Goal: Information Seeking & Learning: Find specific fact

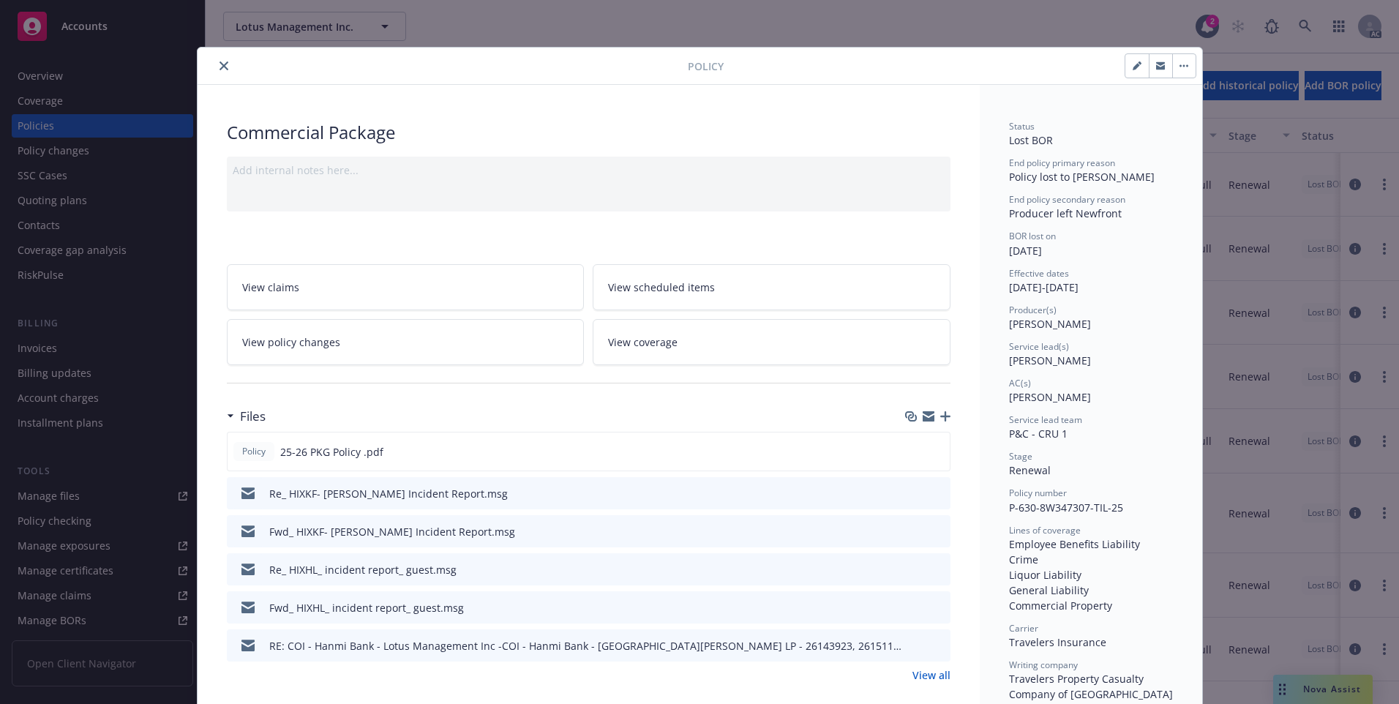
click at [220, 70] on button "close" at bounding box center [224, 66] width 18 height 18
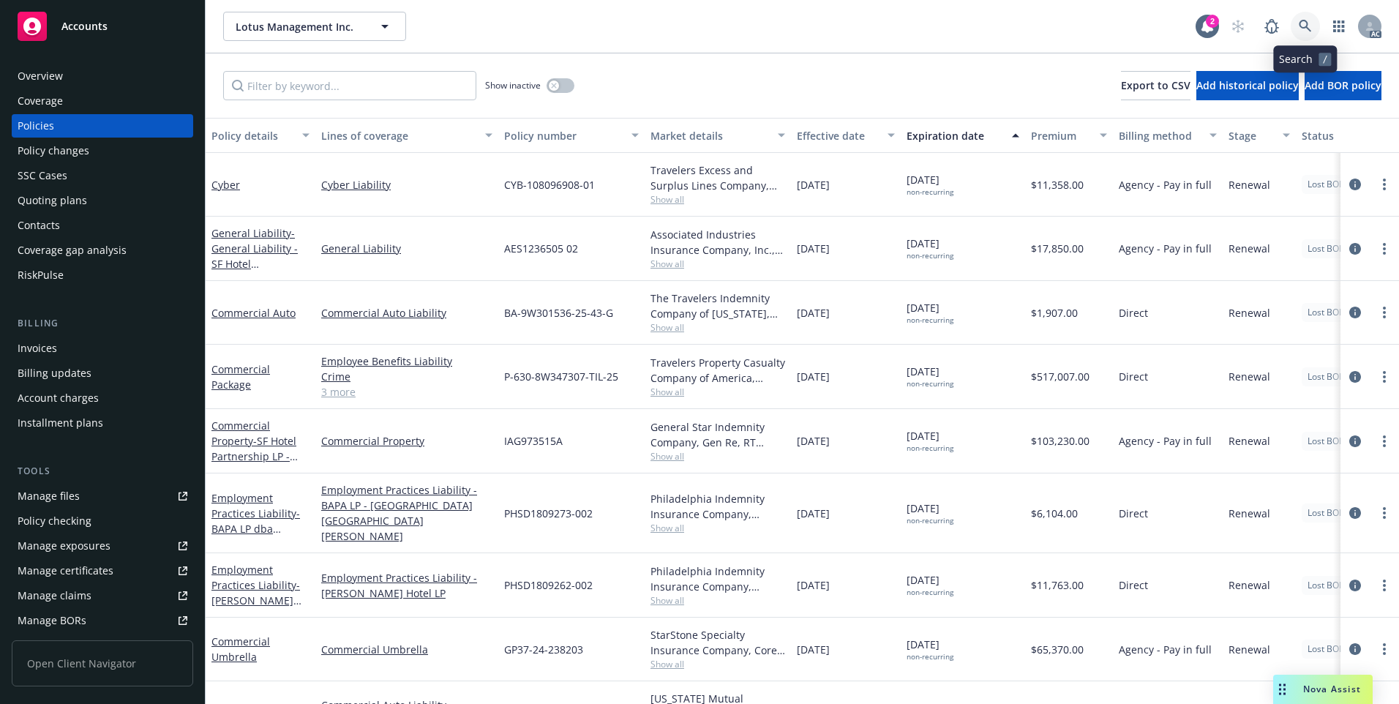
click at [1306, 28] on icon at bounding box center [1305, 26] width 13 height 13
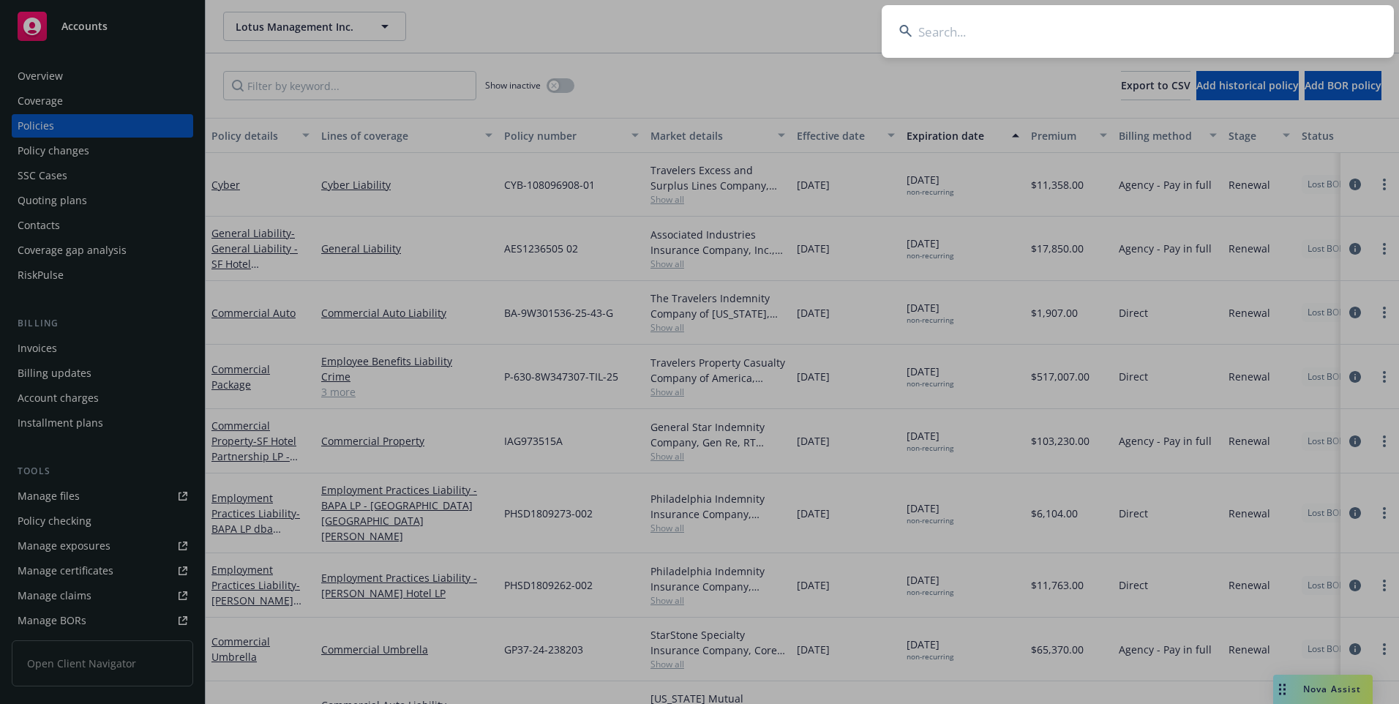
click at [1228, 34] on input at bounding box center [1138, 31] width 512 height 53
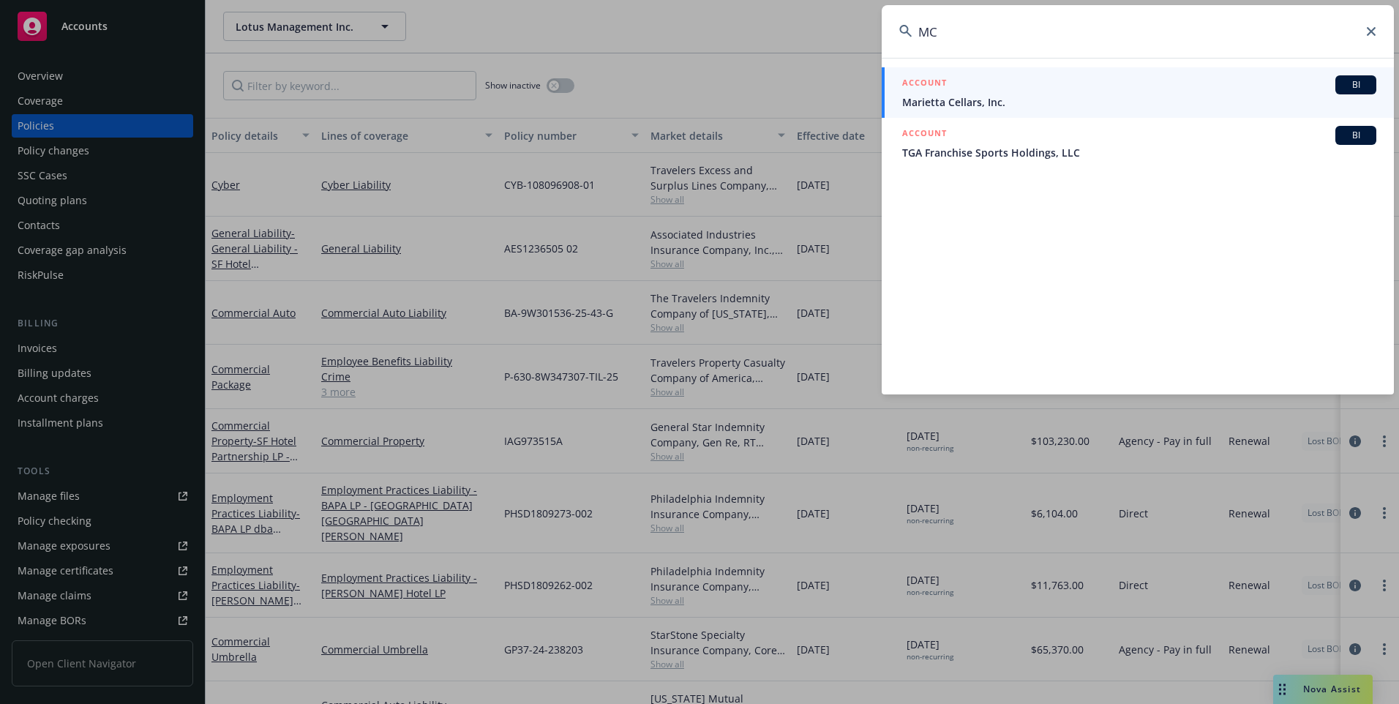
type input "M"
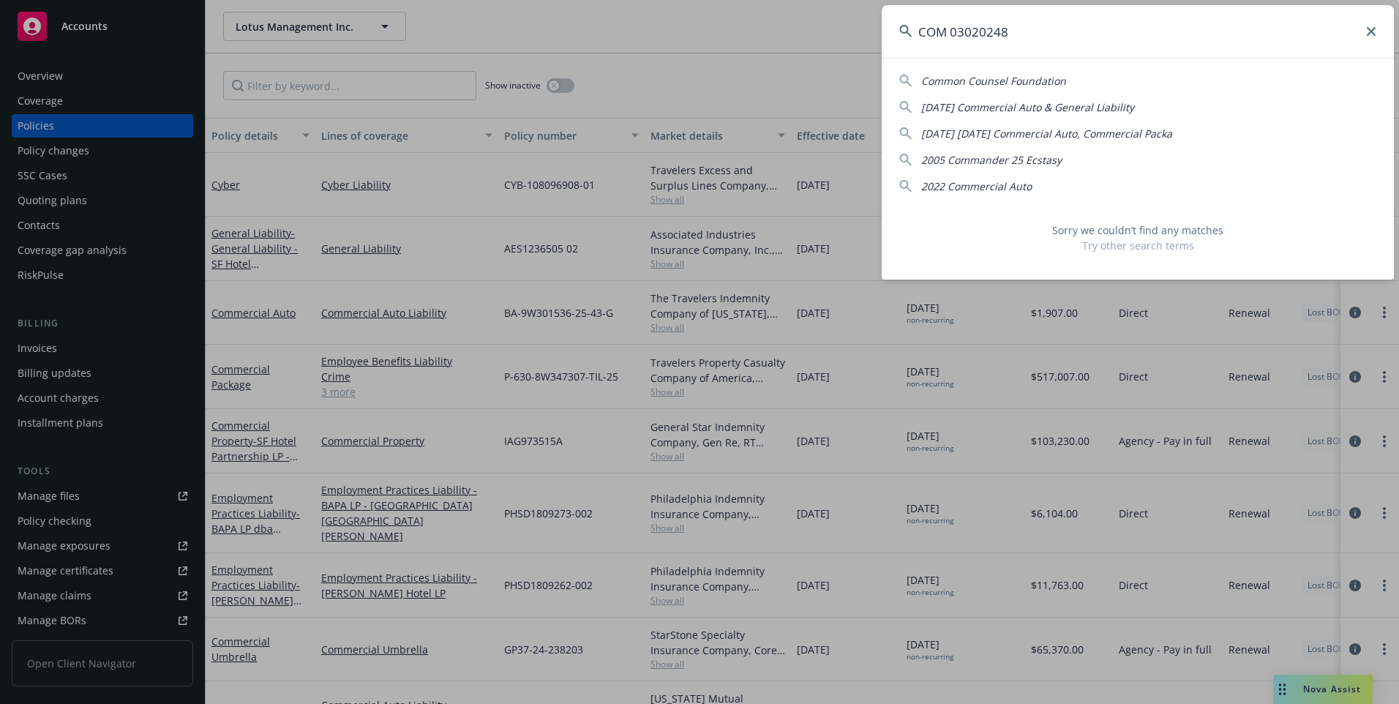
drag, startPoint x: 1203, startPoint y: 29, endPoint x: 732, endPoint y: 13, distance: 470.8
click at [736, 15] on div "COM 03020248 Common Counsel Foundation [DATE] Commercial Auto & General Liabili…" at bounding box center [699, 352] width 1399 height 704
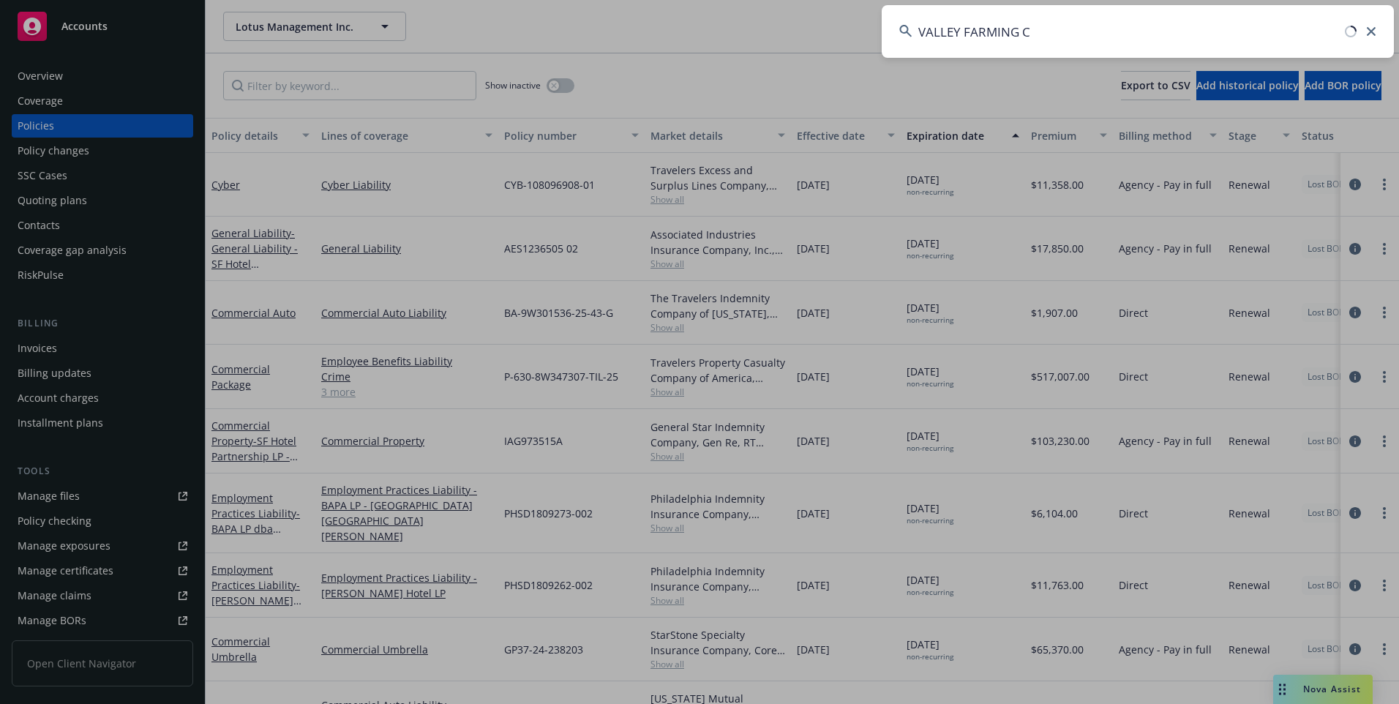
type input "VALLEY FARMING CO"
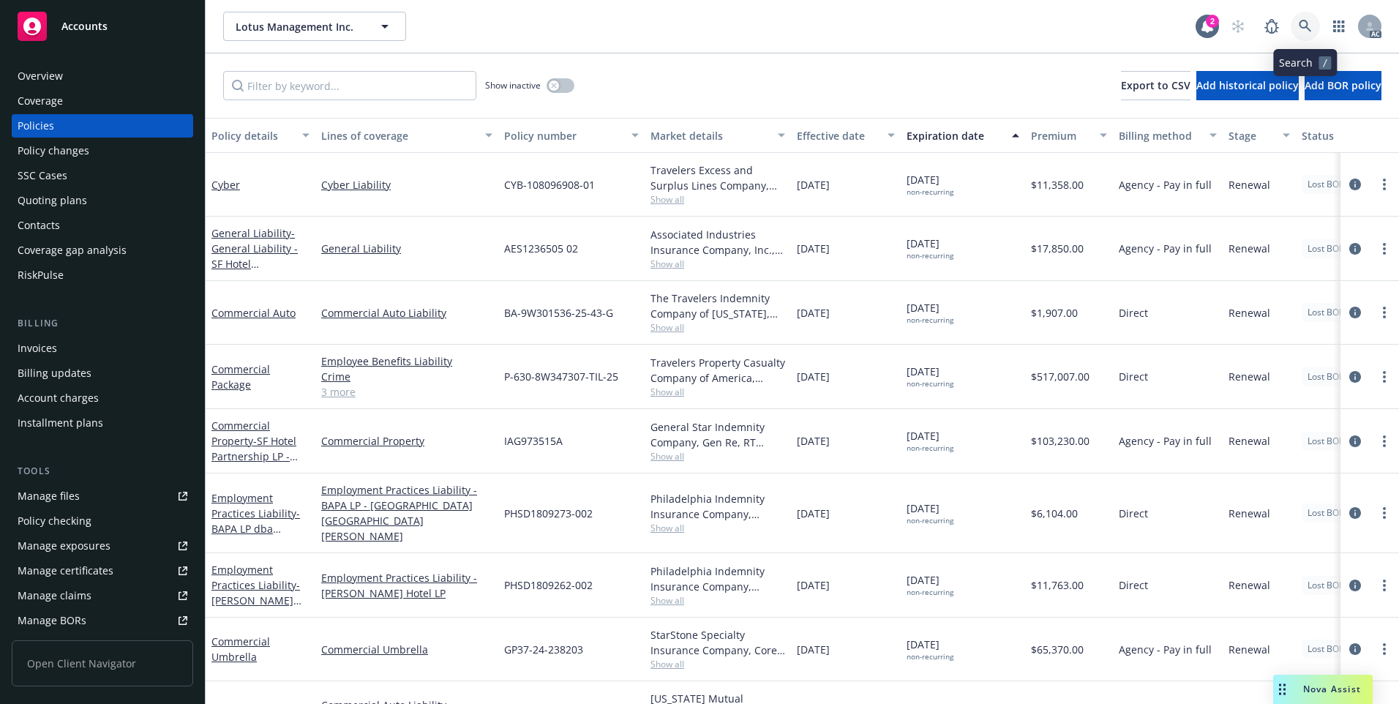
click at [1302, 14] on link at bounding box center [1305, 26] width 29 height 29
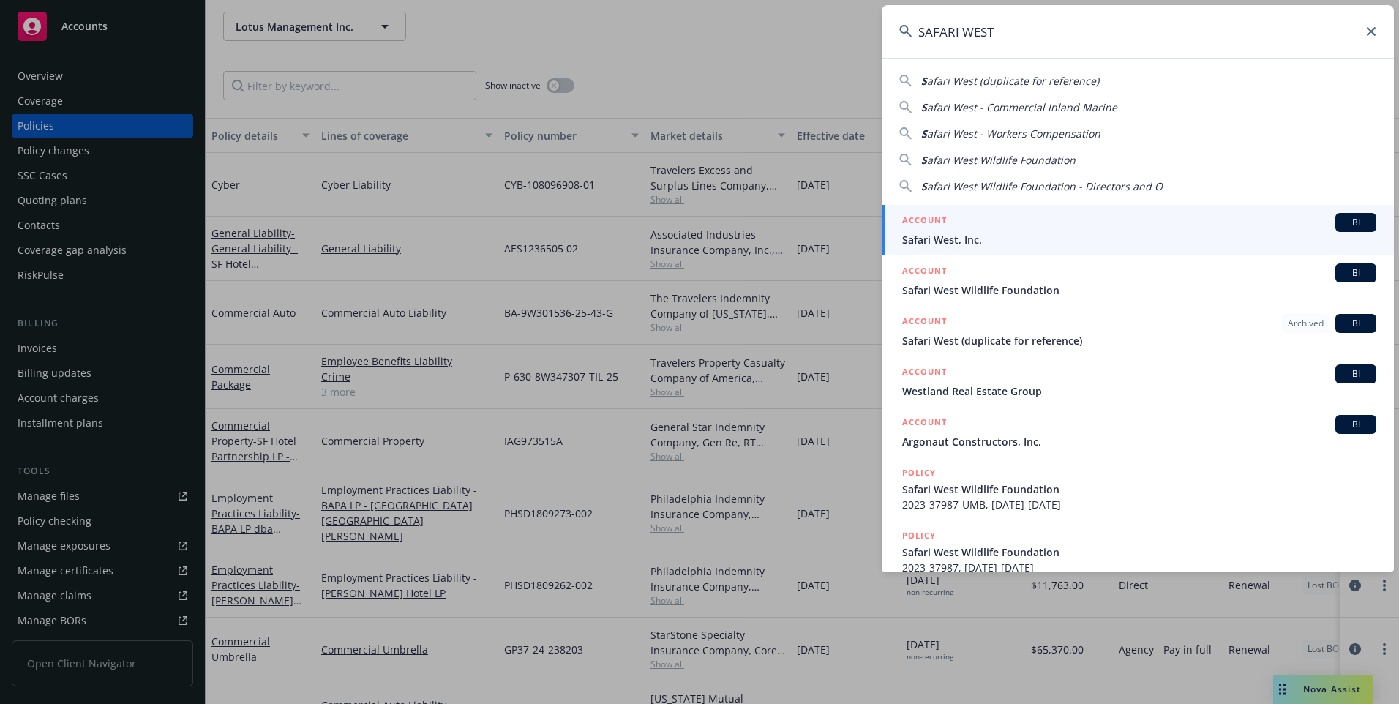
type input "SAFARI WEST"
click at [1177, 230] on div "ACCOUNT BI" at bounding box center [1139, 222] width 474 height 19
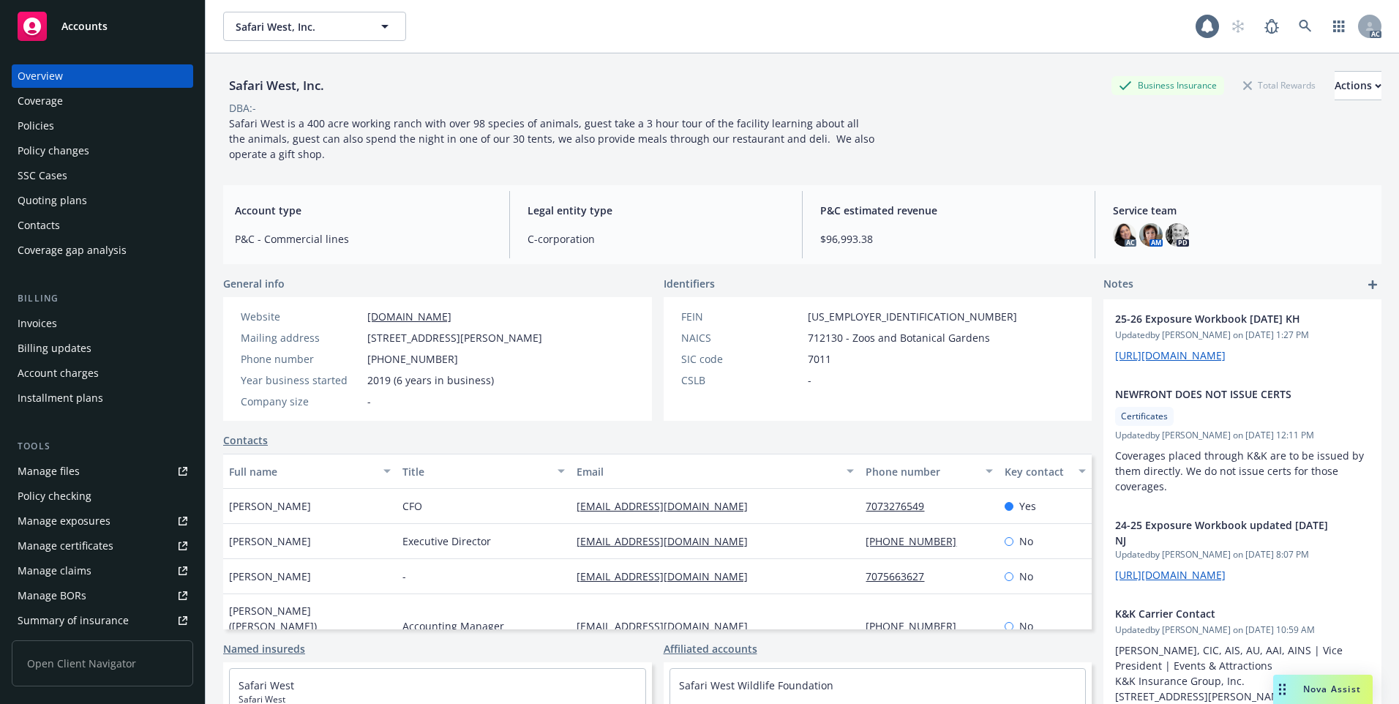
click at [83, 128] on div "Policies" at bounding box center [103, 125] width 170 height 23
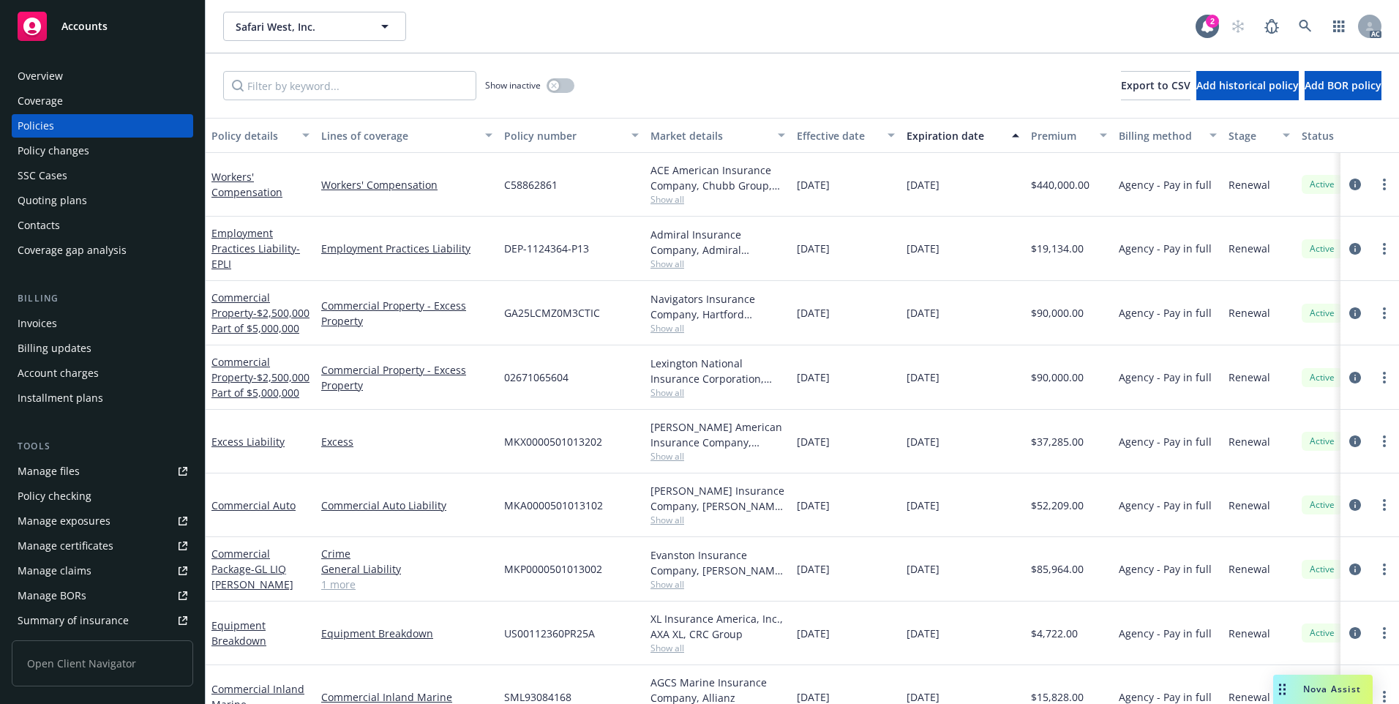
click at [856, 136] on div "Effective date" at bounding box center [838, 135] width 82 height 15
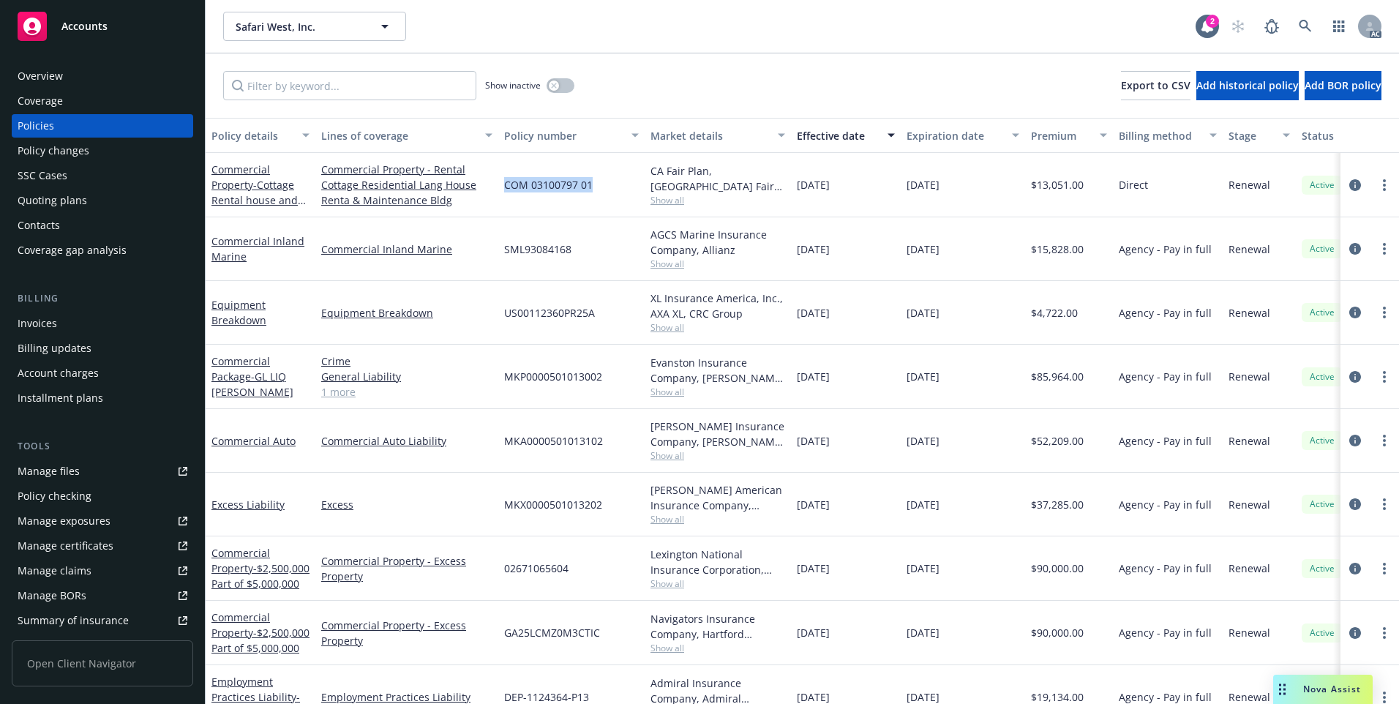
drag, startPoint x: 600, startPoint y: 193, endPoint x: 502, endPoint y: 200, distance: 98.3
click at [502, 200] on div "COM 03100797 01" at bounding box center [571, 185] width 146 height 64
drag, startPoint x: 502, startPoint y: 200, endPoint x: 568, endPoint y: 210, distance: 66.6
click at [568, 210] on div "COM 03100797 01" at bounding box center [571, 185] width 146 height 64
drag, startPoint x: 603, startPoint y: 191, endPoint x: 506, endPoint y: 185, distance: 97.5
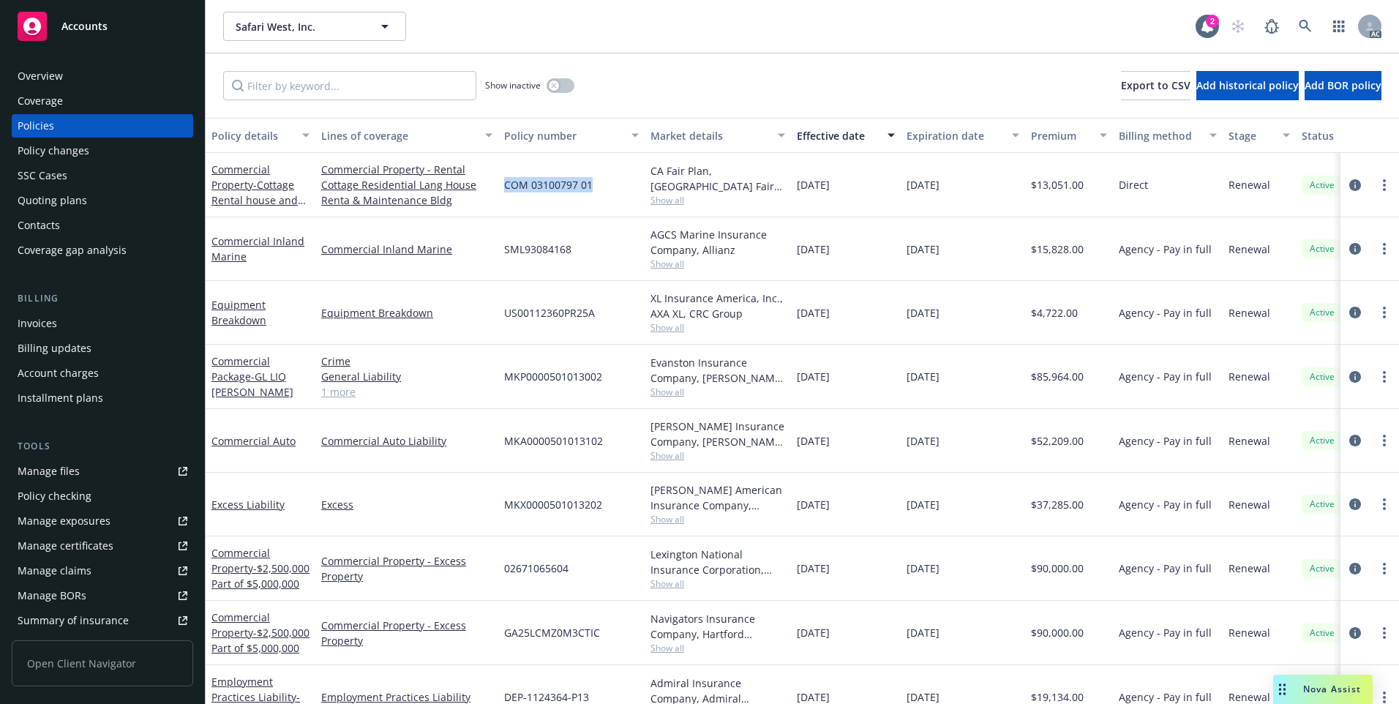
click at [506, 185] on div "COM 03100797 01" at bounding box center [571, 185] width 146 height 64
copy span "COM 03100797 01"
click at [239, 195] on span "- Cottage Rental house and maintenance bldg" at bounding box center [258, 200] width 94 height 45
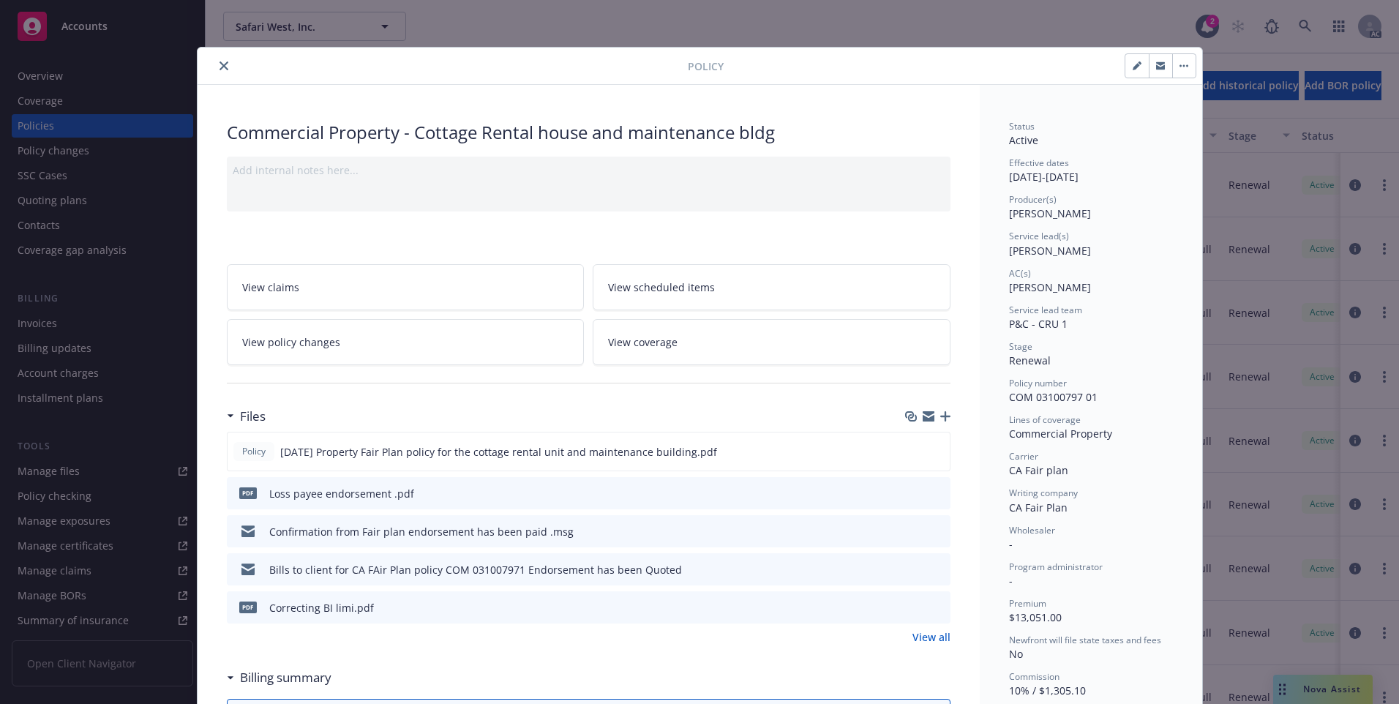
click at [217, 61] on button "close" at bounding box center [224, 66] width 18 height 18
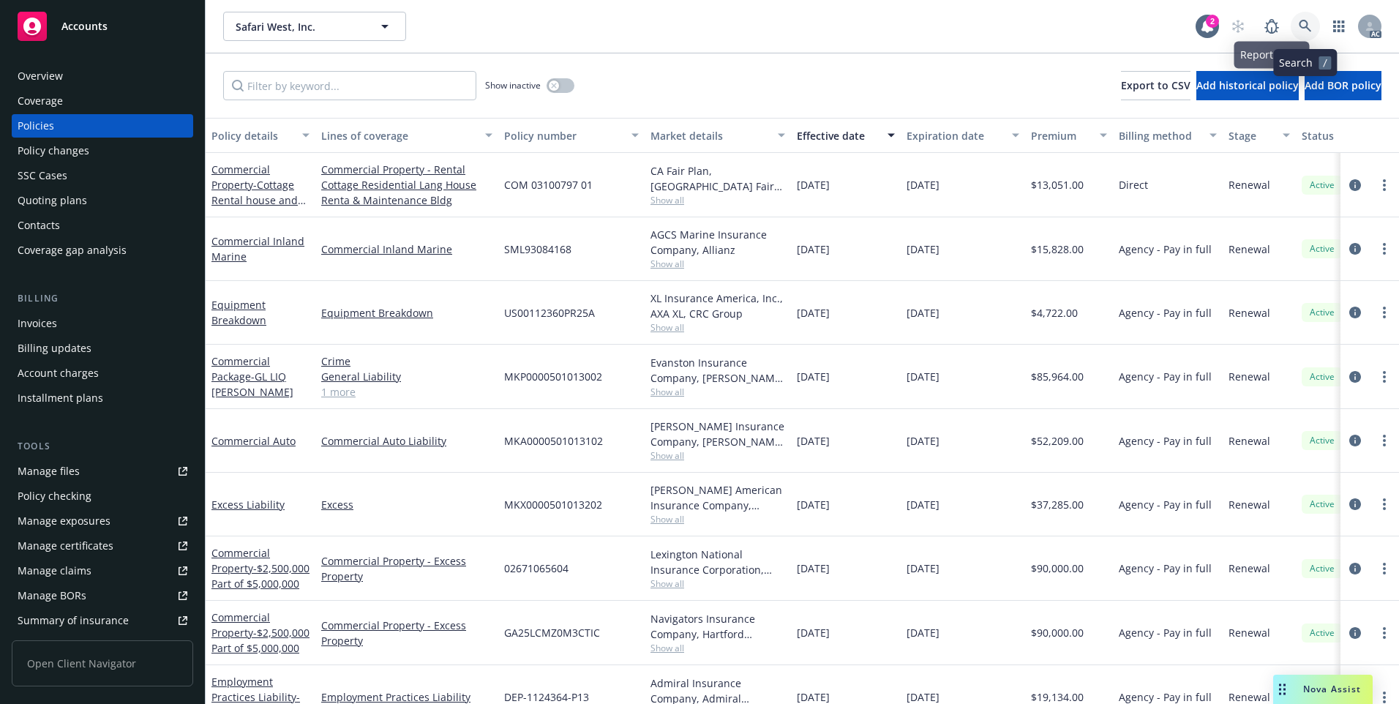
click at [1299, 20] on icon at bounding box center [1305, 26] width 13 height 13
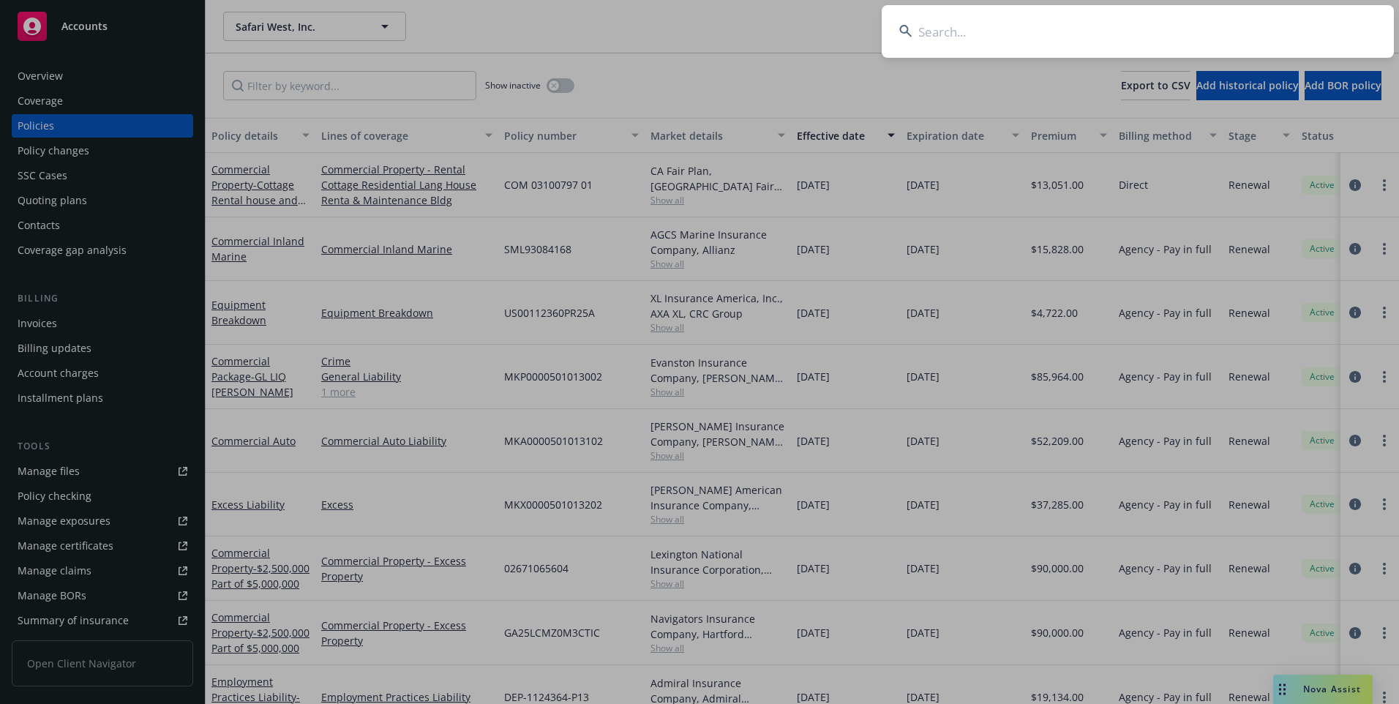
click at [1112, 17] on input at bounding box center [1138, 31] width 512 height 53
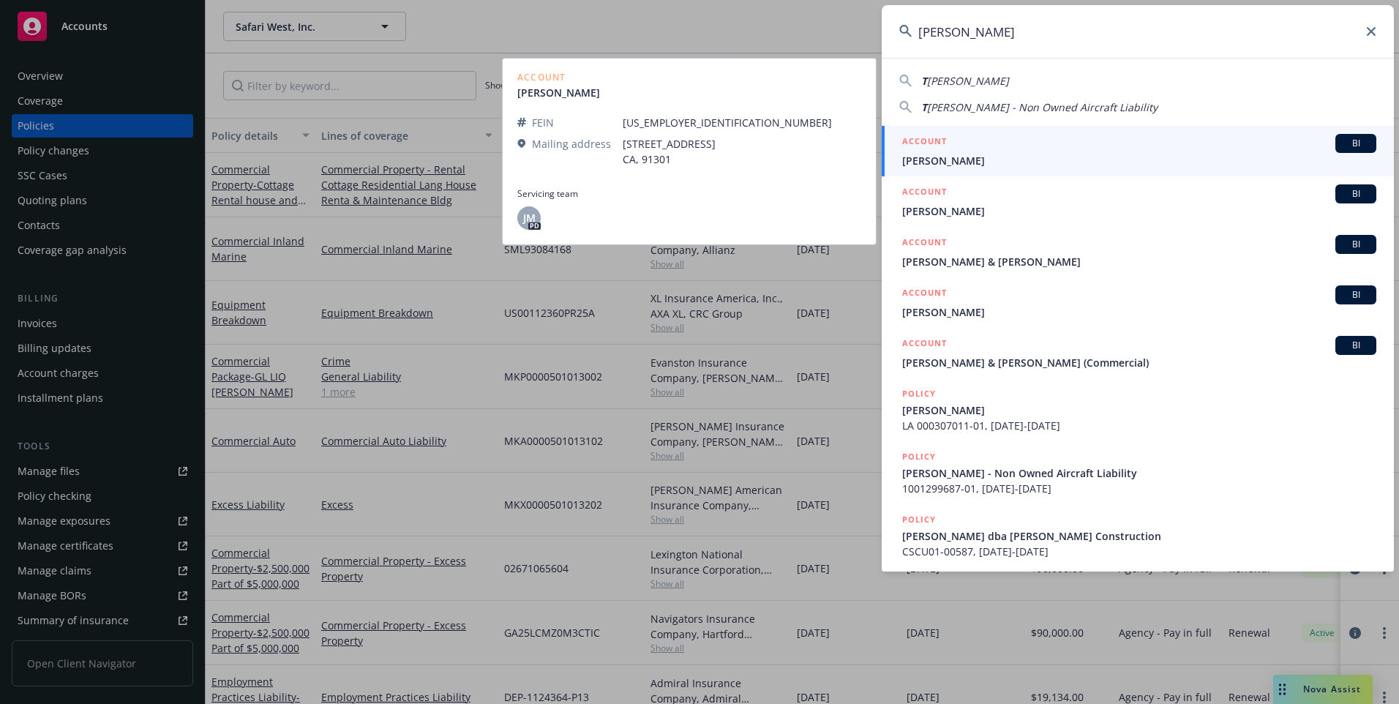
type input "[PERSON_NAME]"
click at [1009, 157] on span "[PERSON_NAME]" at bounding box center [1139, 160] width 474 height 15
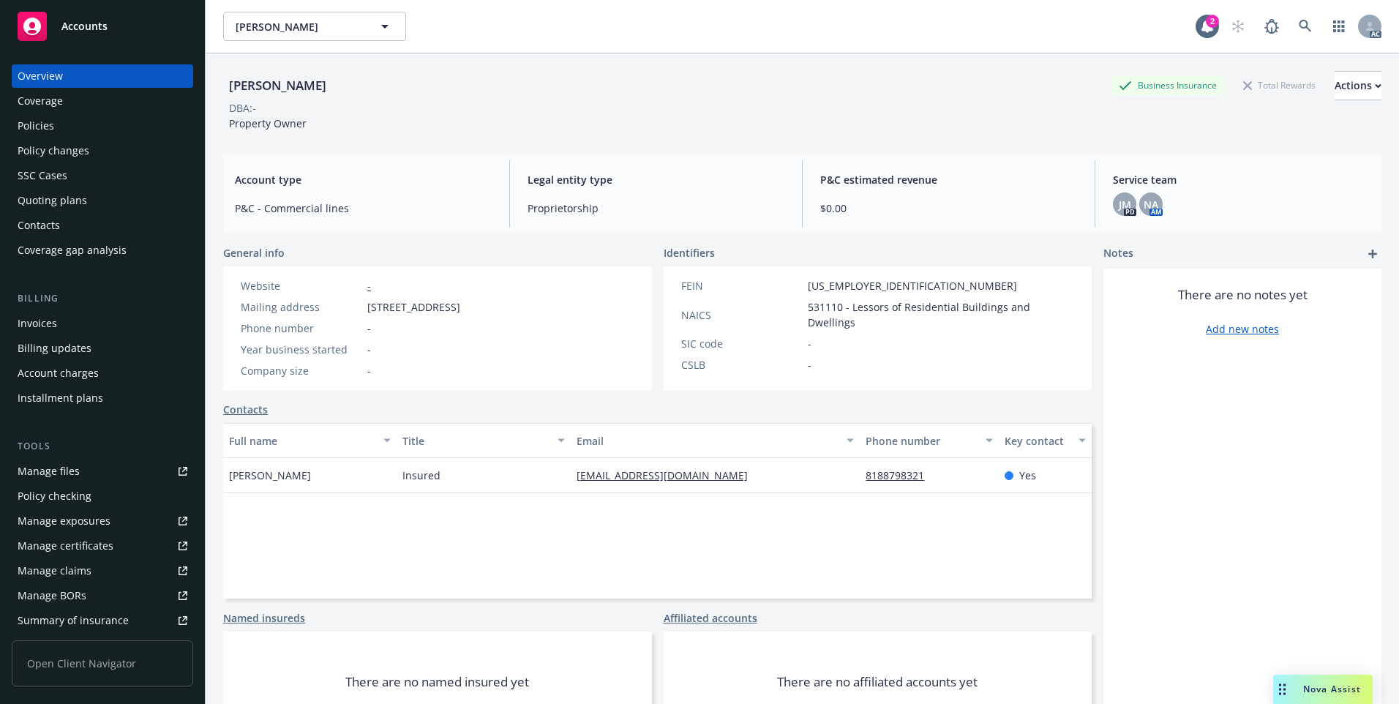
click at [86, 124] on div "Policies" at bounding box center [103, 125] width 170 height 23
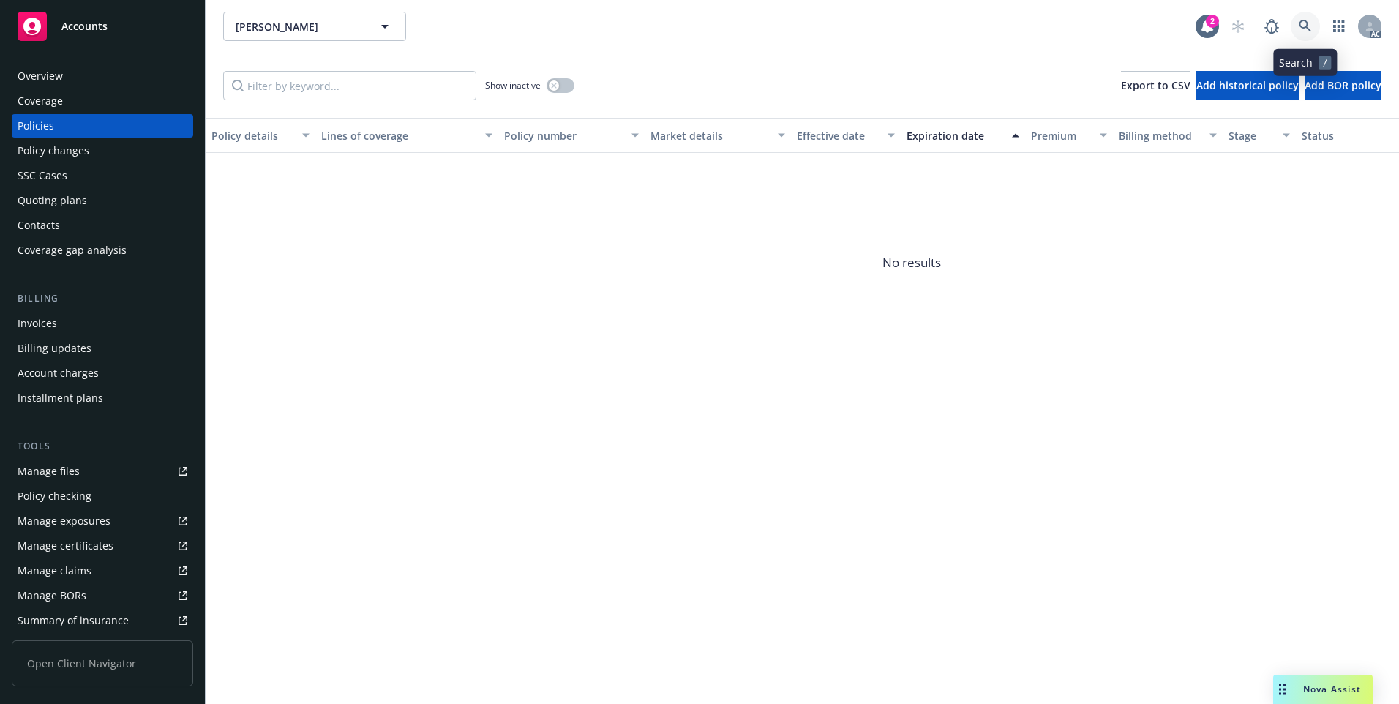
click at [1308, 24] on icon at bounding box center [1305, 26] width 13 height 13
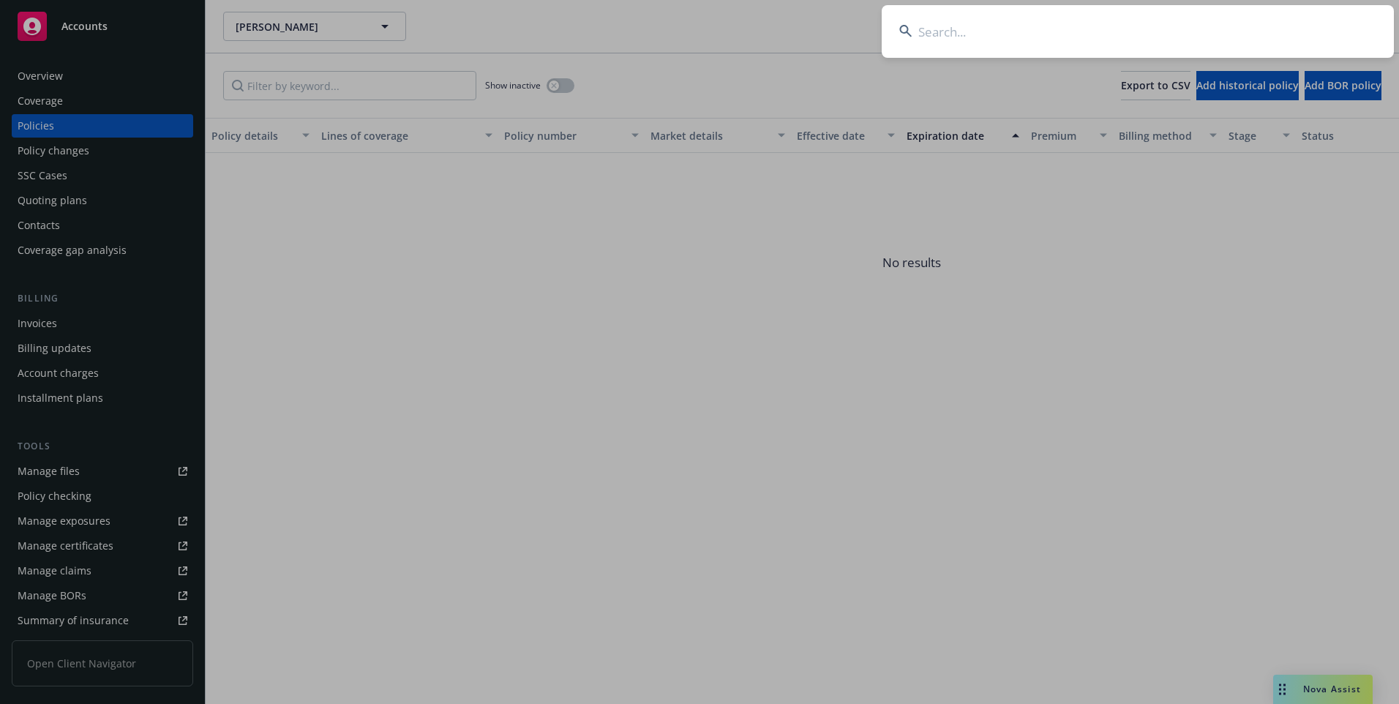
click at [1229, 19] on input at bounding box center [1138, 31] width 512 height 53
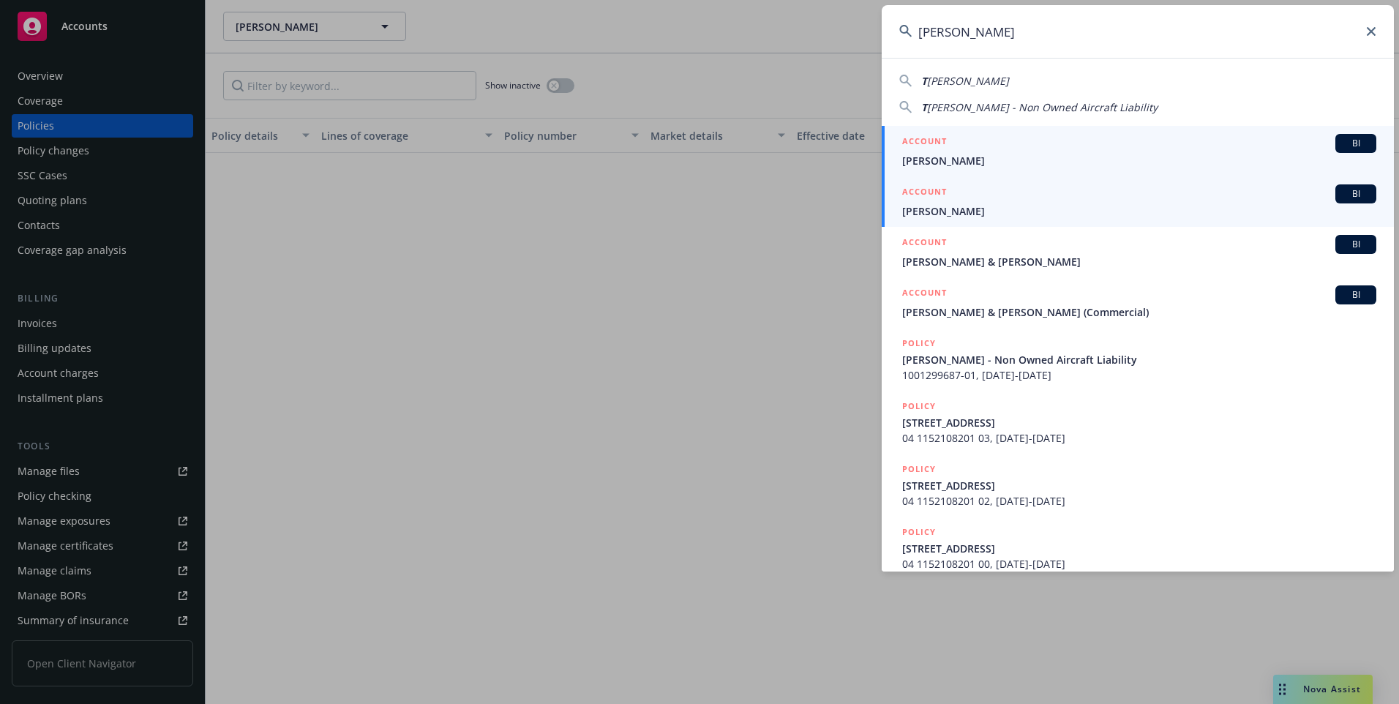
type input "[PERSON_NAME]"
click at [1052, 208] on span "[PERSON_NAME]" at bounding box center [1139, 210] width 474 height 15
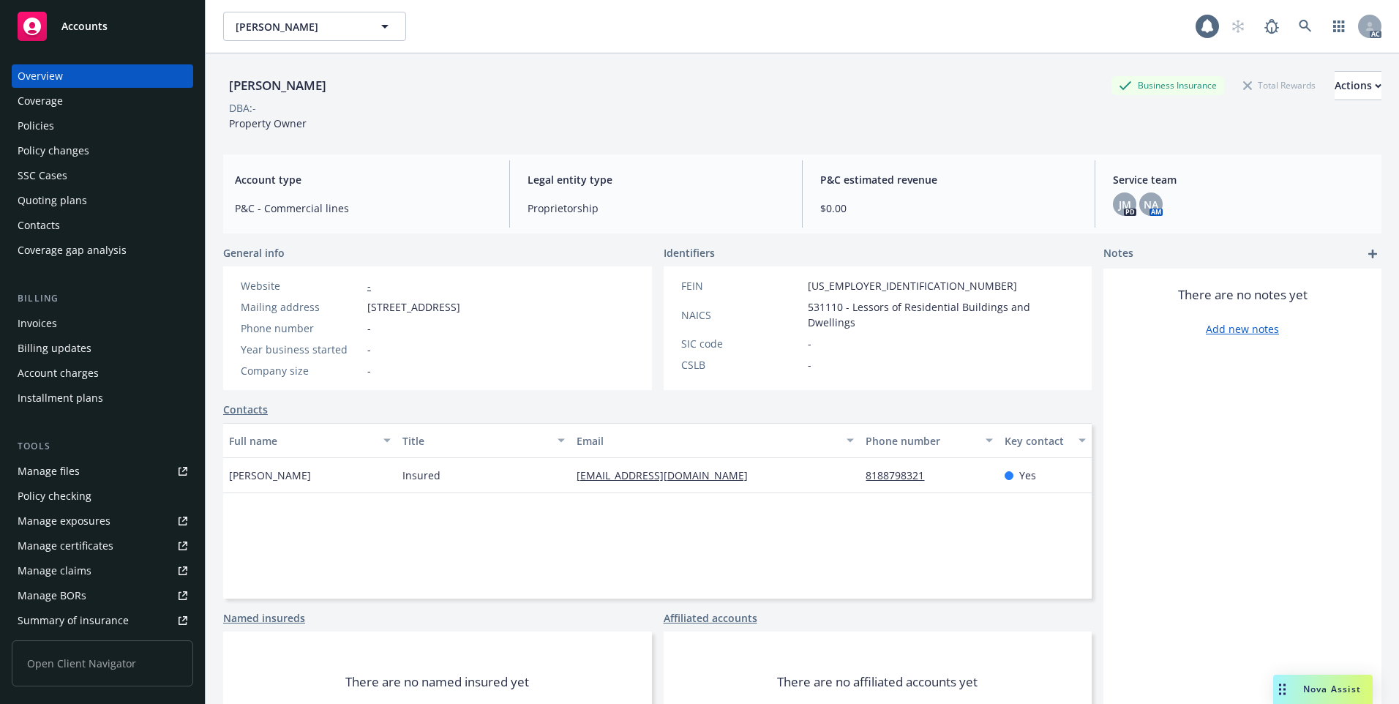
click at [58, 132] on div "Policies" at bounding box center [103, 125] width 170 height 23
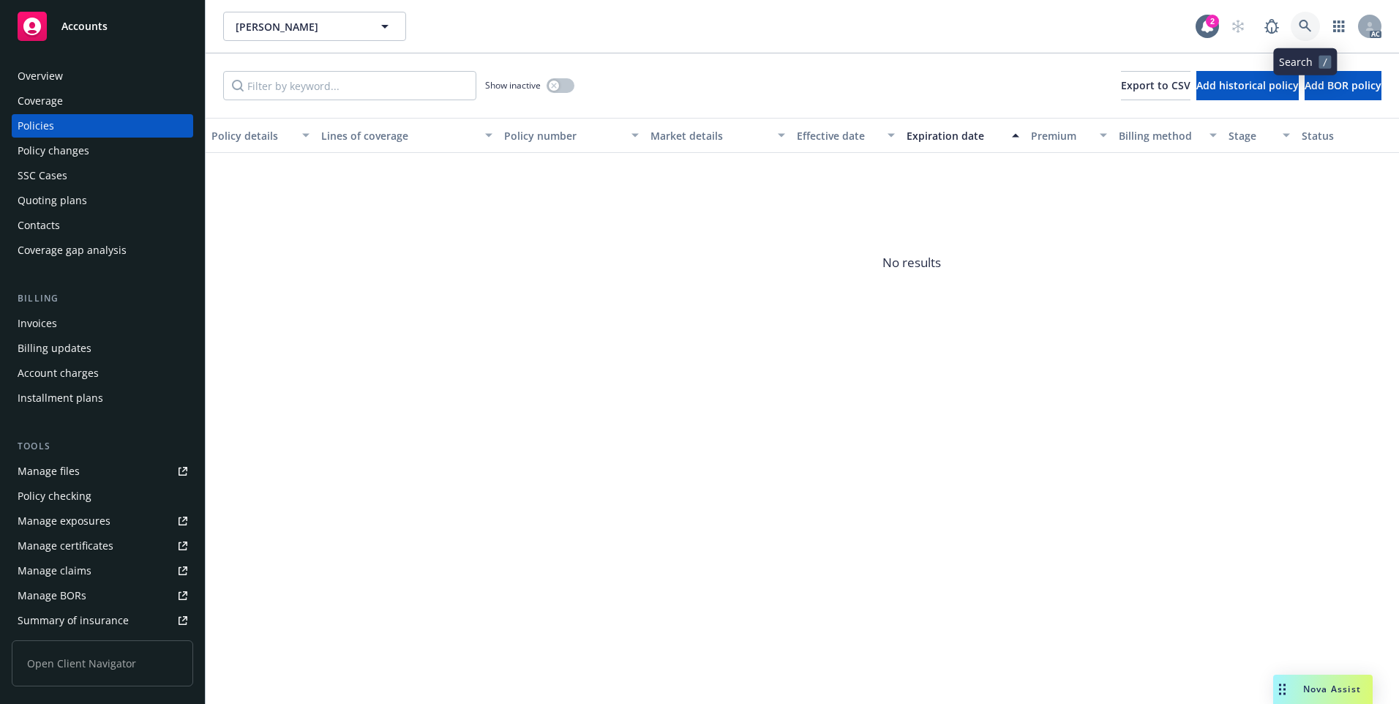
click at [1309, 26] on icon at bounding box center [1305, 26] width 13 height 13
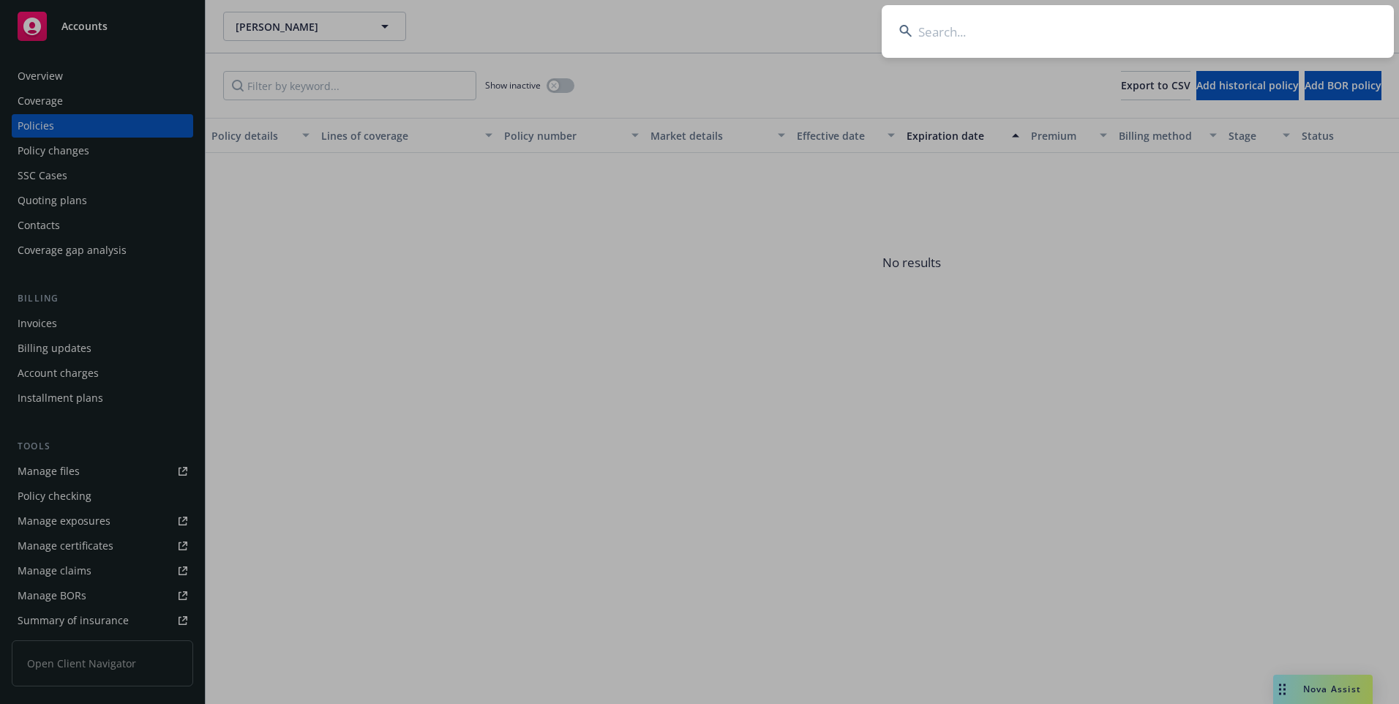
click at [1190, 28] on input at bounding box center [1138, 31] width 512 height 53
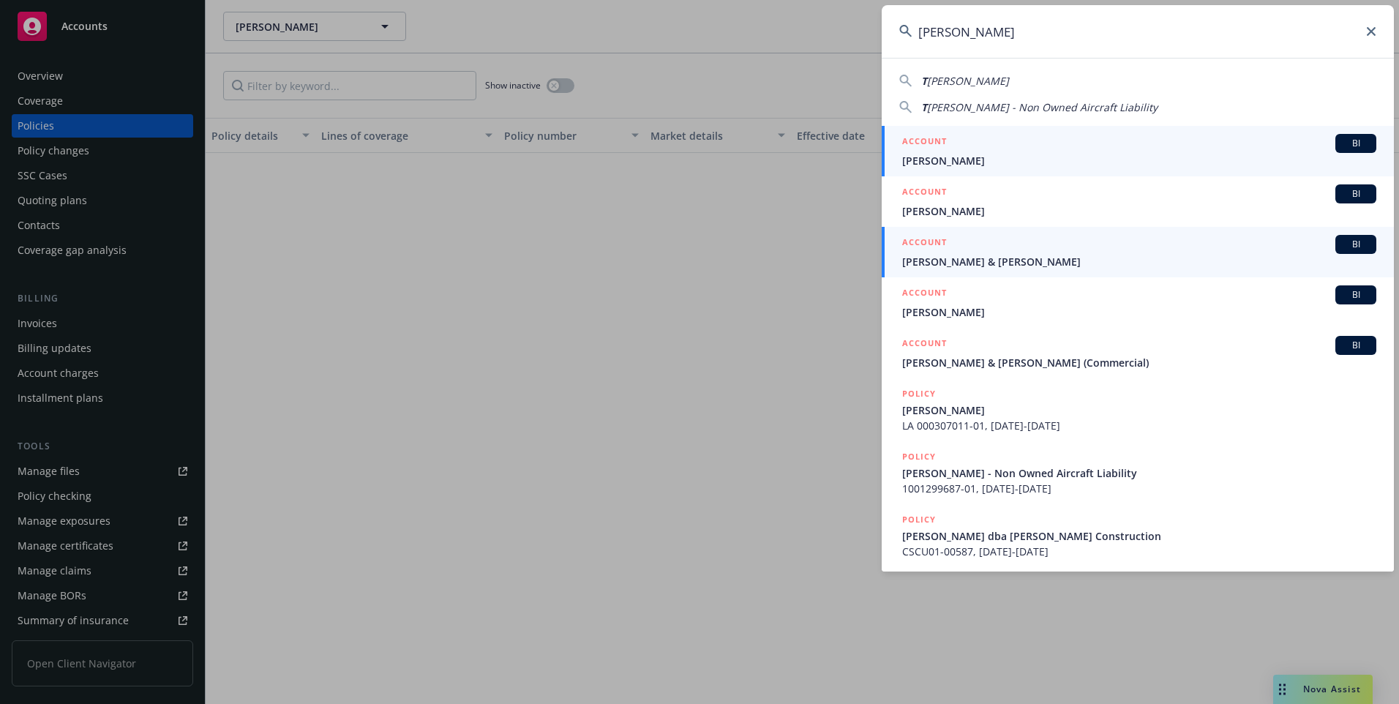
type input "[PERSON_NAME]"
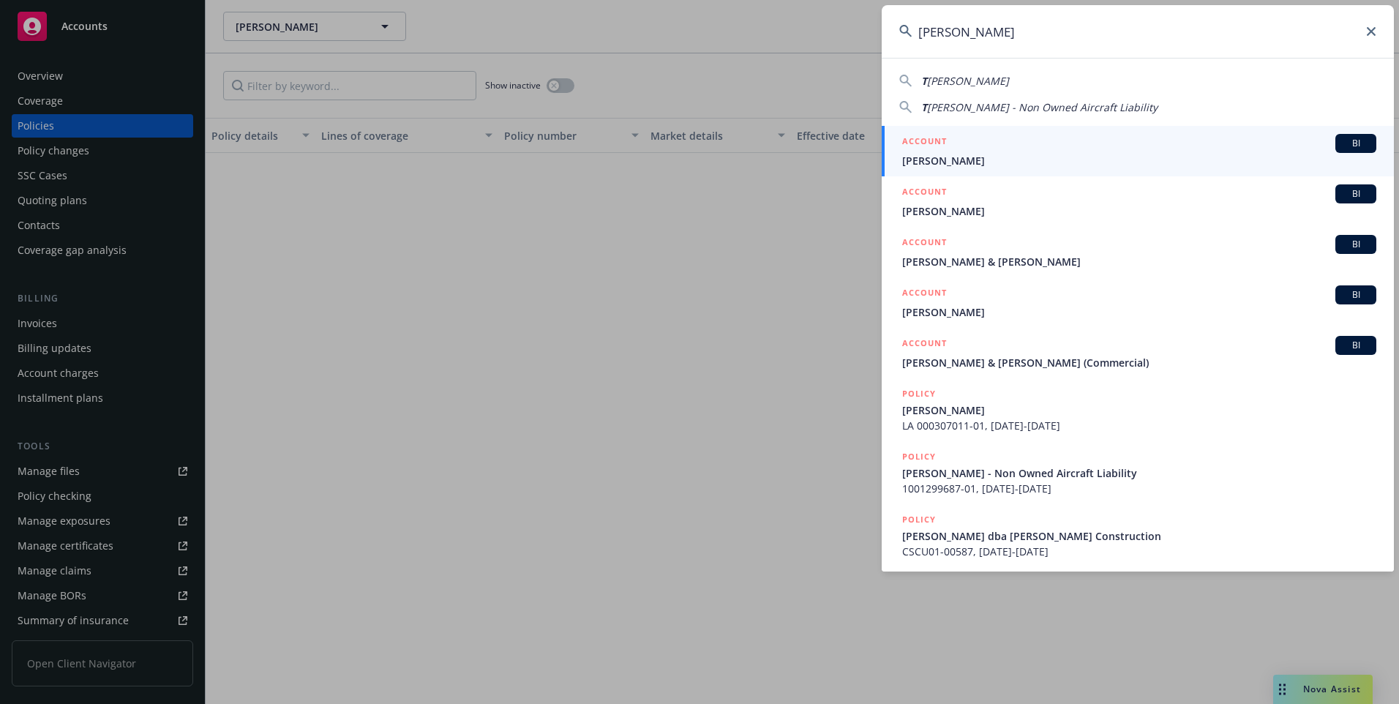
drag, startPoint x: 959, startPoint y: 260, endPoint x: 955, endPoint y: 254, distance: 7.5
click at [959, 259] on span "[PERSON_NAME] & [PERSON_NAME]" at bounding box center [1139, 261] width 474 height 15
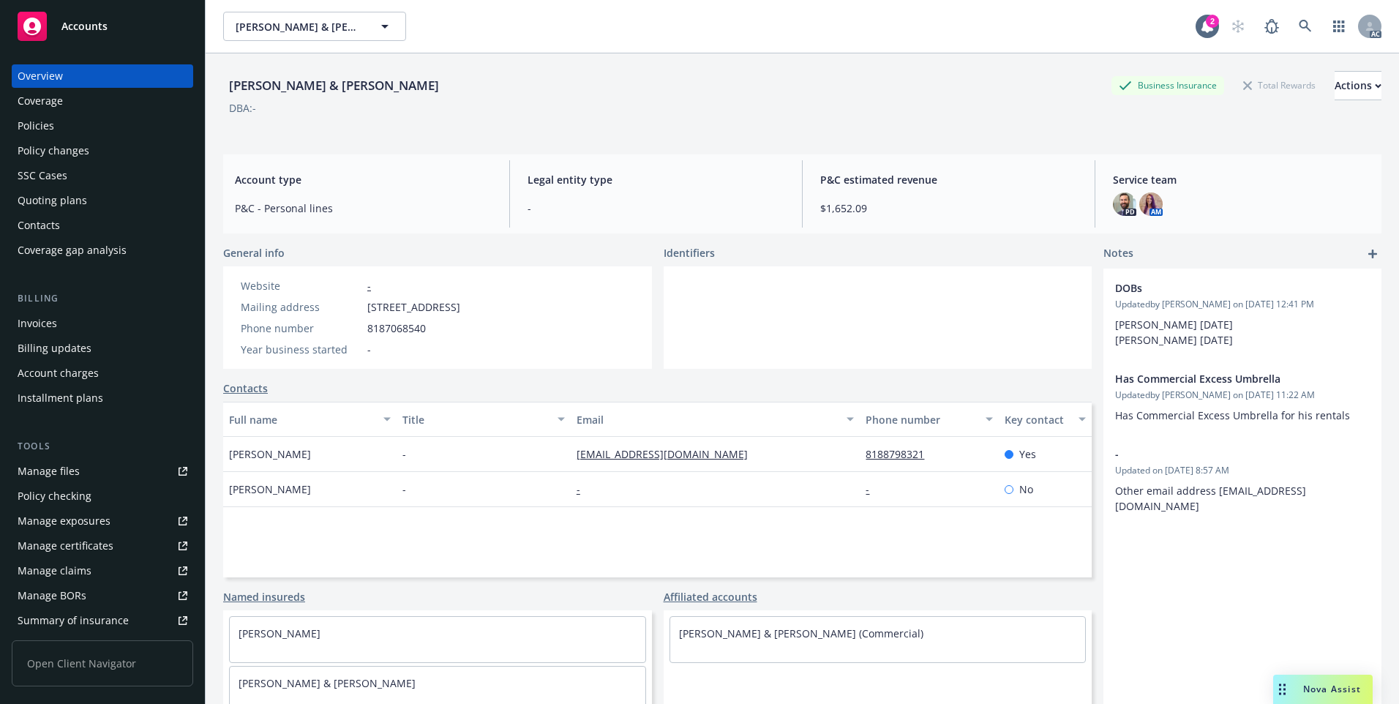
click at [111, 127] on div "Policies" at bounding box center [103, 125] width 170 height 23
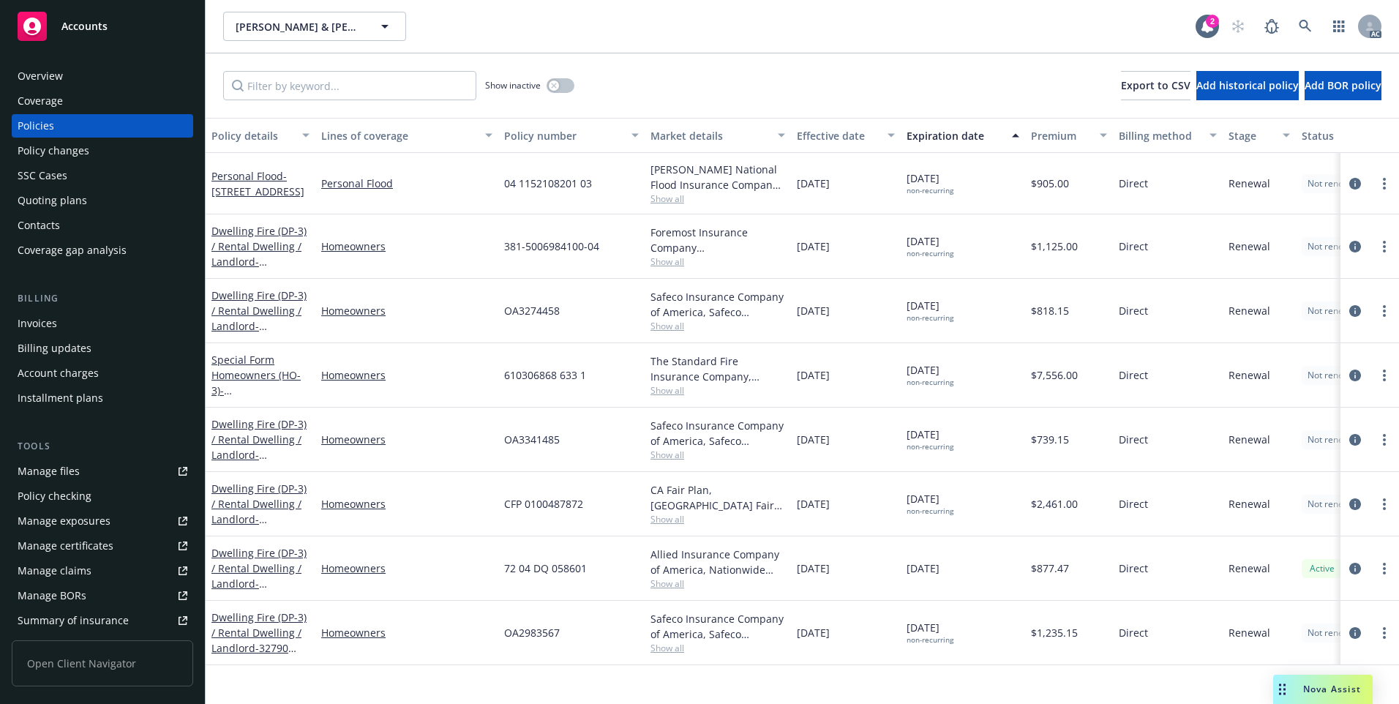
click at [852, 129] on div "Effective date" at bounding box center [838, 135] width 82 height 15
click at [854, 132] on div "Effective date" at bounding box center [838, 135] width 82 height 15
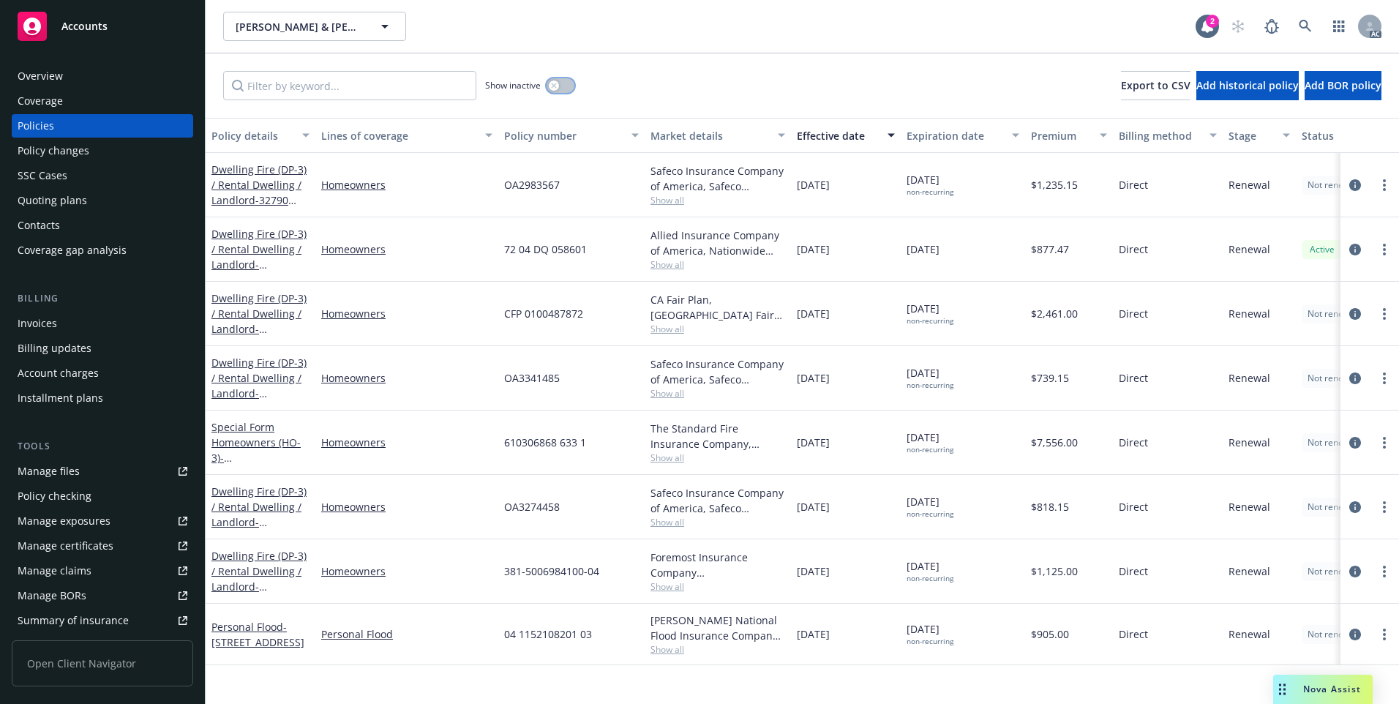
drag, startPoint x: 561, startPoint y: 85, endPoint x: 570, endPoint y: 97, distance: 14.6
click at [558, 83] on button "button" at bounding box center [561, 85] width 28 height 15
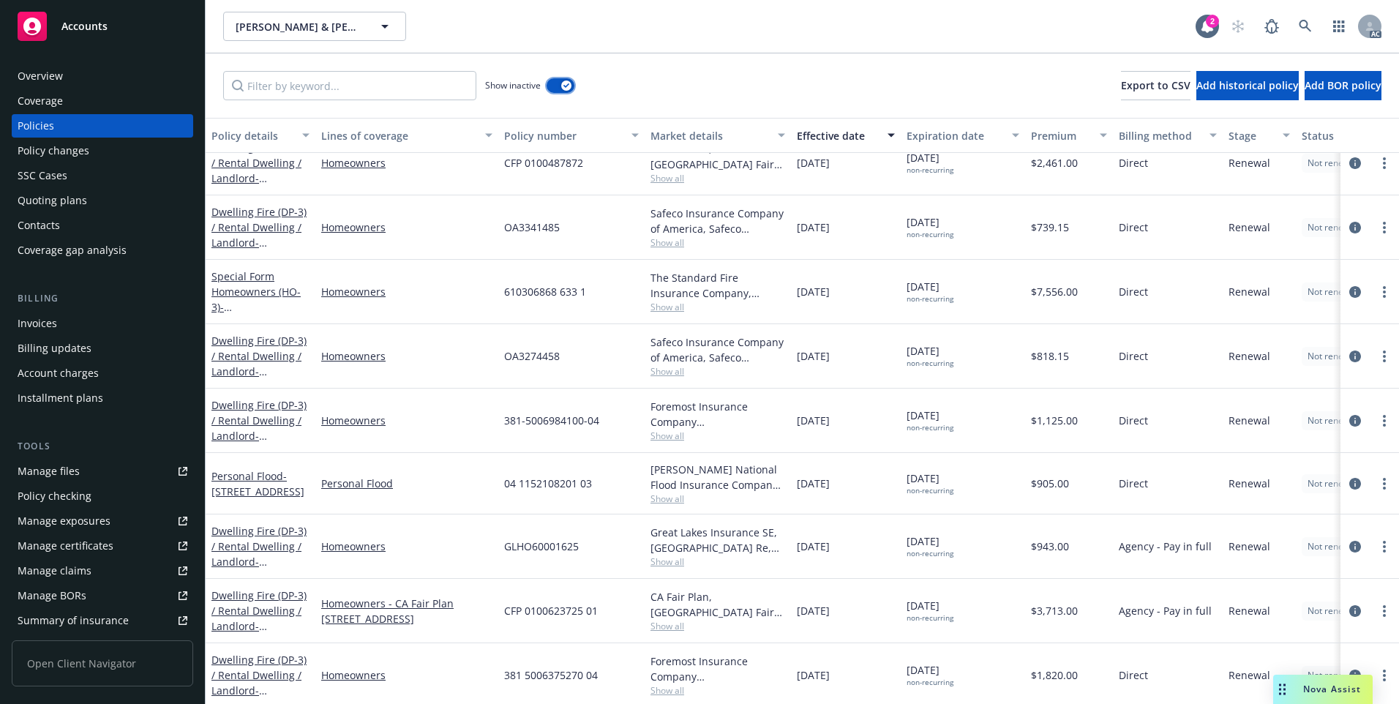
scroll to position [146, 0]
click at [1310, 26] on icon at bounding box center [1305, 26] width 13 height 13
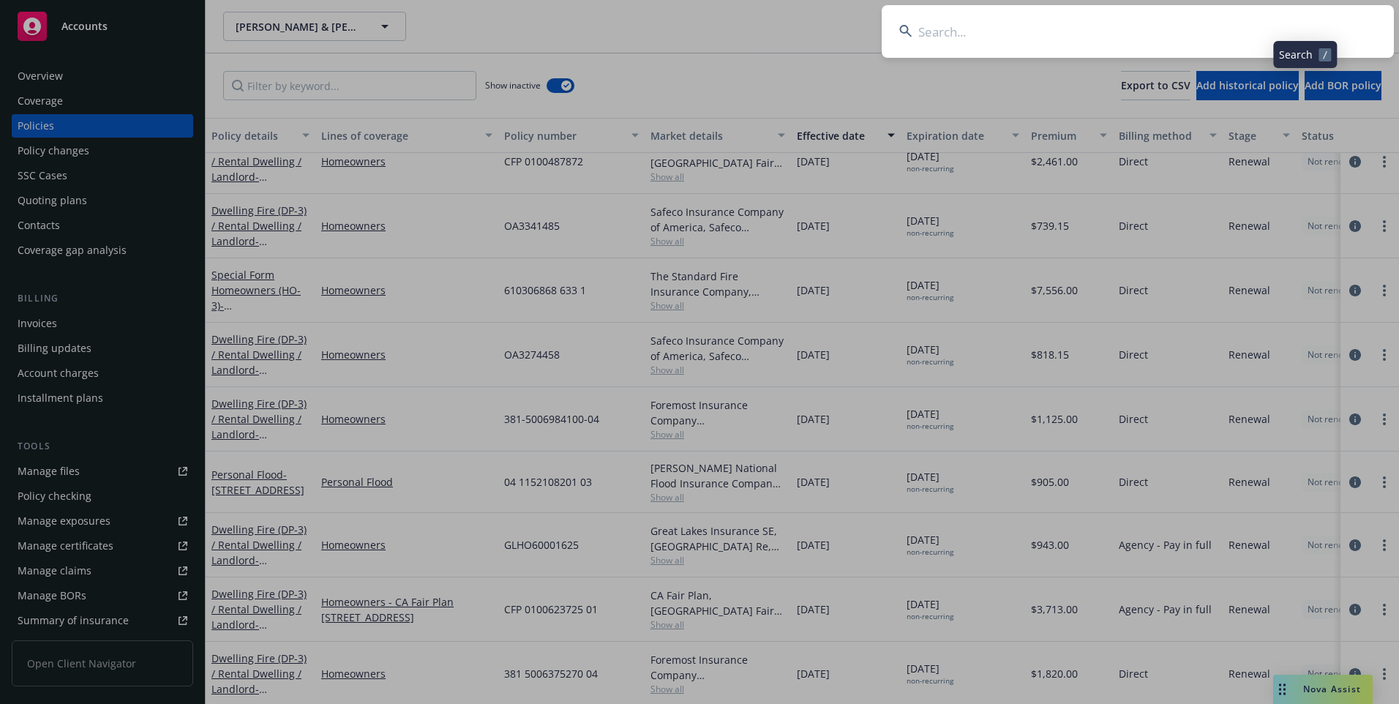
click at [1095, 21] on input at bounding box center [1138, 31] width 512 height 53
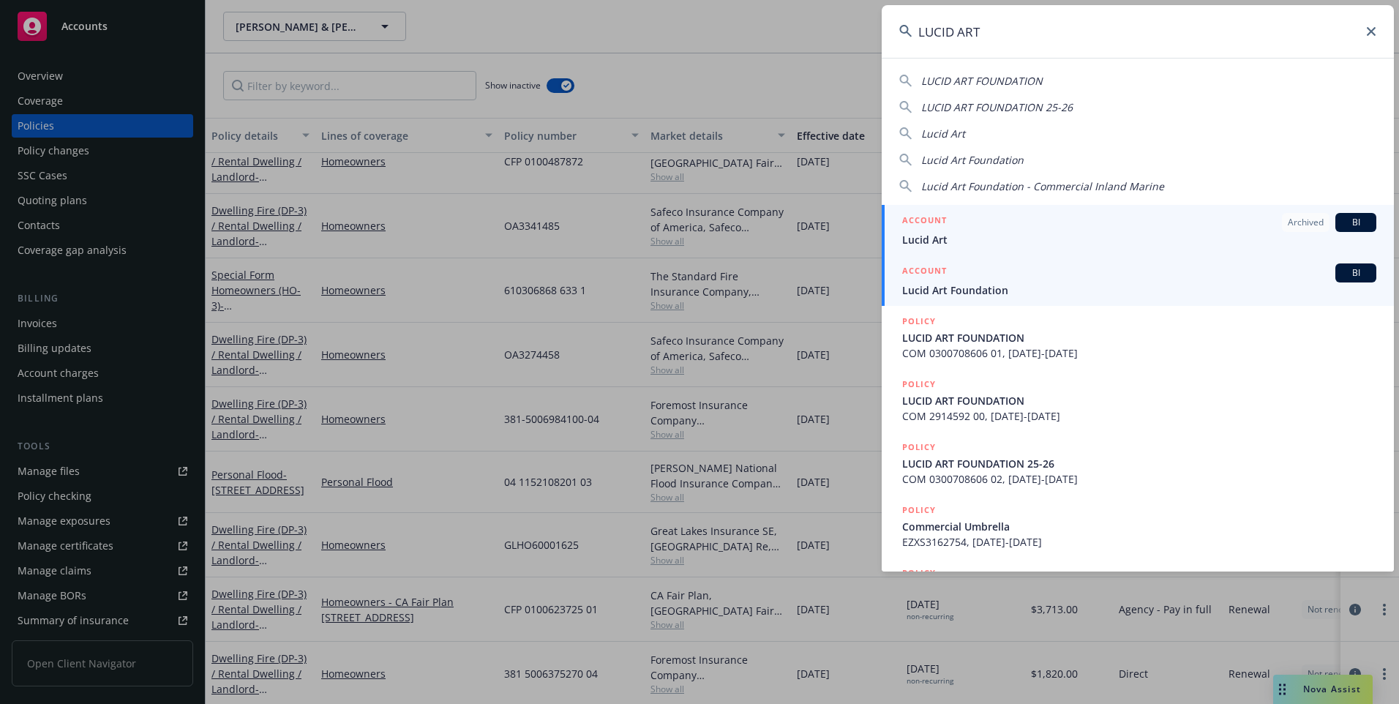
type input "LUCID ART"
click at [998, 272] on div "ACCOUNT BI" at bounding box center [1139, 272] width 474 height 19
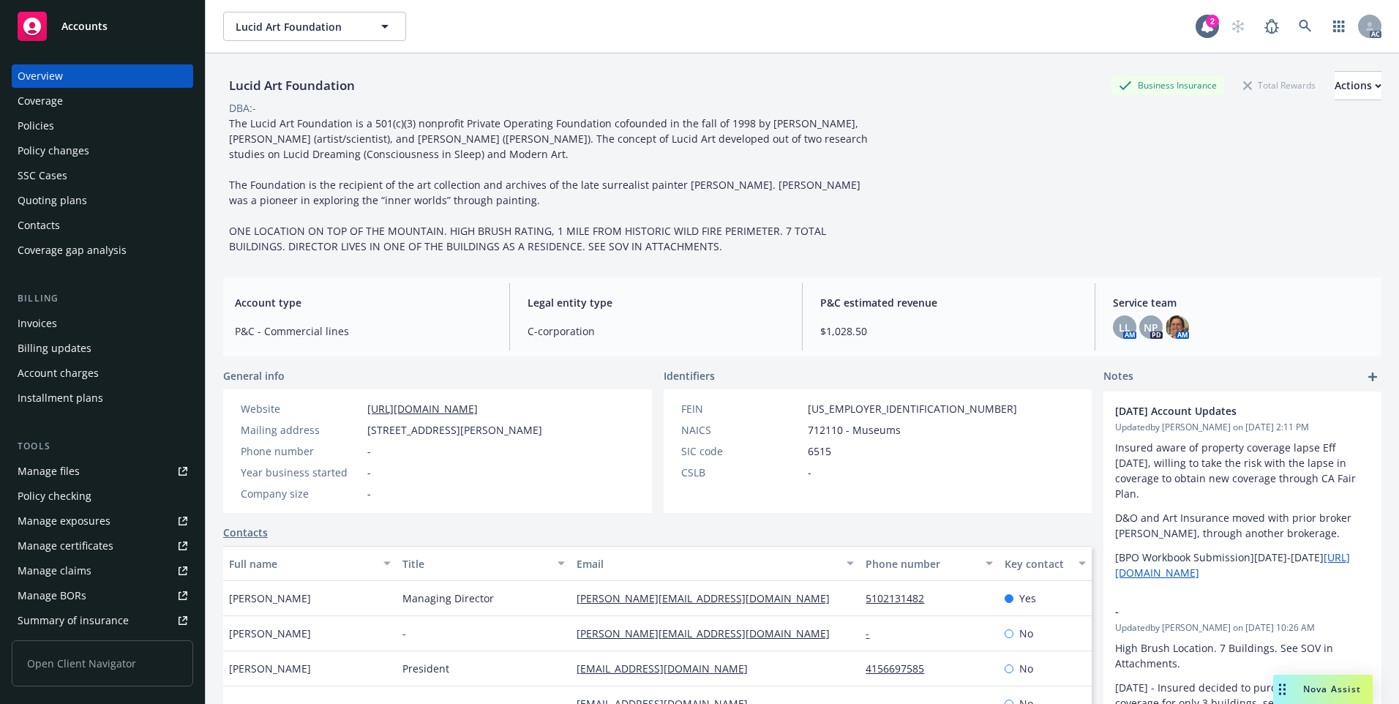
click at [69, 127] on div "Policies" at bounding box center [103, 125] width 170 height 23
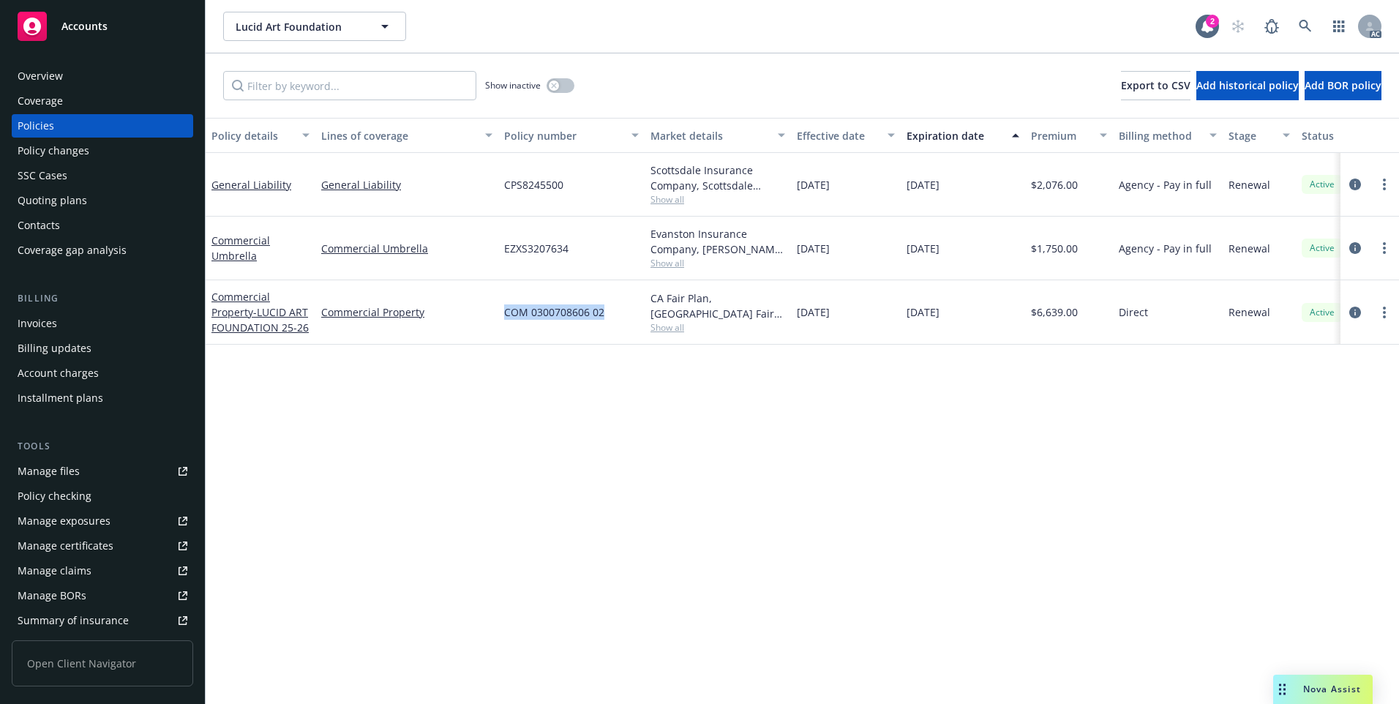
drag, startPoint x: 617, startPoint y: 320, endPoint x: 479, endPoint y: 324, distance: 138.3
click at [479, 324] on div "Commercial Property - LUCID ART FOUNDATION 25-26 Commercial Property COM 030070…" at bounding box center [912, 312] width 1412 height 64
copy div "COM 0300708606 02"
drag, startPoint x: 231, startPoint y: 322, endPoint x: 242, endPoint y: 322, distance: 11.0
click at [231, 322] on span "- LUCID ART FOUNDATION 25-26" at bounding box center [259, 319] width 97 height 29
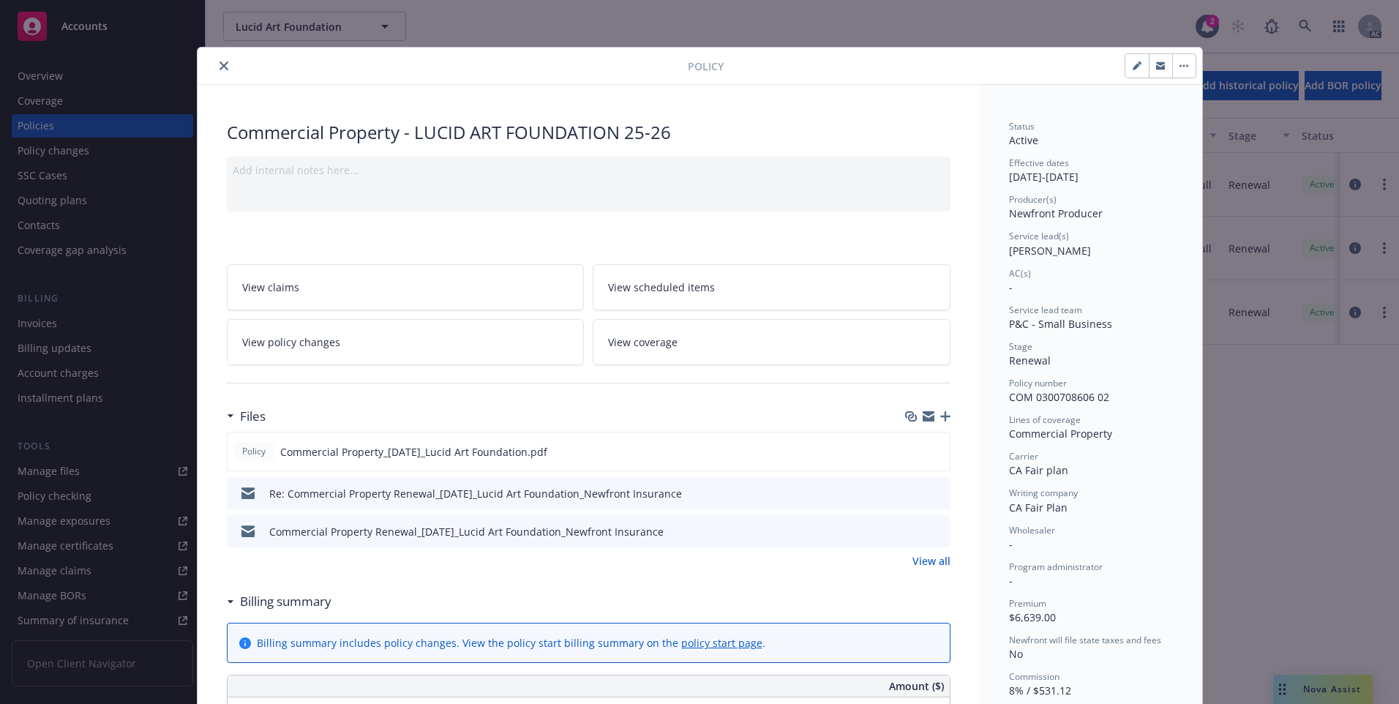
click at [215, 72] on button "close" at bounding box center [224, 66] width 18 height 18
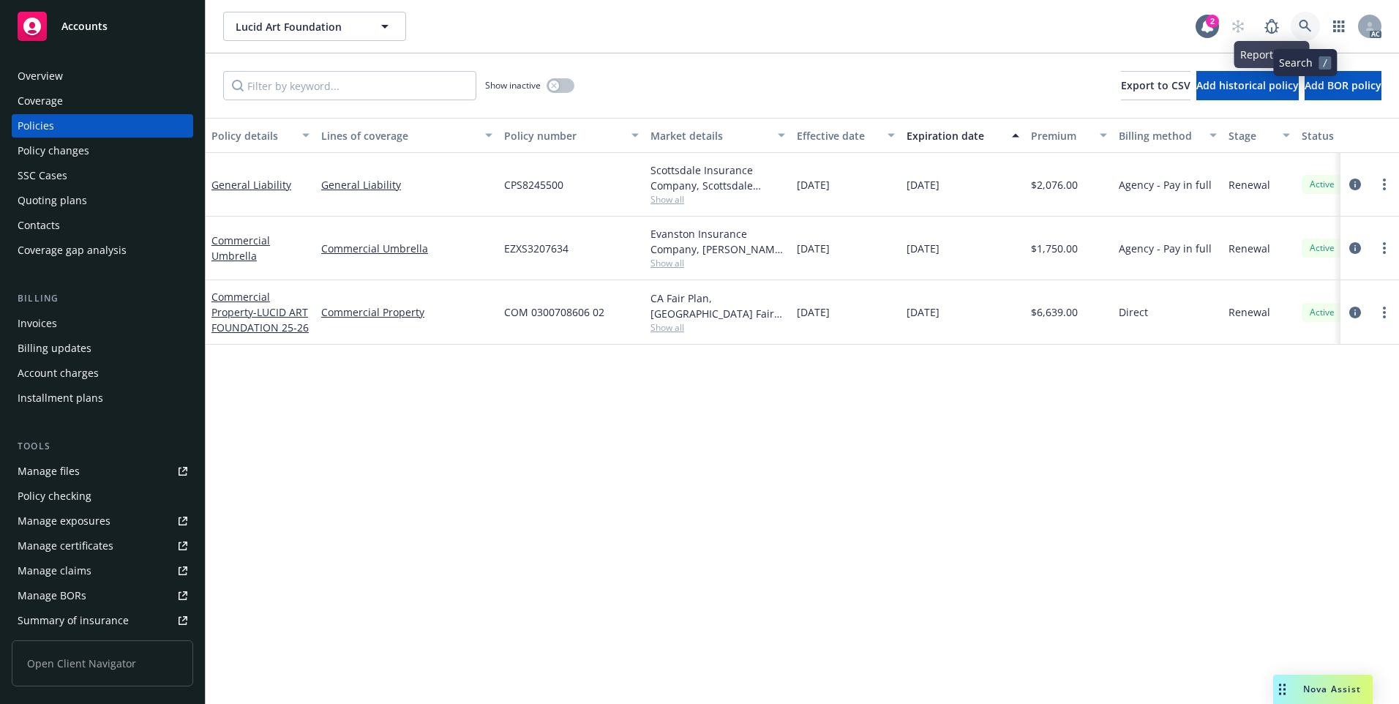
click at [1308, 22] on icon at bounding box center [1305, 26] width 13 height 13
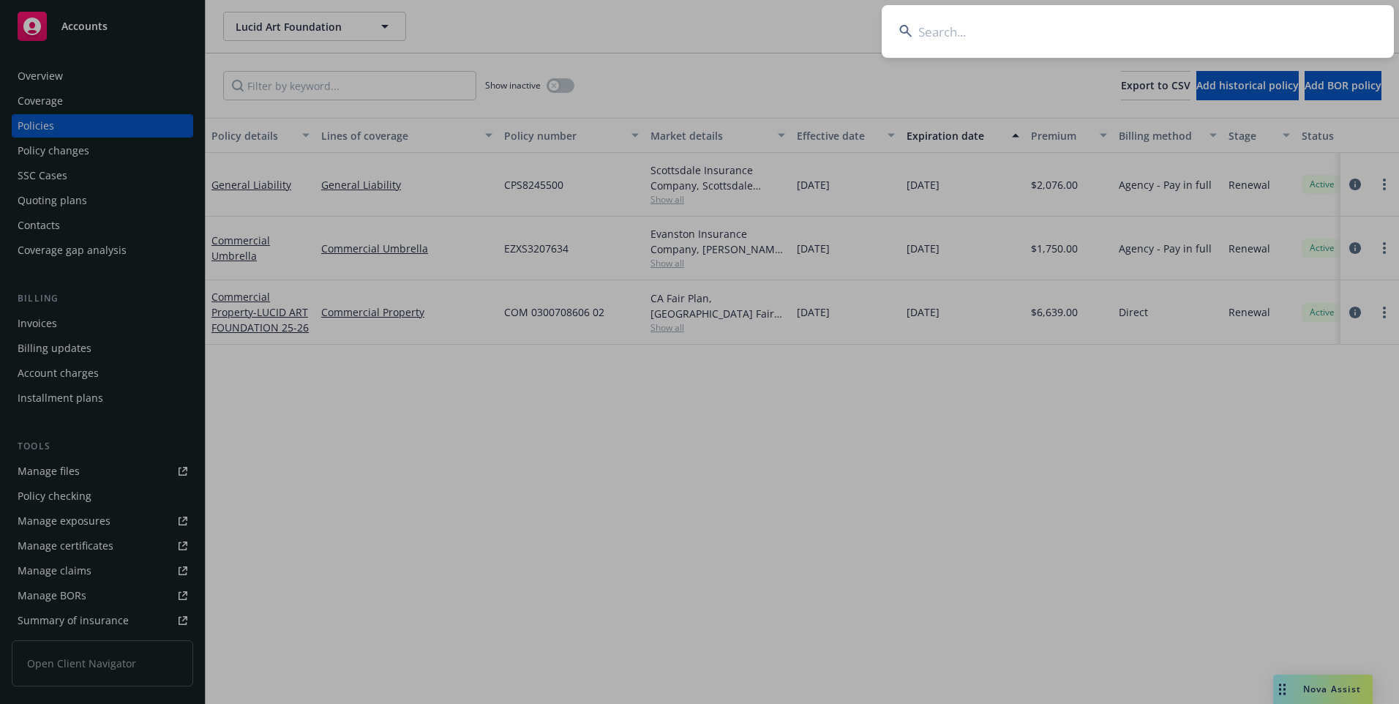
click at [1212, 25] on input at bounding box center [1138, 31] width 512 height 53
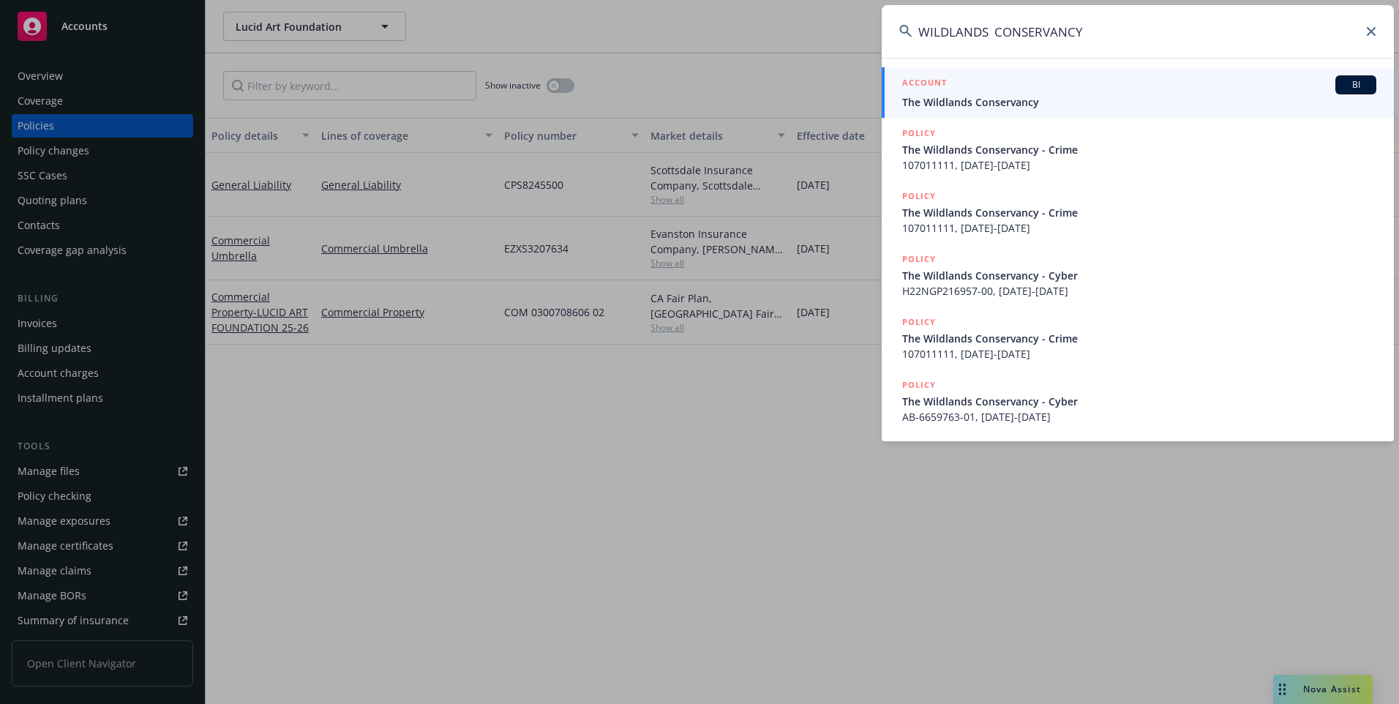
type input "WILDLANDS CONSERVANCY"
click at [1108, 95] on span "The Wildlands Conservancy" at bounding box center [1139, 101] width 474 height 15
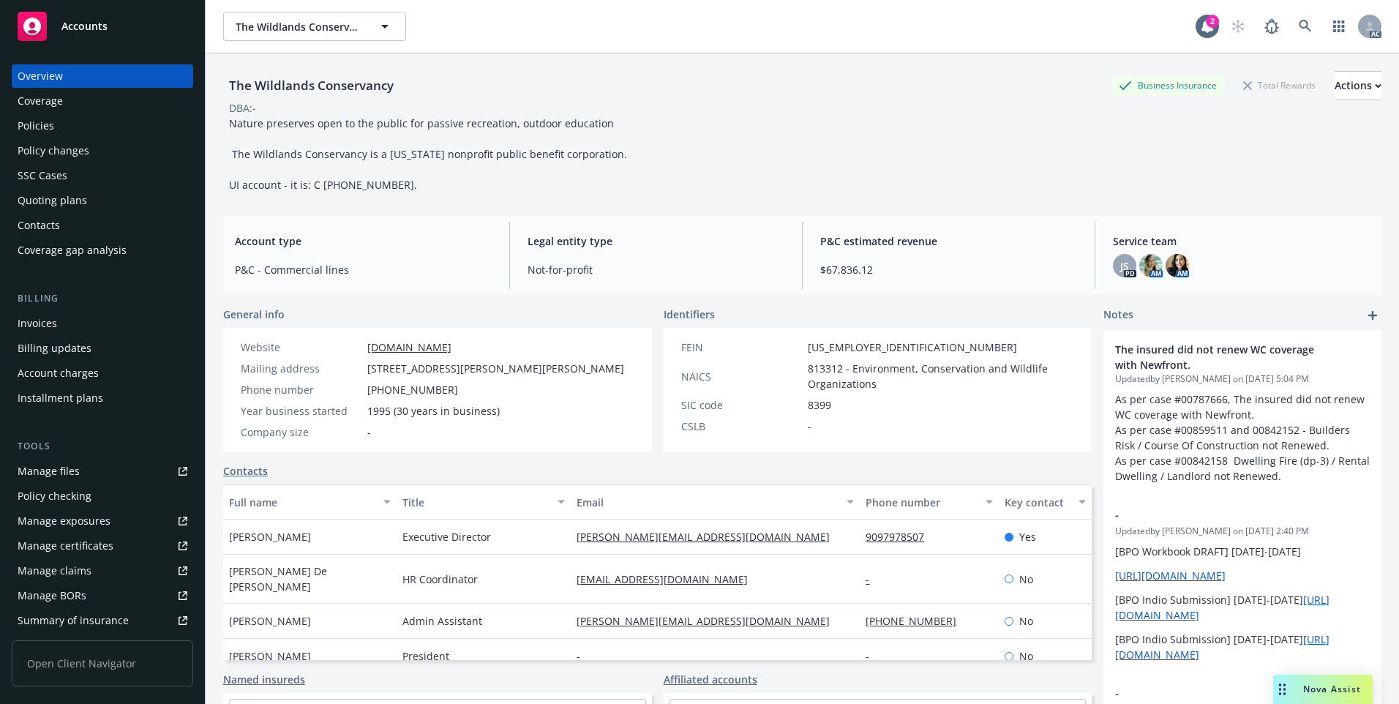
click at [63, 130] on div "Policies" at bounding box center [103, 125] width 170 height 23
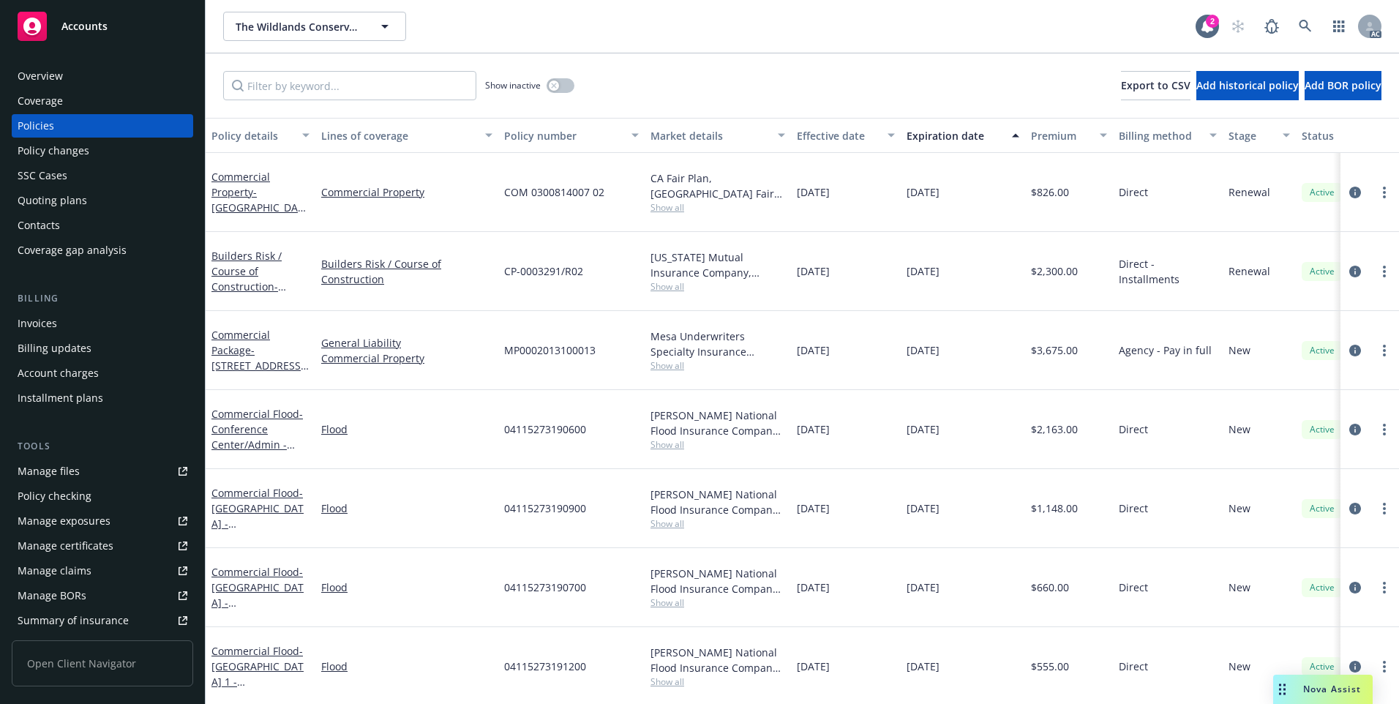
click at [847, 131] on div "Effective date" at bounding box center [838, 135] width 82 height 15
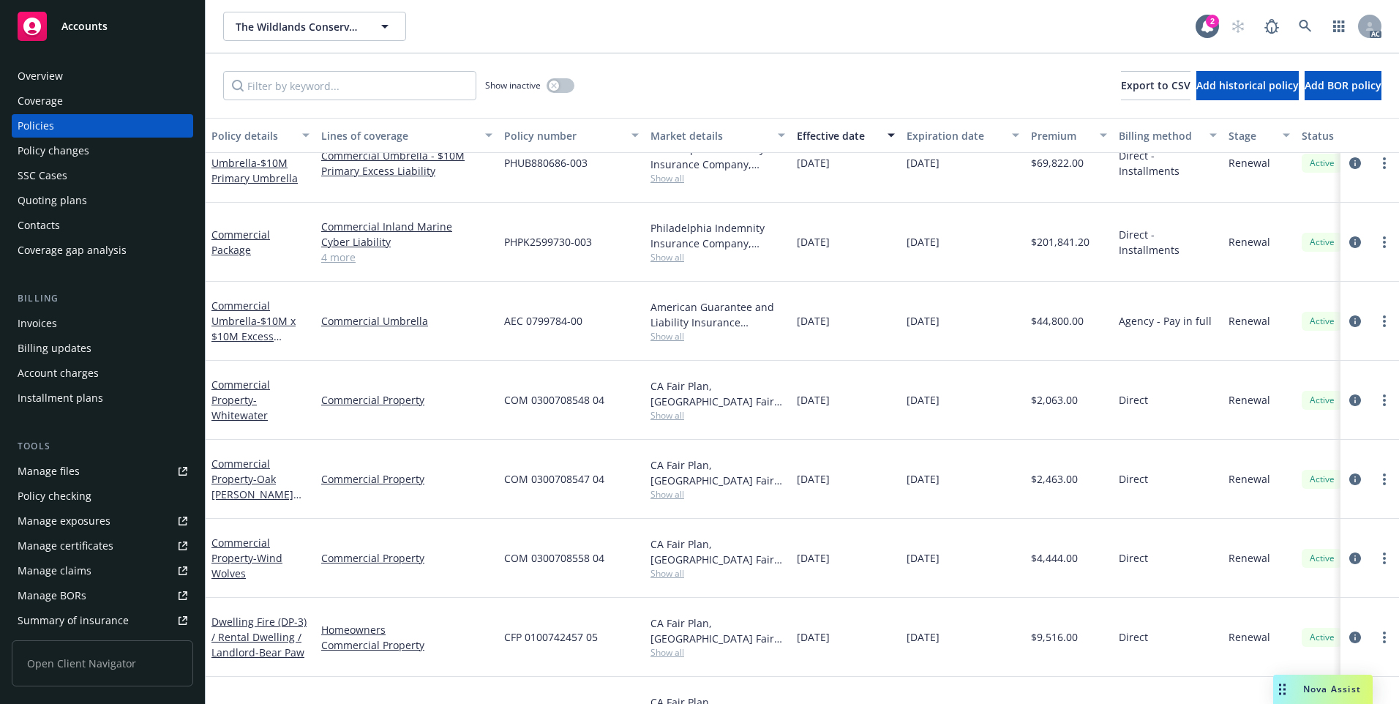
scroll to position [512, 0]
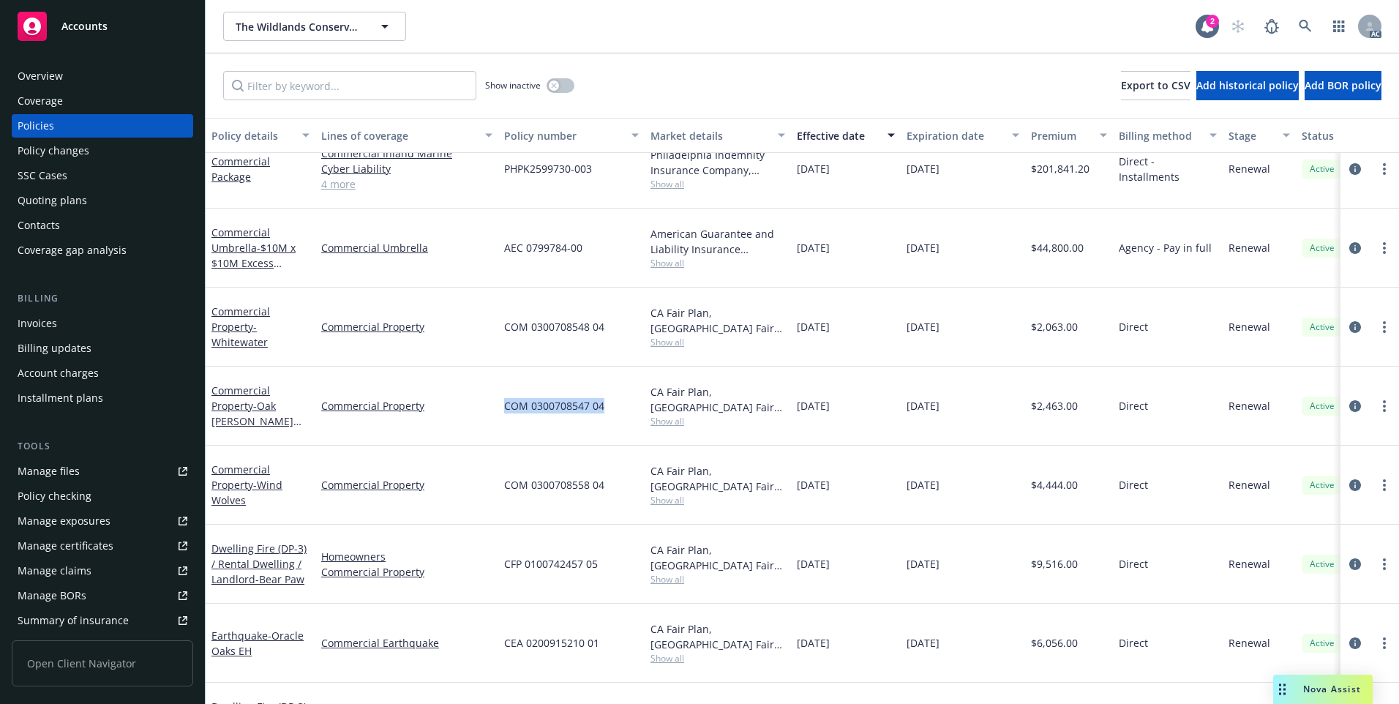
drag, startPoint x: 504, startPoint y: 418, endPoint x: 604, endPoint y: 428, distance: 100.0
click at [604, 428] on div "COM 0300708547 04" at bounding box center [571, 406] width 146 height 79
copy span "COM 0300708547 04"
drag, startPoint x: 239, startPoint y: 410, endPoint x: 255, endPoint y: 408, distance: 16.9
click at [239, 410] on link "Commercial Property - [GEOGRAPHIC_DATA][PERSON_NAME]" at bounding box center [252, 413] width 82 height 60
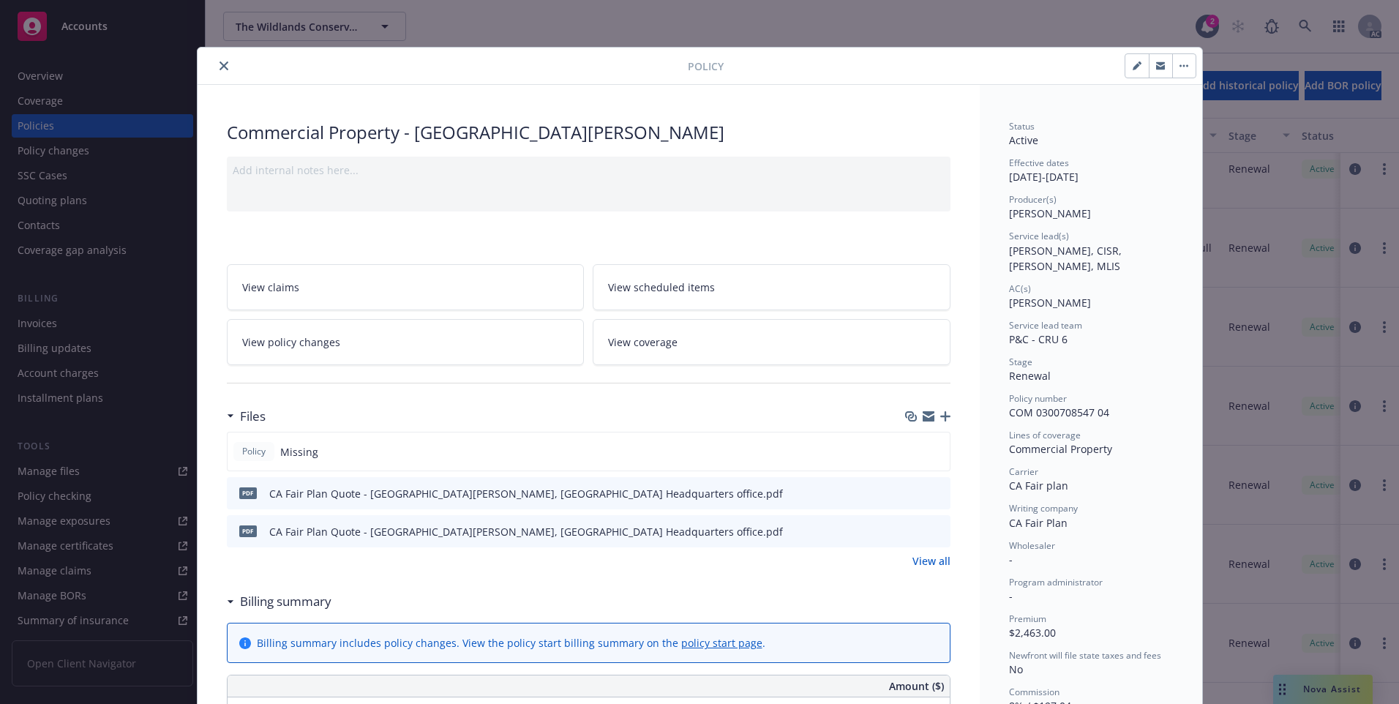
click at [215, 66] on button "close" at bounding box center [224, 66] width 18 height 18
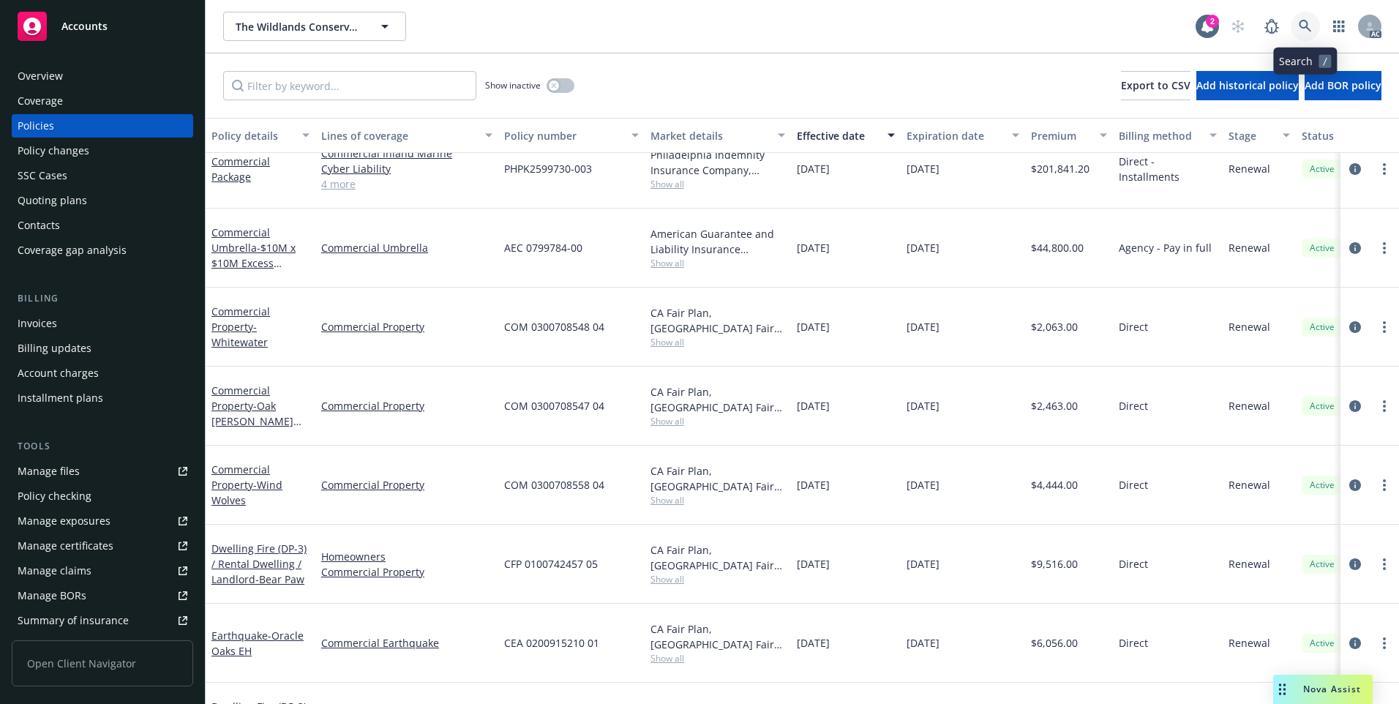
click at [1311, 25] on link at bounding box center [1305, 26] width 29 height 29
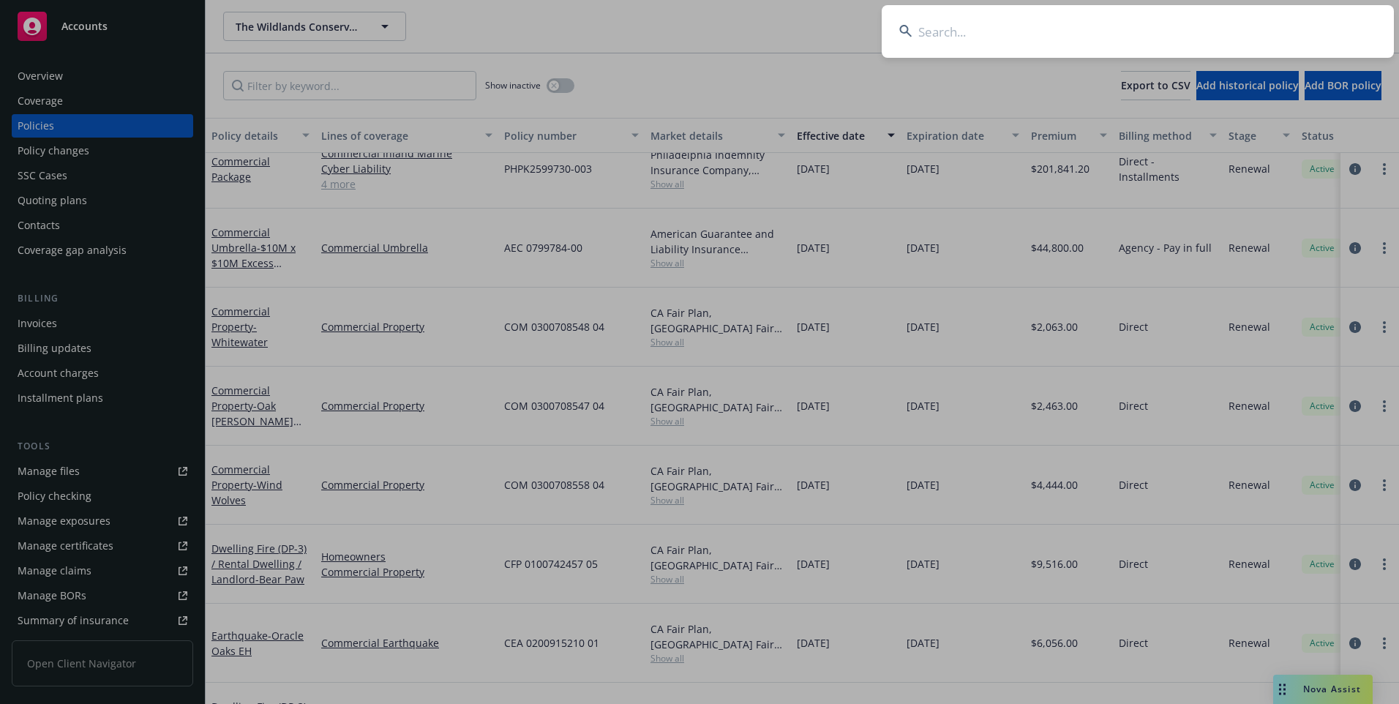
click at [1249, 25] on input at bounding box center [1138, 31] width 512 height 53
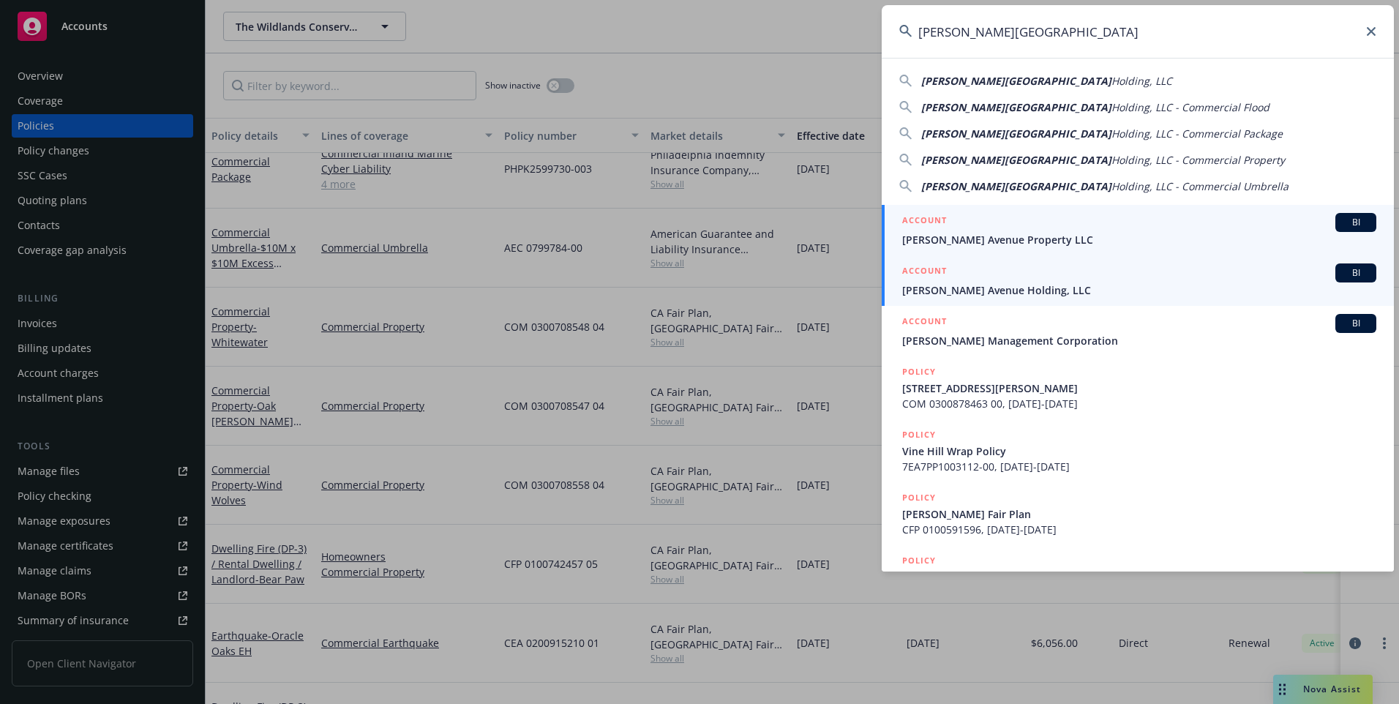
type input "[PERSON_NAME][GEOGRAPHIC_DATA]"
click at [1005, 289] on span "[PERSON_NAME] Avenue Holding, LLC" at bounding box center [1139, 289] width 474 height 15
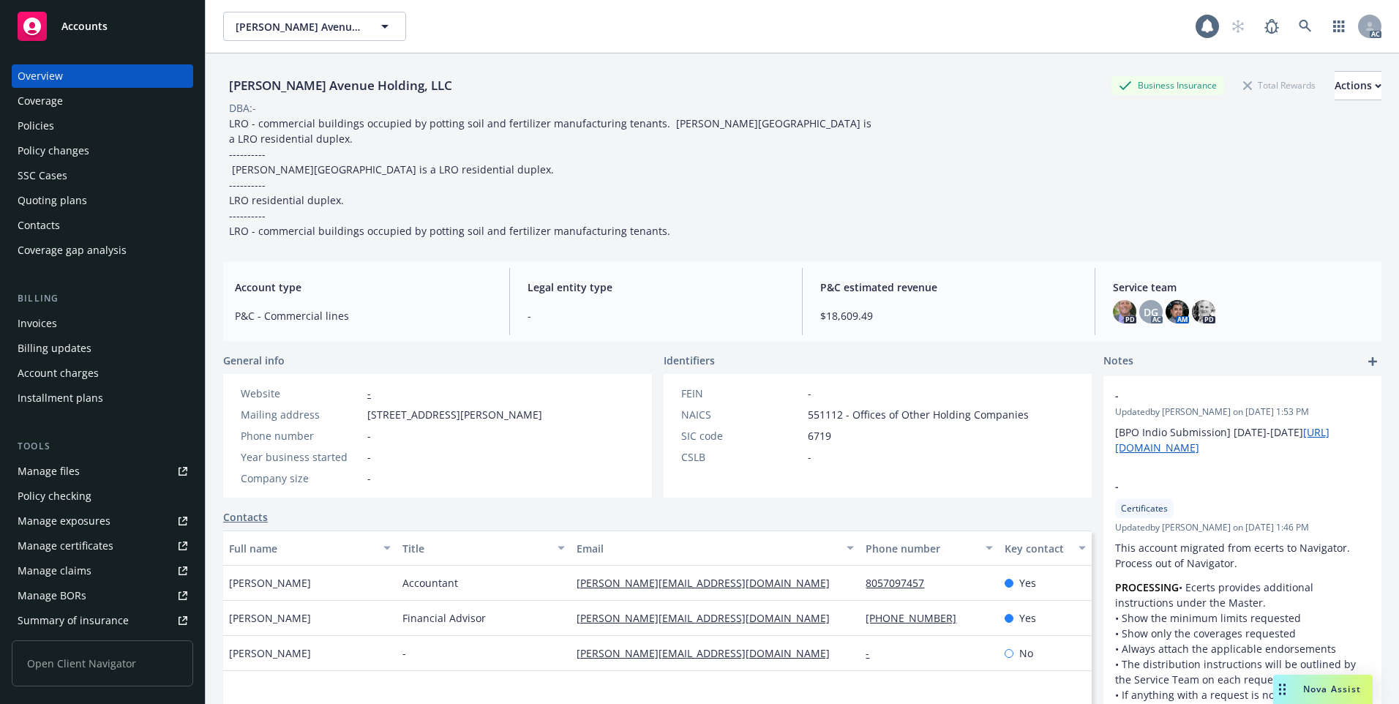
click at [91, 134] on div "Policies" at bounding box center [103, 125] width 170 height 23
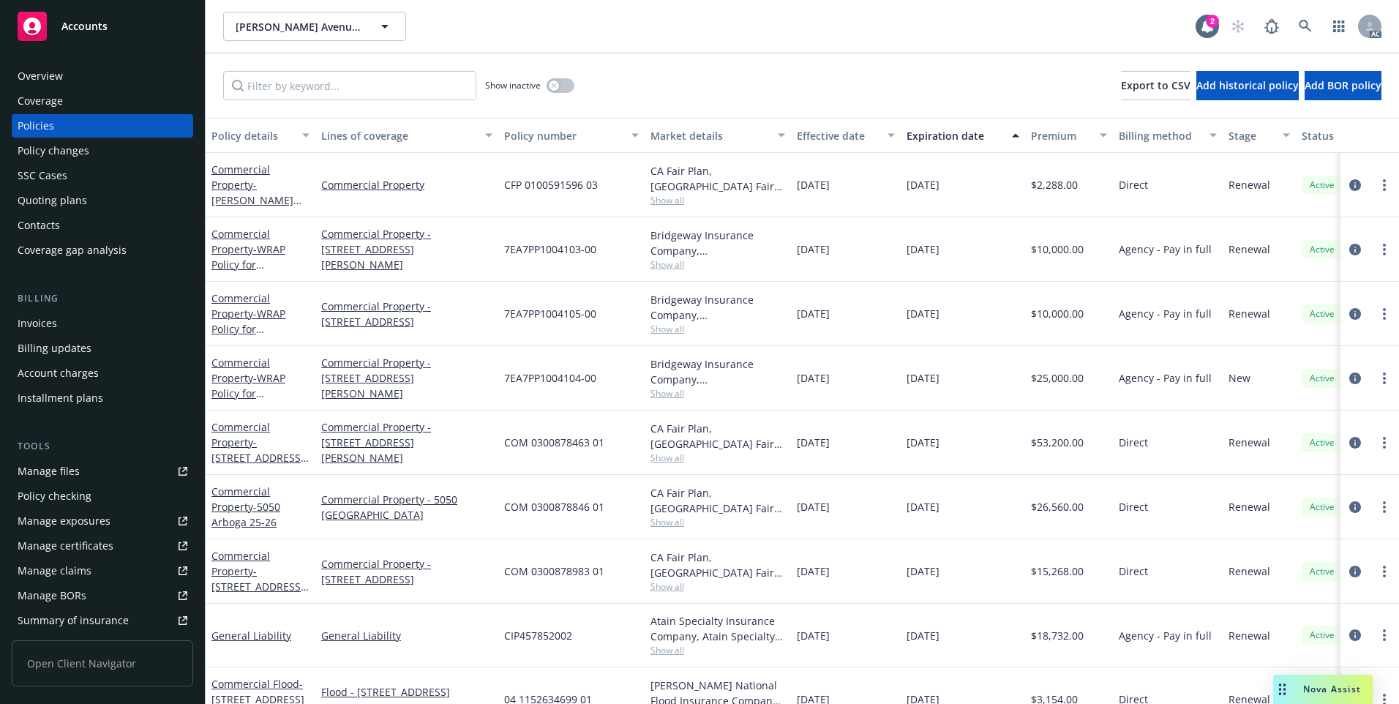
click at [822, 130] on div "Effective date" at bounding box center [838, 135] width 82 height 15
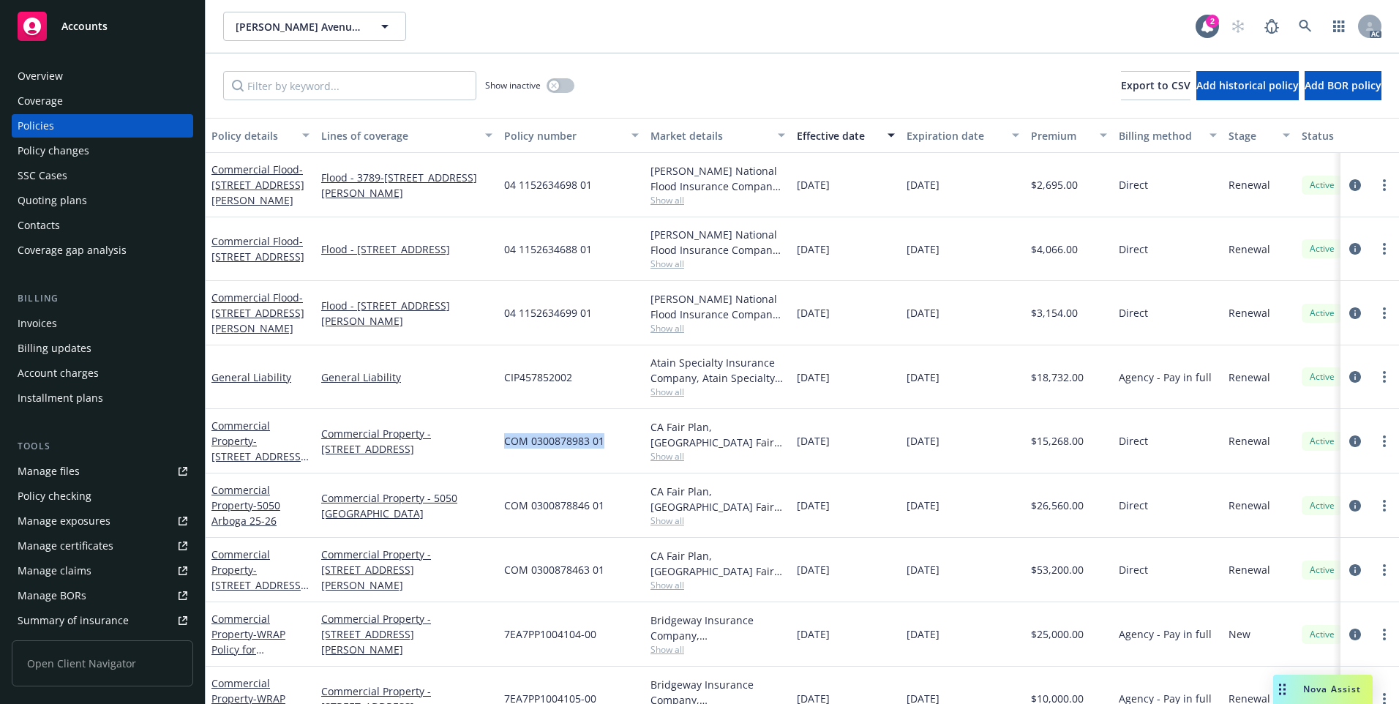
drag, startPoint x: 505, startPoint y: 447, endPoint x: 602, endPoint y: 455, distance: 97.6
click at [602, 455] on div "COM 0300878983 01" at bounding box center [571, 441] width 146 height 64
copy span "COM 0300878983 01"
click at [239, 438] on link "Commercial Property - [STREET_ADDRESS][PERSON_NAME]" at bounding box center [257, 449] width 93 height 60
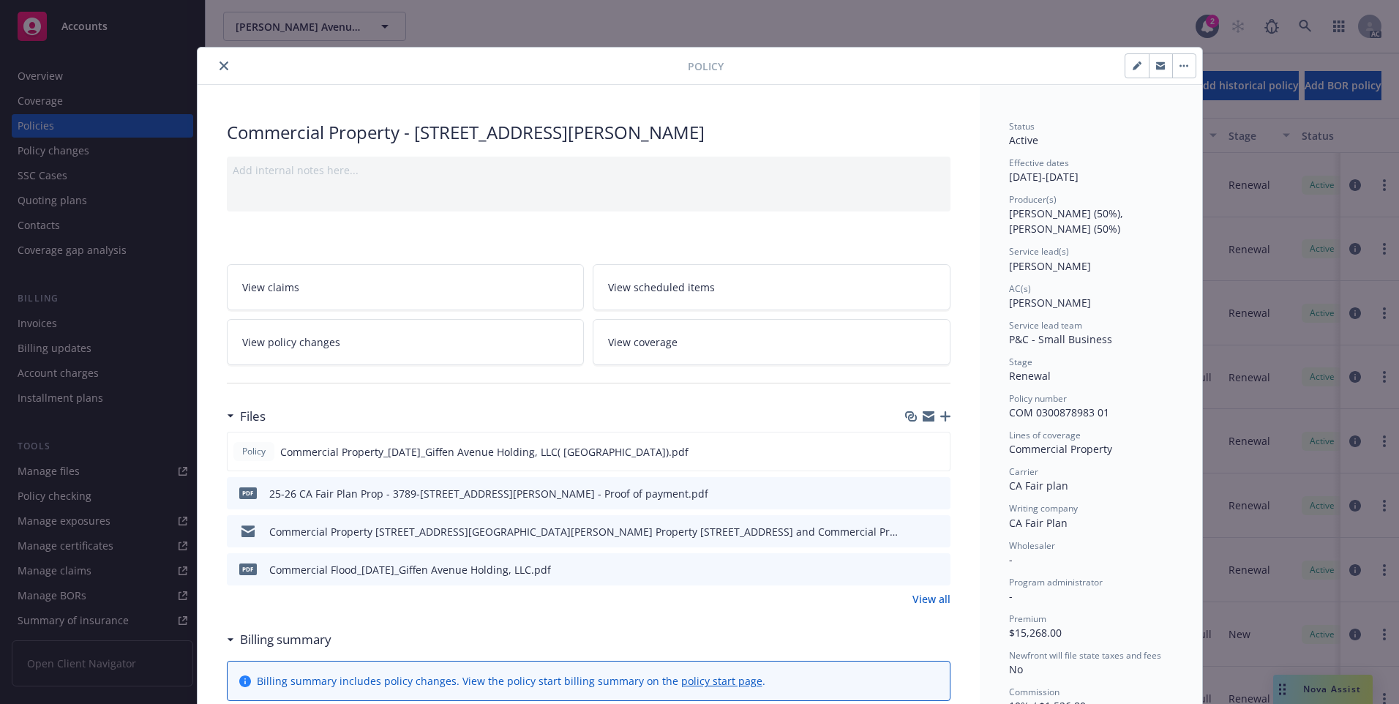
click at [220, 68] on icon "close" at bounding box center [224, 65] width 9 height 9
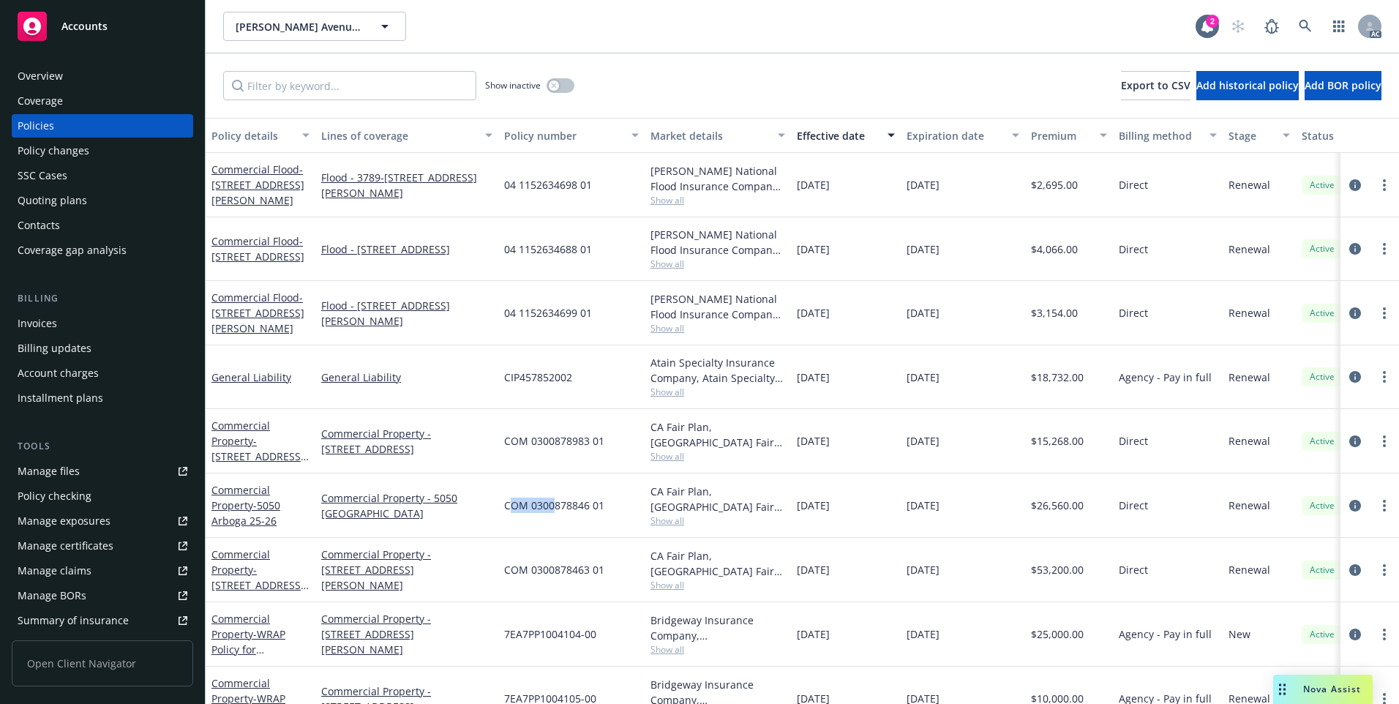
drag, startPoint x: 511, startPoint y: 518, endPoint x: 554, endPoint y: 517, distance: 43.2
click at [554, 517] on div "COM 0300878846 01" at bounding box center [571, 505] width 146 height 64
drag, startPoint x: 553, startPoint y: 517, endPoint x: 524, endPoint y: 520, distance: 29.4
click at [524, 520] on div "COM 0300878846 01" at bounding box center [571, 505] width 146 height 64
drag, startPoint x: 498, startPoint y: 511, endPoint x: 602, endPoint y: 522, distance: 105.1
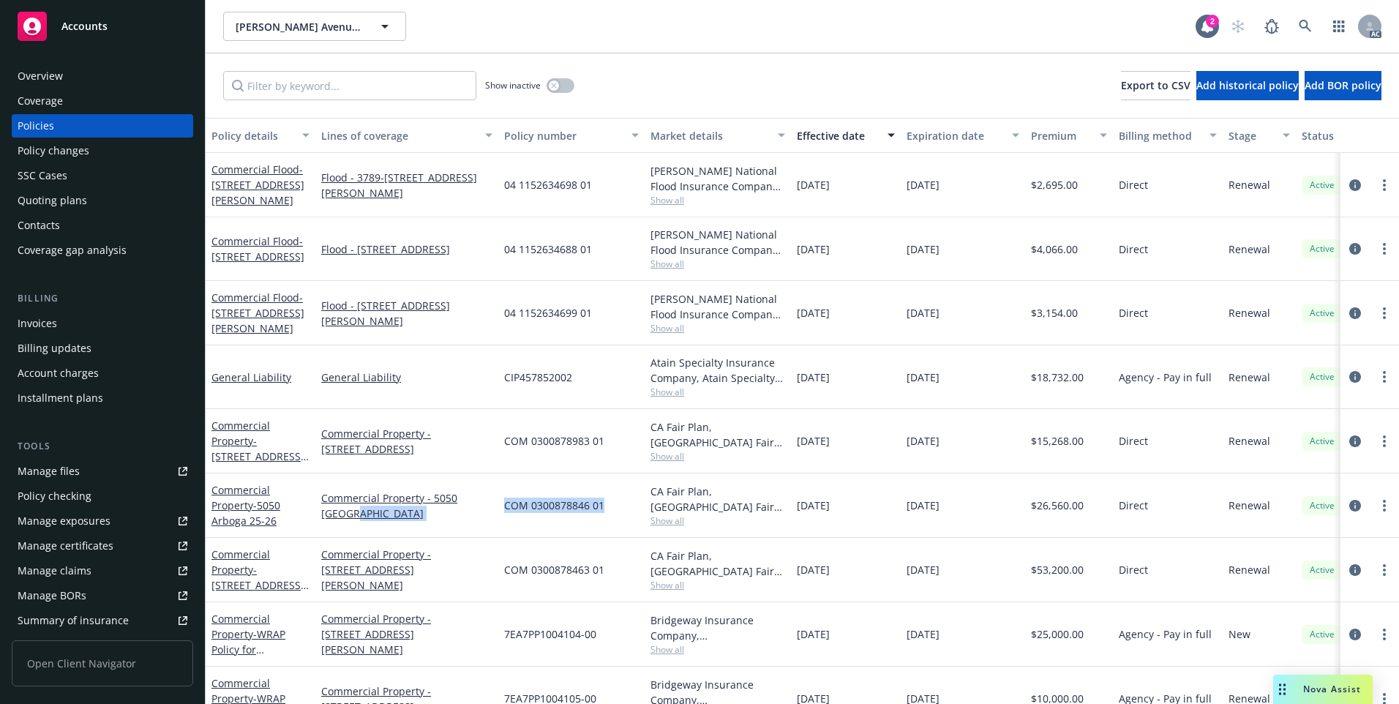
click at [602, 522] on div "Commercial Property - 5050 [GEOGRAPHIC_DATA] 25-26 Commercial Property - 5050 A…" at bounding box center [912, 505] width 1412 height 64
copy div "COM 0300878846 01"
click at [260, 504] on span "- 5050 Arboga 25-26" at bounding box center [245, 512] width 69 height 29
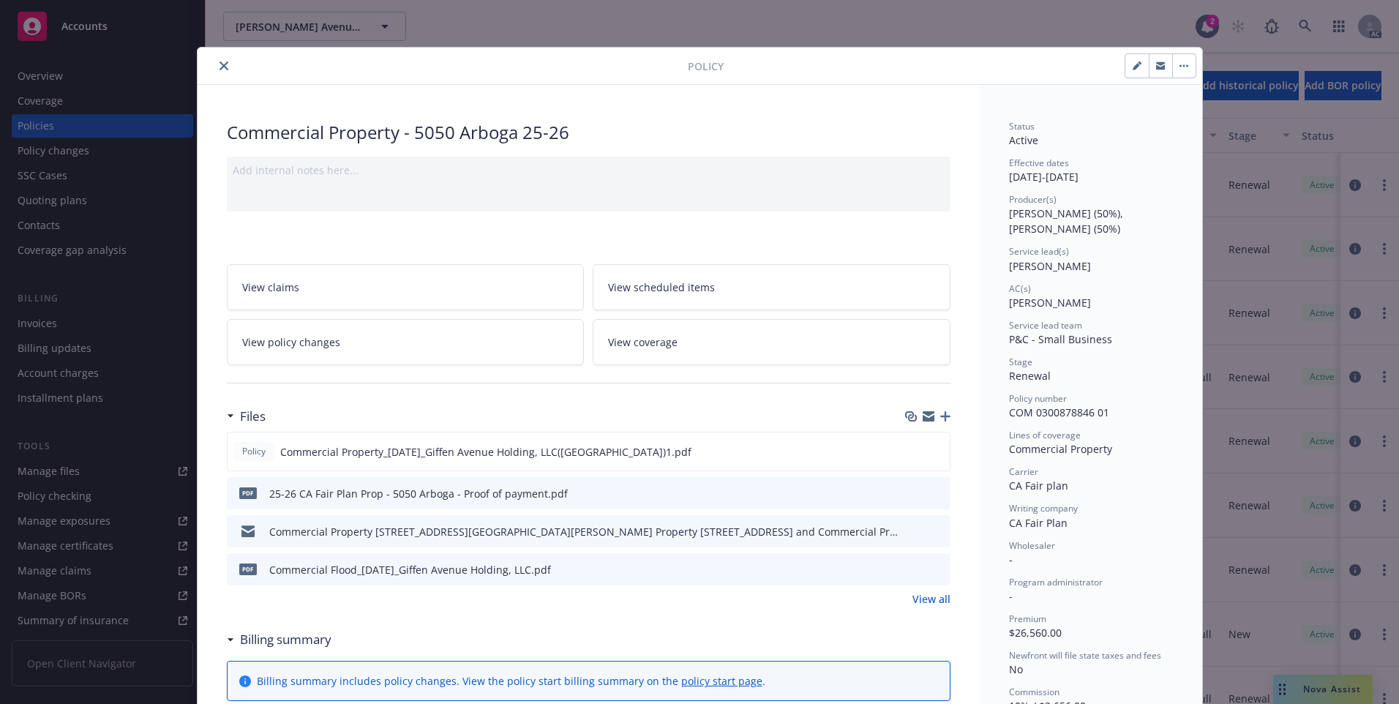
click at [221, 65] on icon "close" at bounding box center [224, 65] width 9 height 9
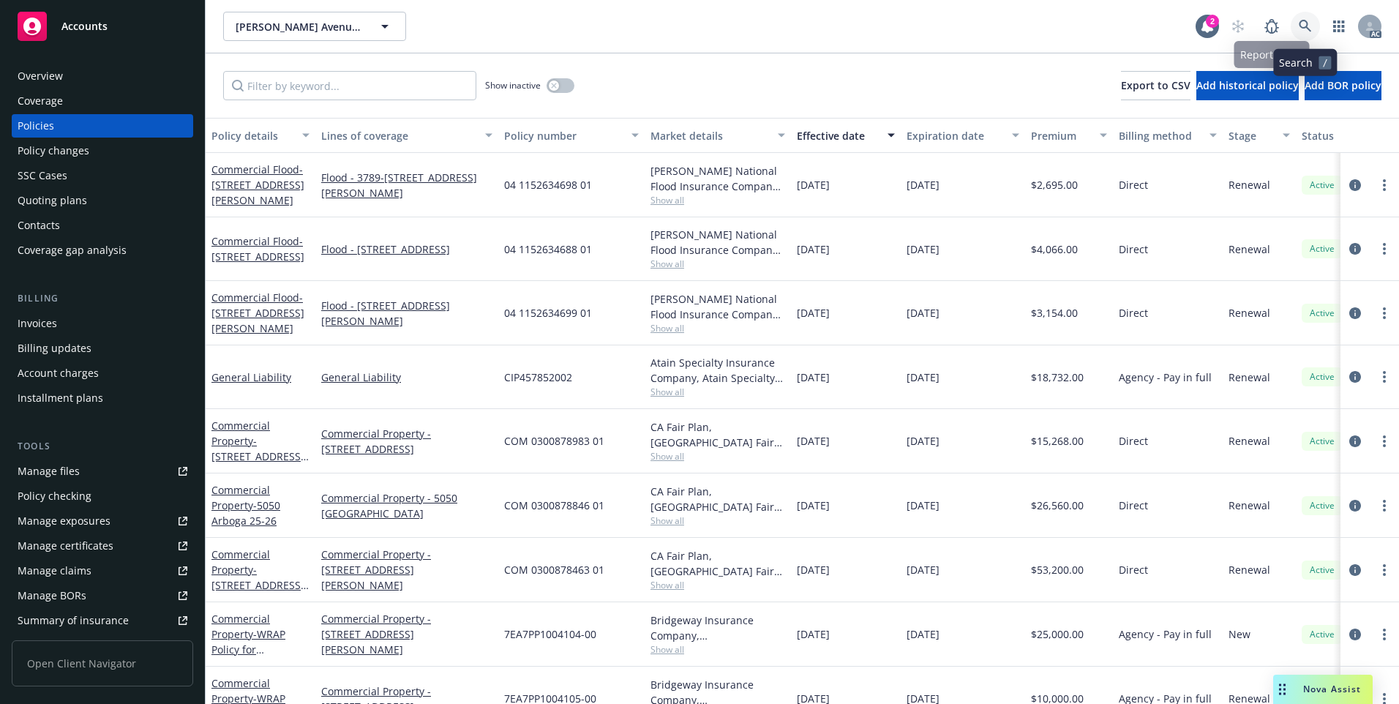
click at [1311, 22] on link at bounding box center [1305, 26] width 29 height 29
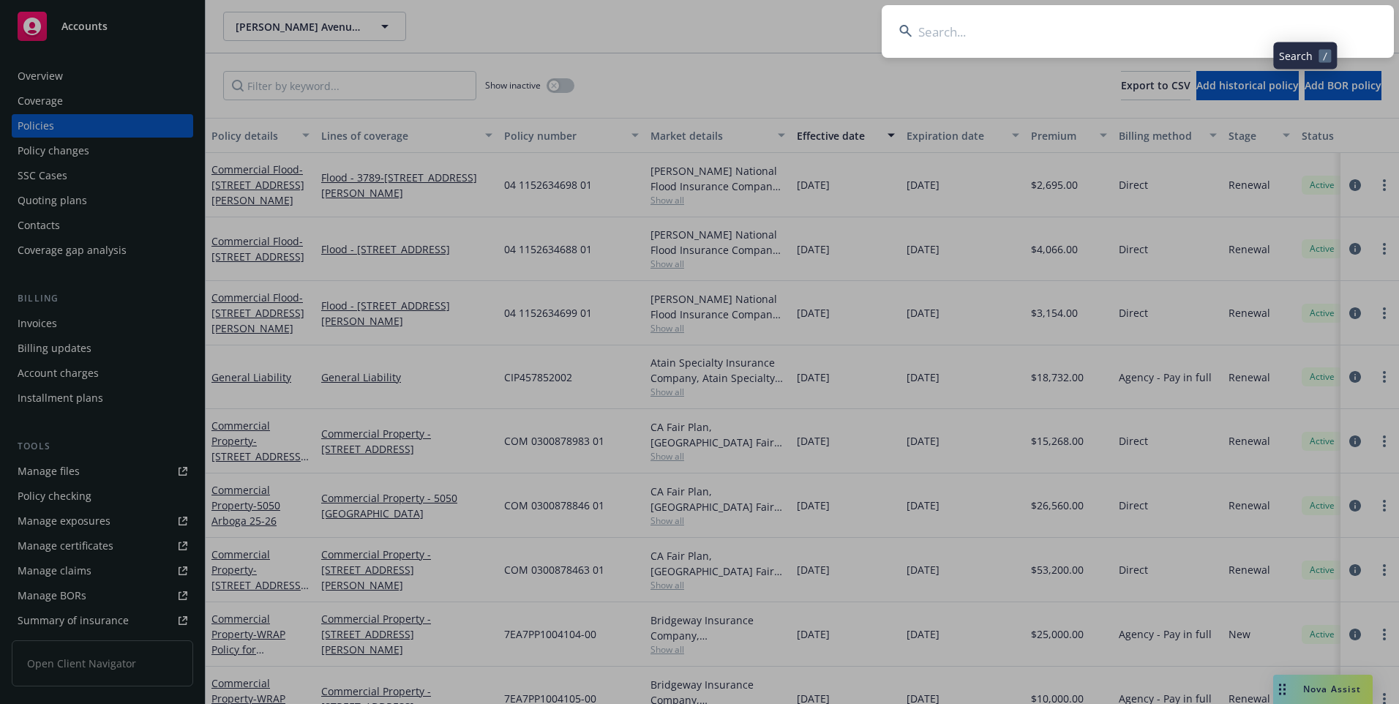
click at [1119, 31] on input at bounding box center [1138, 31] width 512 height 53
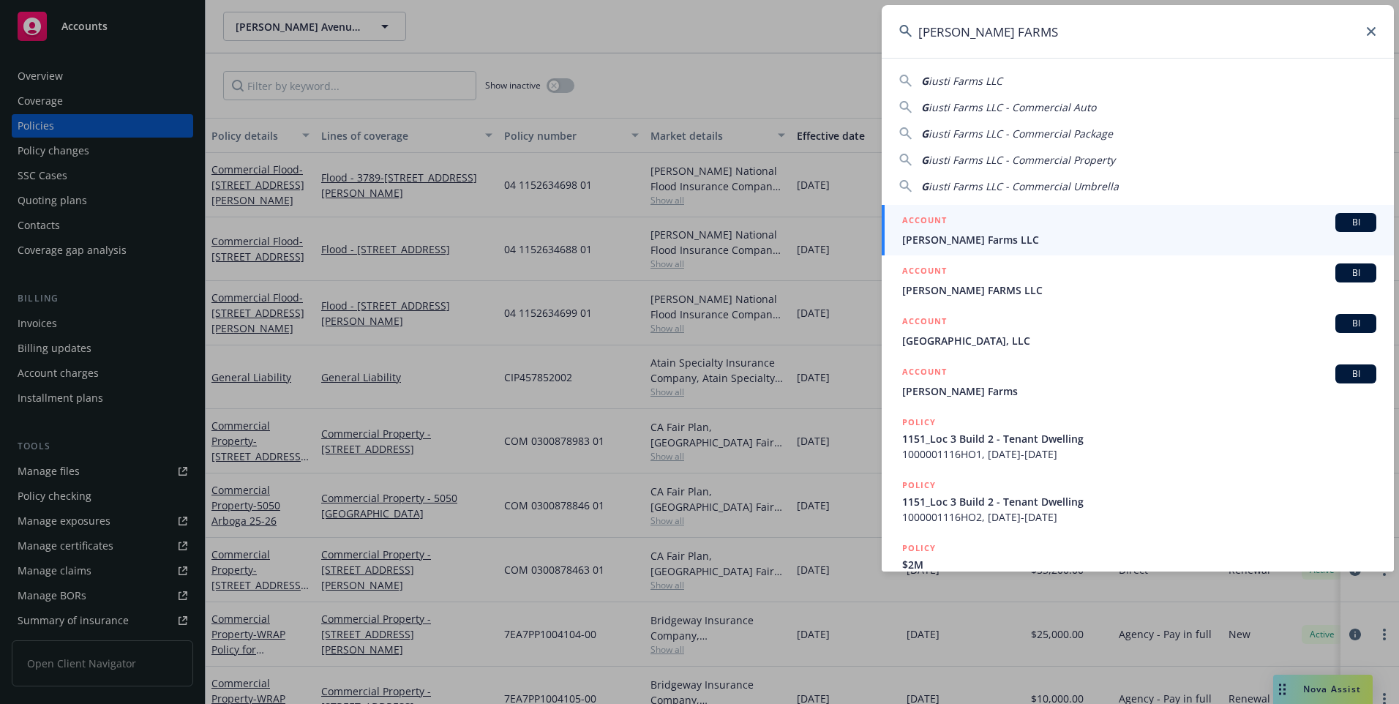
type input "[PERSON_NAME] FARMS"
click at [970, 243] on span "[PERSON_NAME] Farms LLC" at bounding box center [1139, 239] width 474 height 15
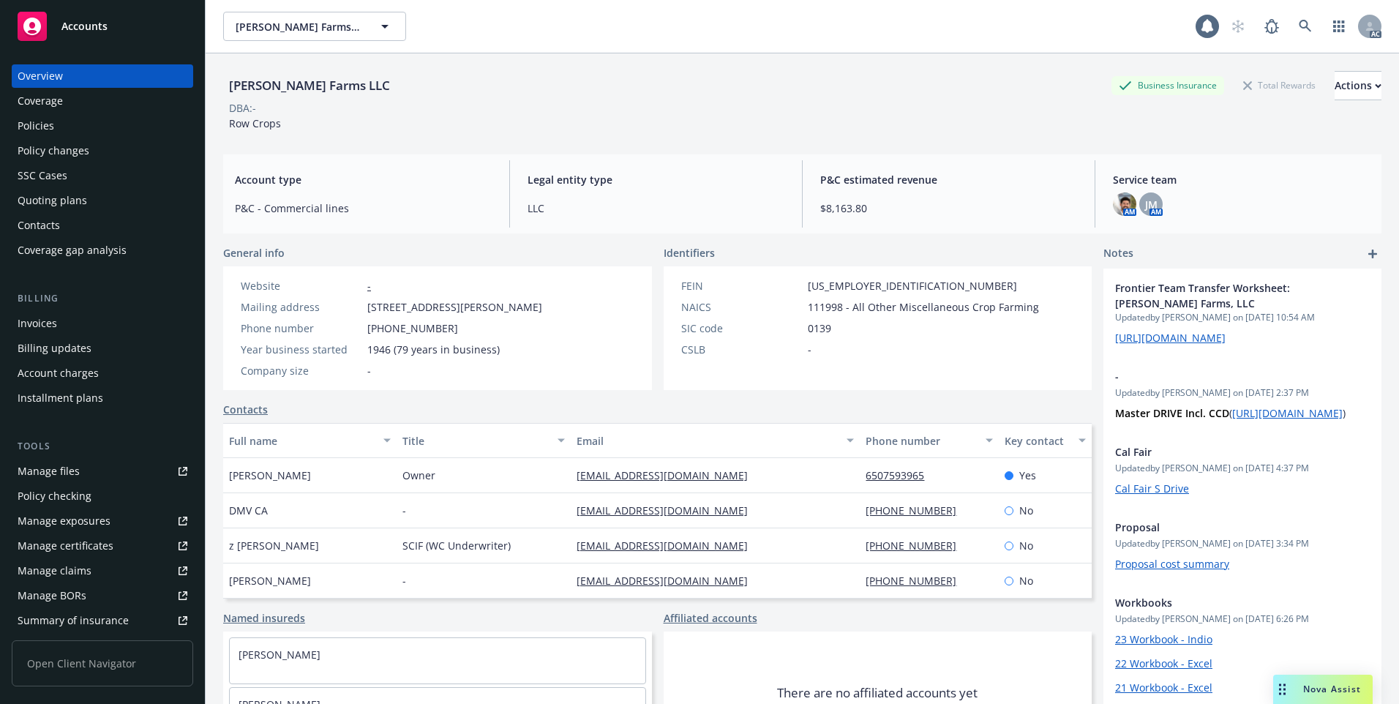
click at [68, 132] on div "Policies" at bounding box center [103, 125] width 170 height 23
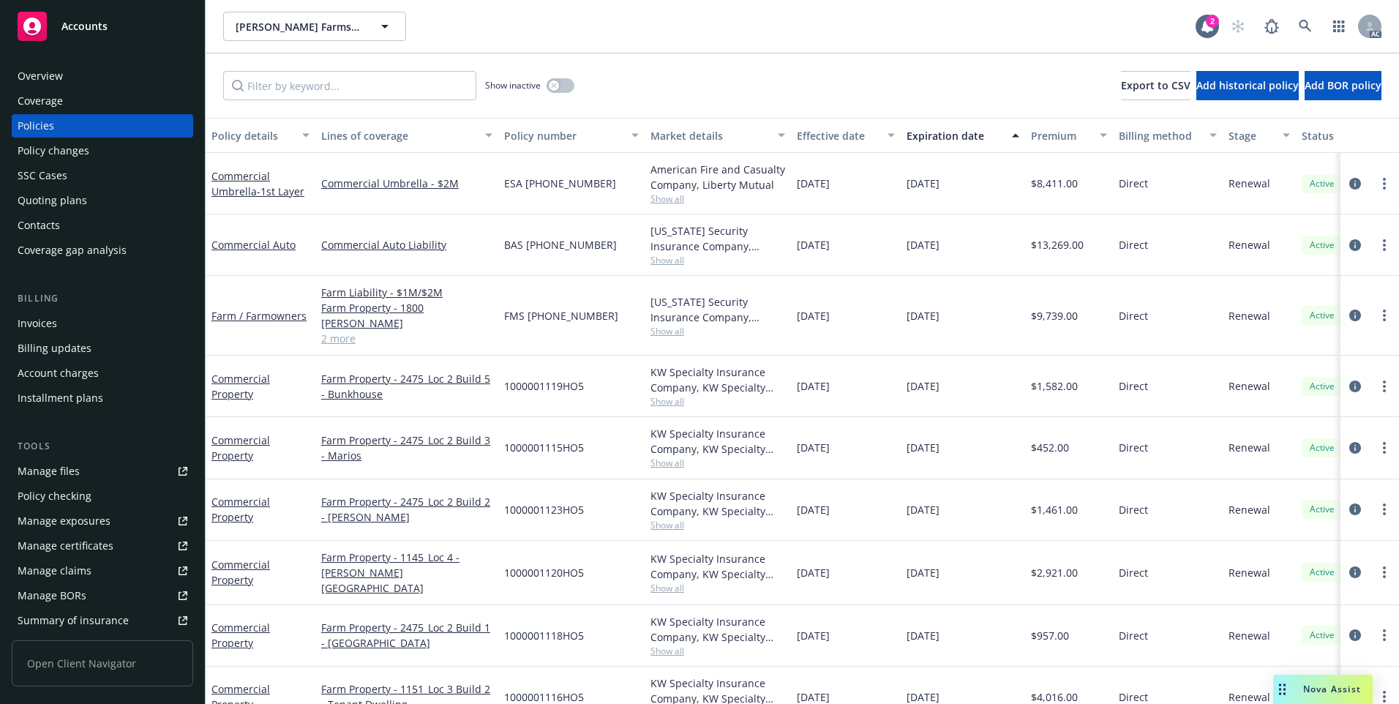
click at [838, 134] on div "Effective date" at bounding box center [838, 135] width 82 height 15
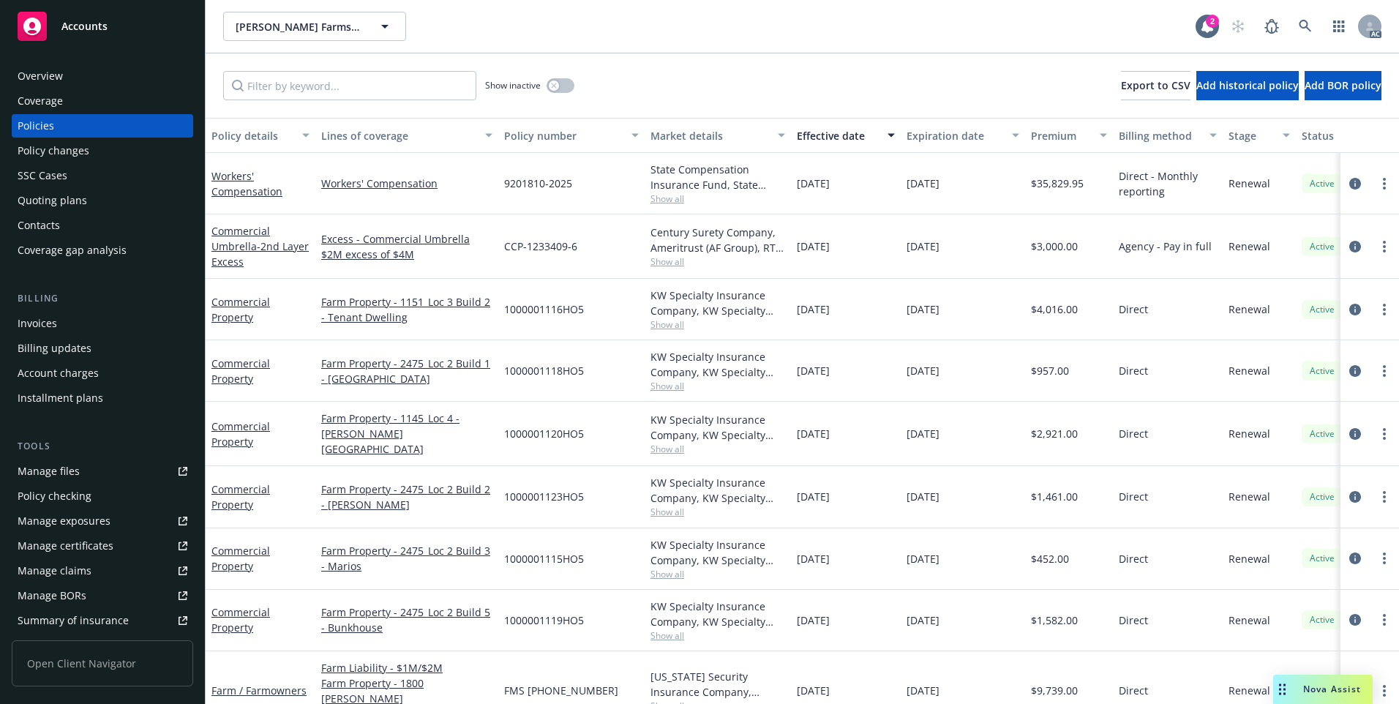
click at [649, 23] on div "[PERSON_NAME] Farms LLC [PERSON_NAME] Farms LLC" at bounding box center [709, 26] width 972 height 29
click at [1310, 19] on link at bounding box center [1305, 26] width 29 height 29
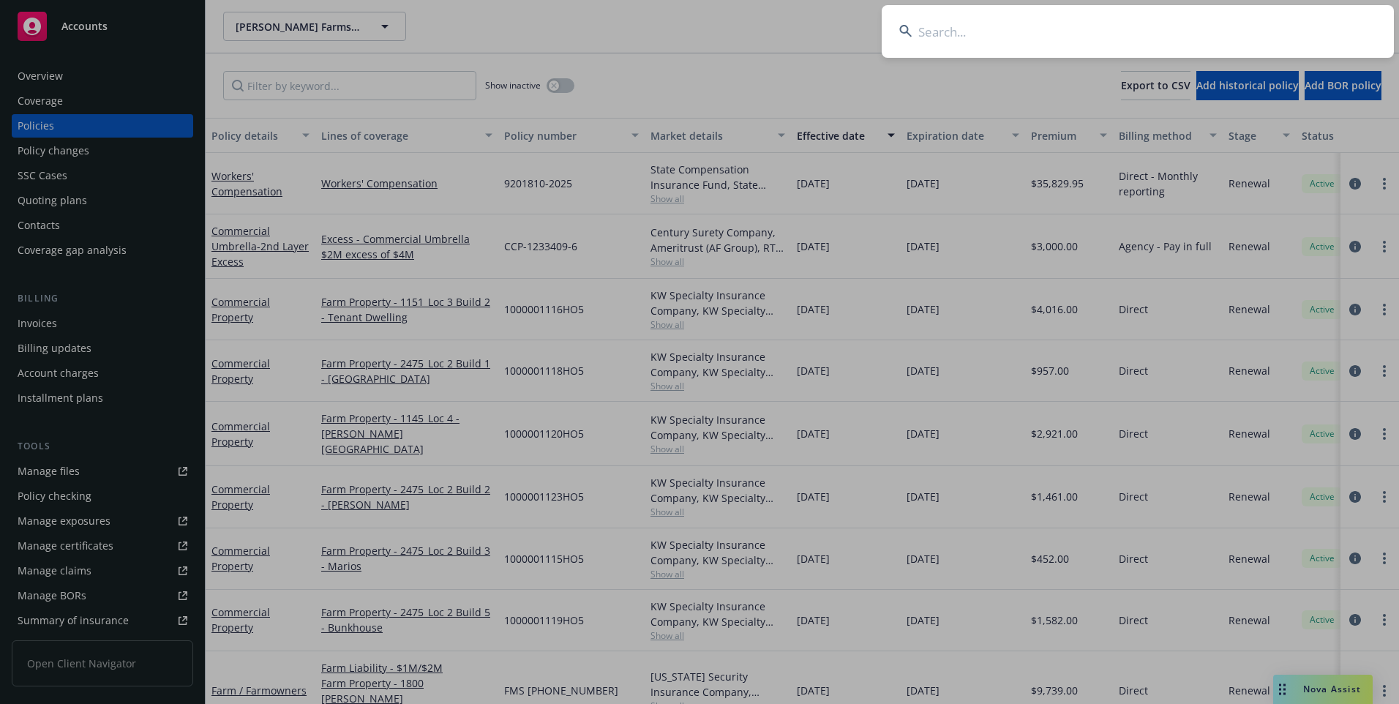
click at [1179, 26] on input at bounding box center [1138, 31] width 512 height 53
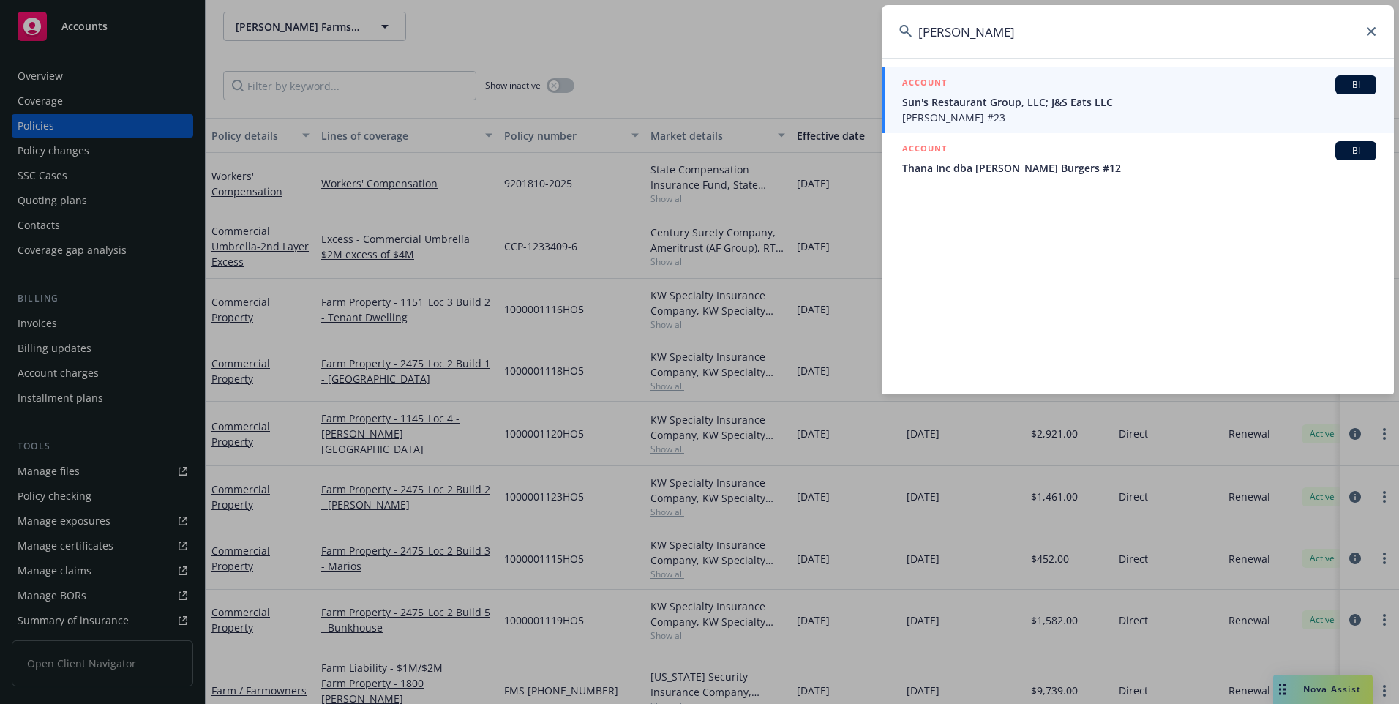
type input "[PERSON_NAME]"
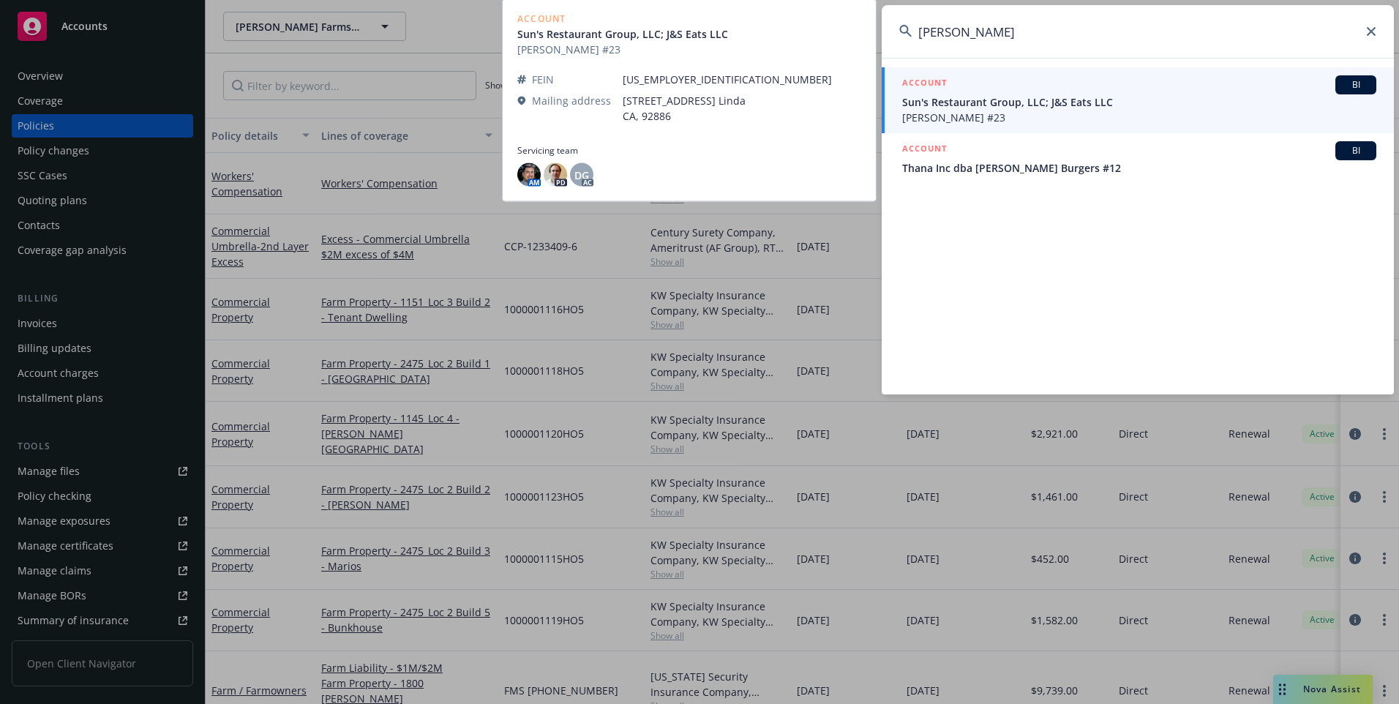
click at [991, 108] on span "Sun's Restaurant Group, LLC; J&S Eats LLC" at bounding box center [1139, 101] width 474 height 15
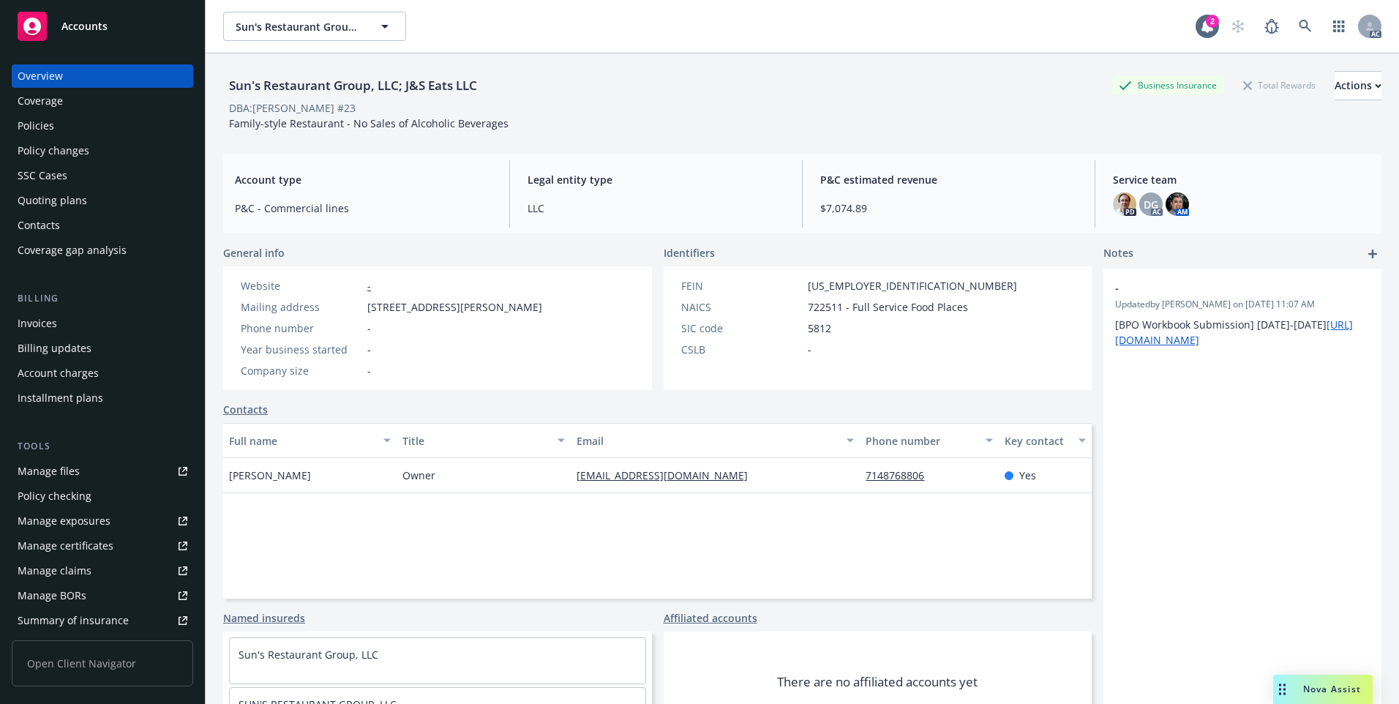
click at [97, 130] on div "Policies" at bounding box center [103, 125] width 170 height 23
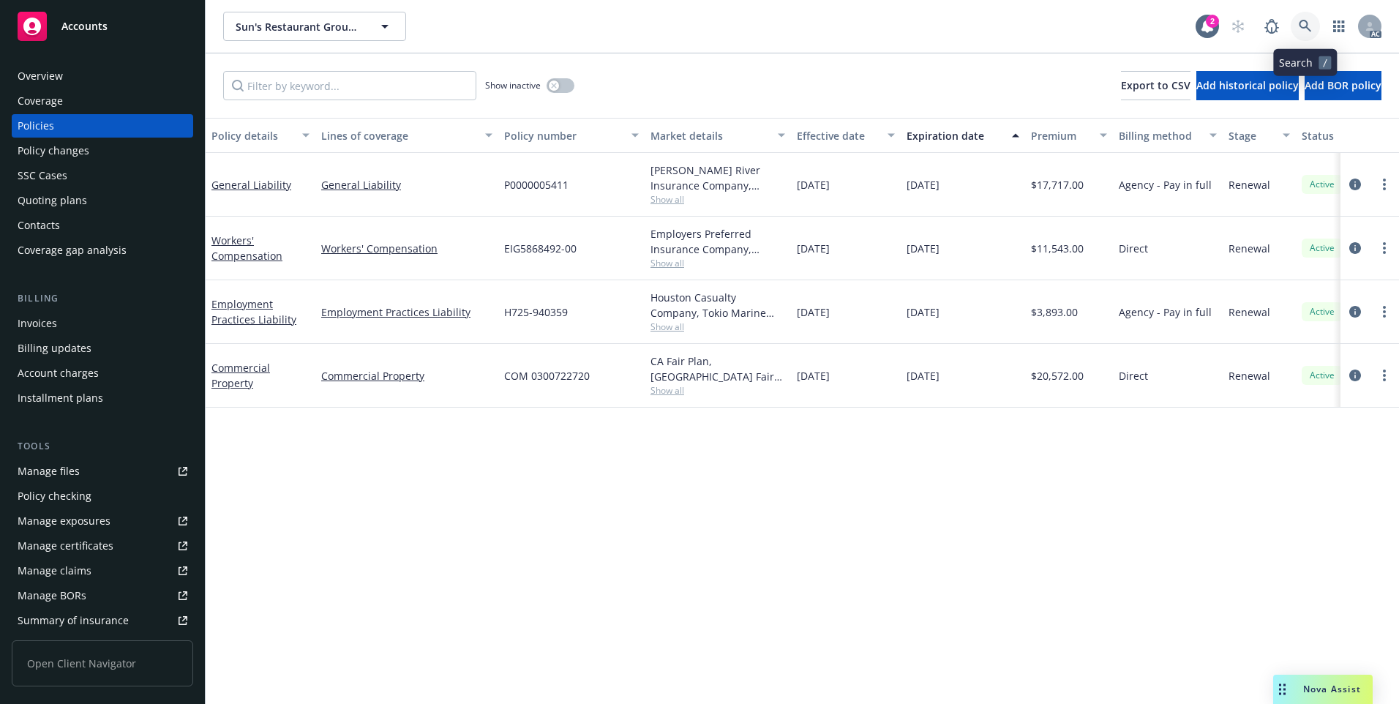
click at [1301, 25] on icon at bounding box center [1305, 26] width 13 height 13
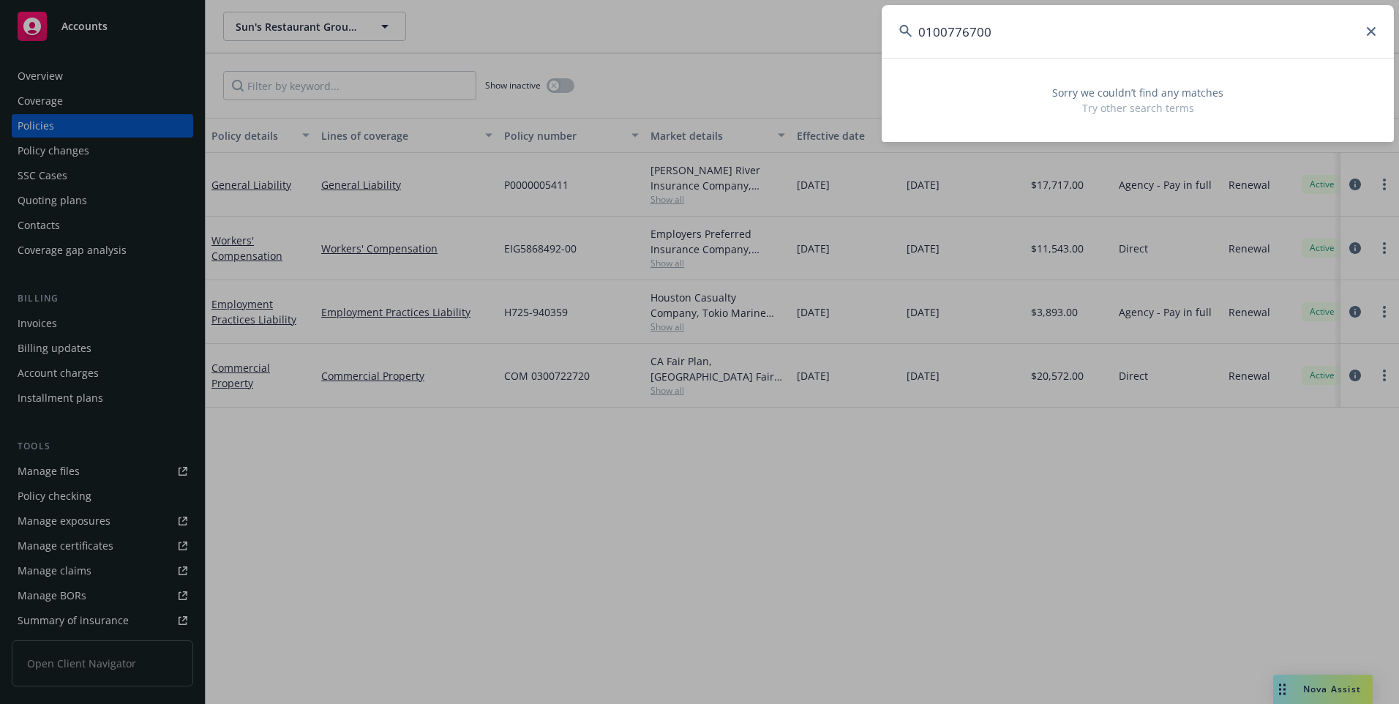
type input "0100776700"
click at [1370, 32] on icon at bounding box center [1371, 31] width 9 height 9
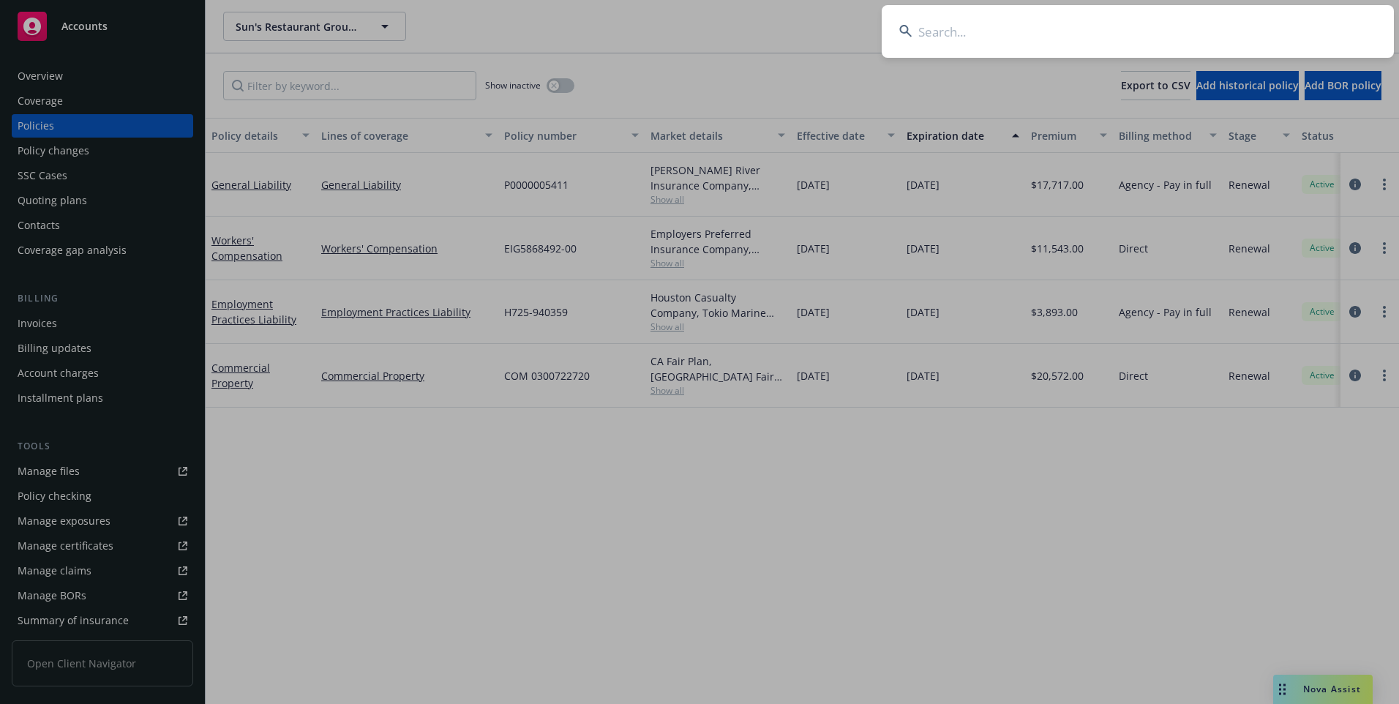
click at [1273, 31] on input at bounding box center [1138, 31] width 512 height 53
paste input "[PERSON_NAME]"
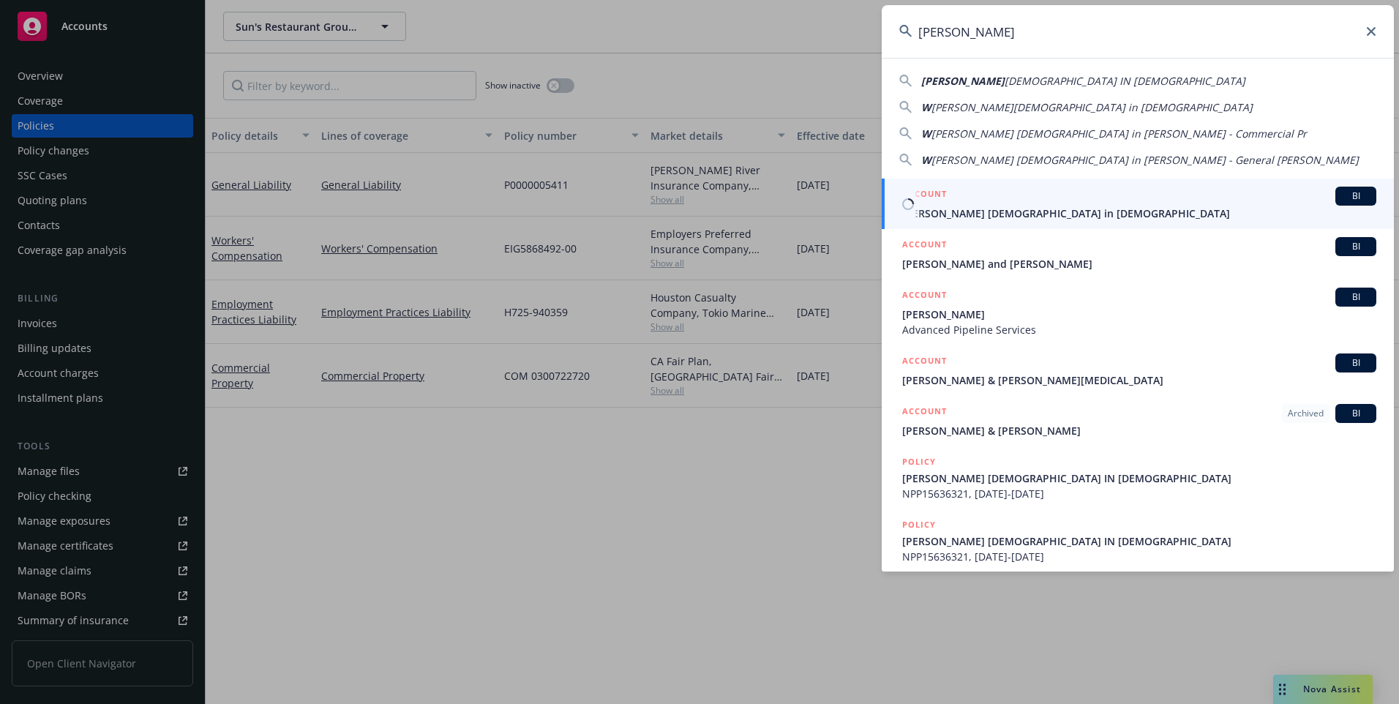
type input "[PERSON_NAME]"
click at [1040, 208] on span "[PERSON_NAME] [DEMOGRAPHIC_DATA] in [DEMOGRAPHIC_DATA]" at bounding box center [1139, 213] width 474 height 15
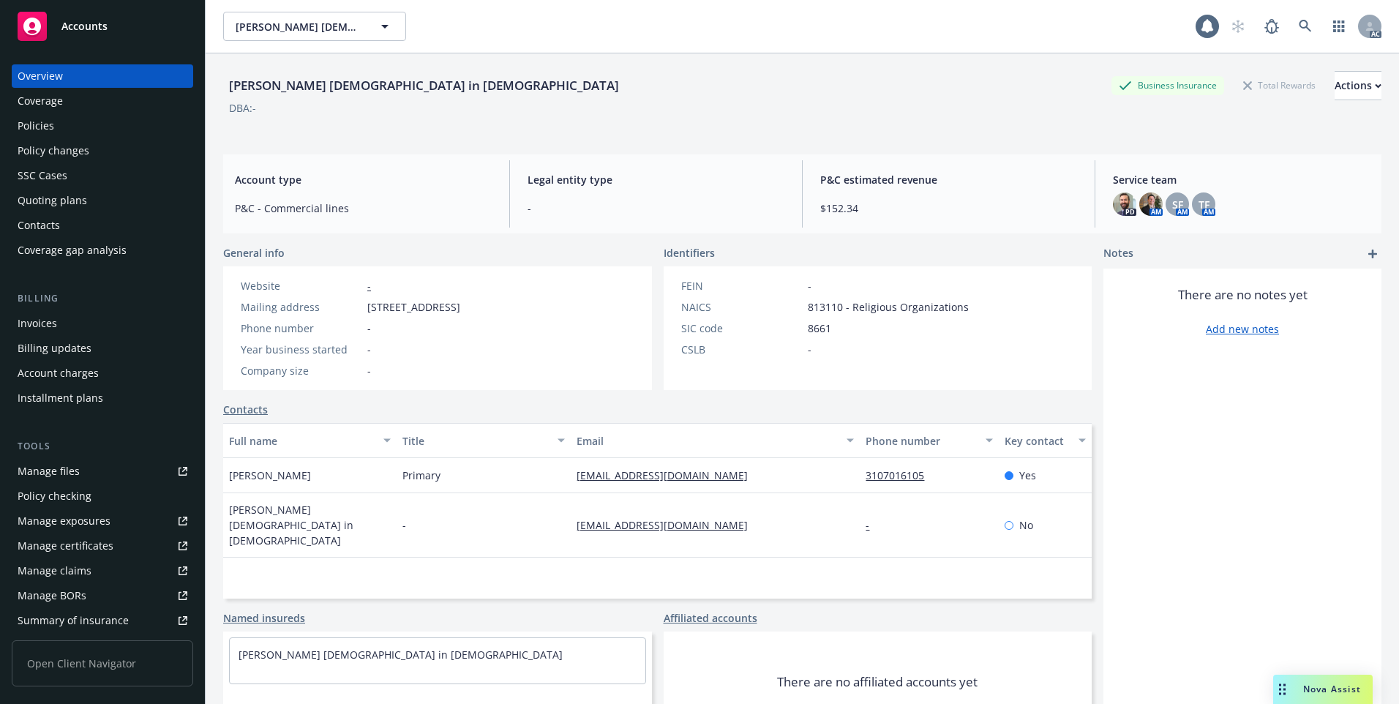
click at [89, 130] on div "Policies" at bounding box center [103, 125] width 170 height 23
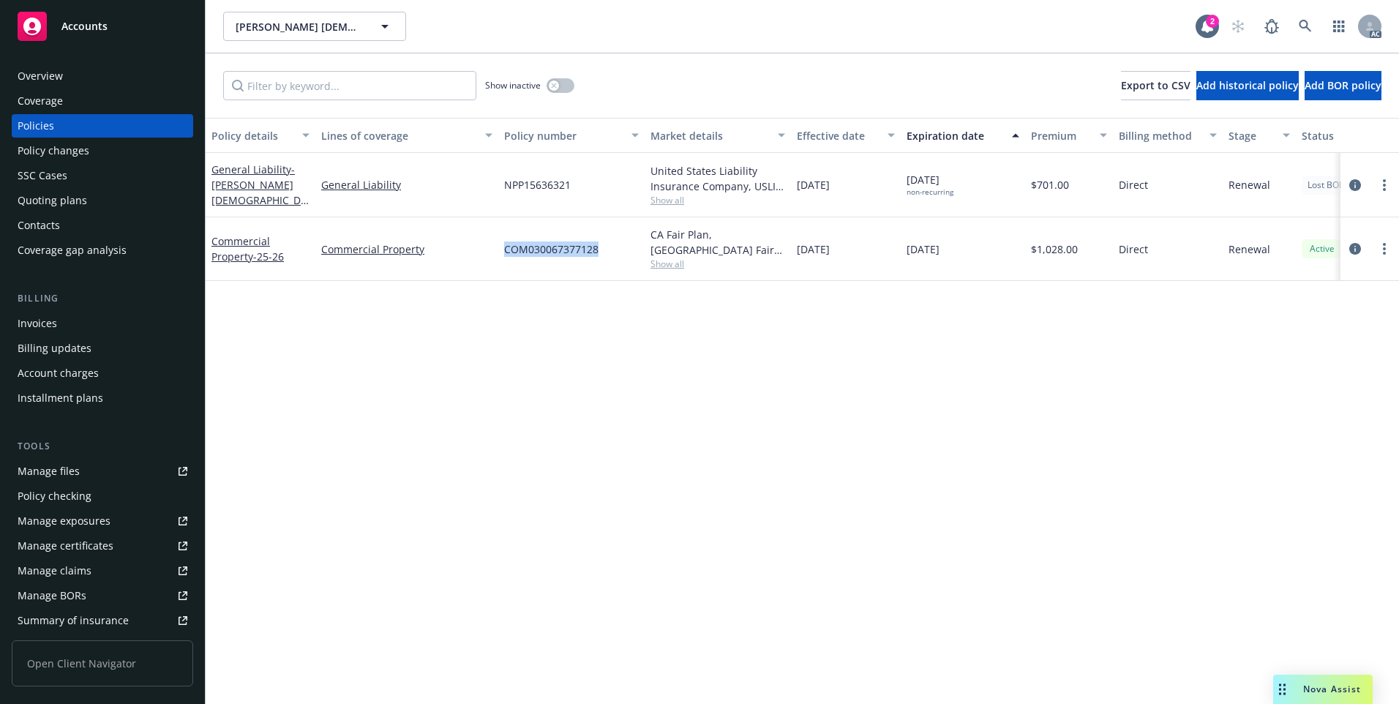
drag, startPoint x: 502, startPoint y: 256, endPoint x: 597, endPoint y: 255, distance: 95.1
click at [597, 255] on div "COM030067377128" at bounding box center [571, 249] width 146 height 64
copy span "COM030067377128"
click at [251, 261] on link "Commercial Property - 25-26" at bounding box center [247, 248] width 72 height 29
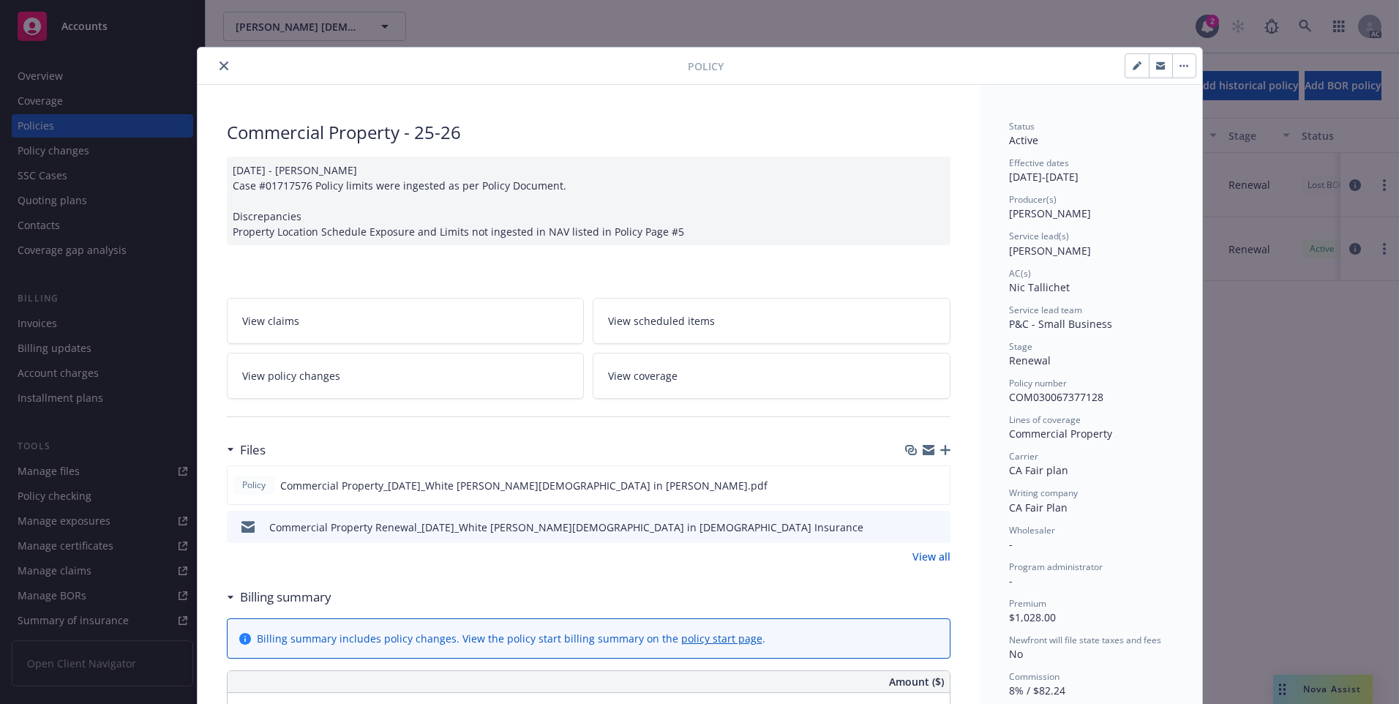
click at [215, 60] on button "close" at bounding box center [224, 66] width 18 height 18
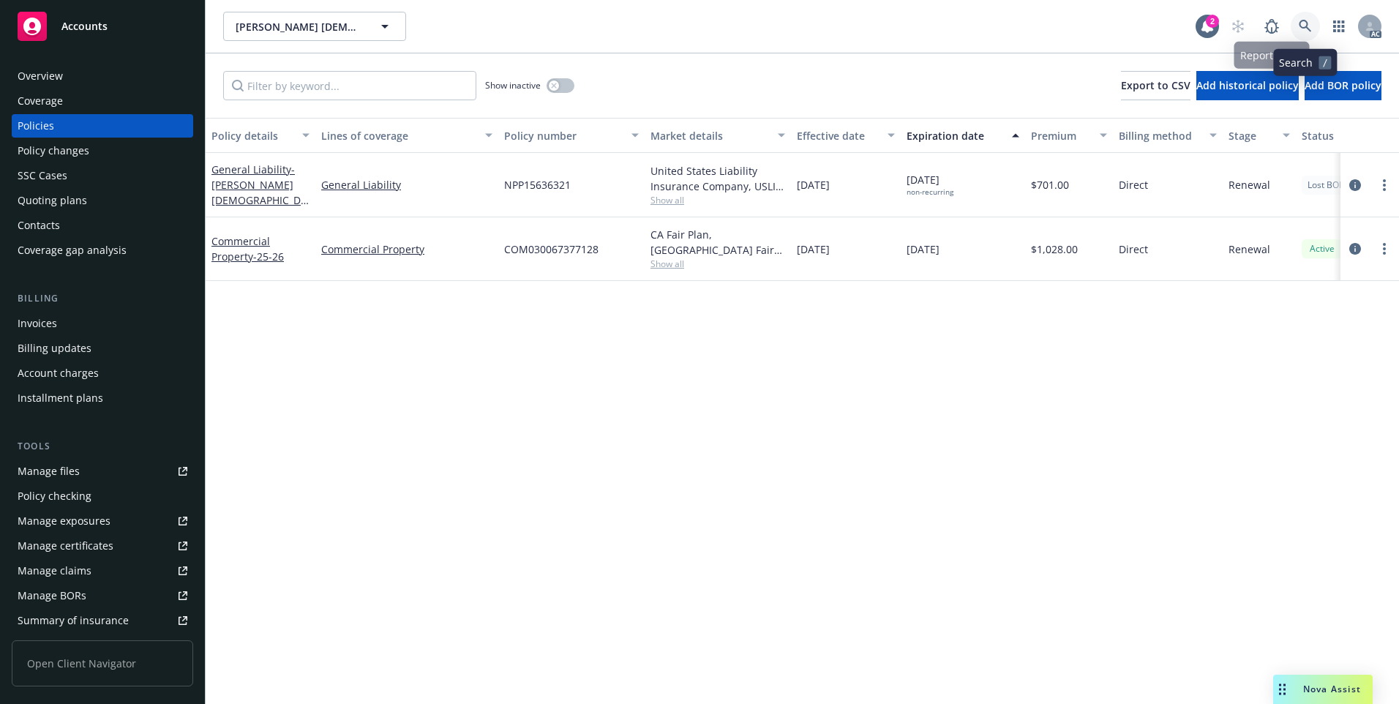
click at [1299, 20] on icon at bounding box center [1305, 26] width 13 height 13
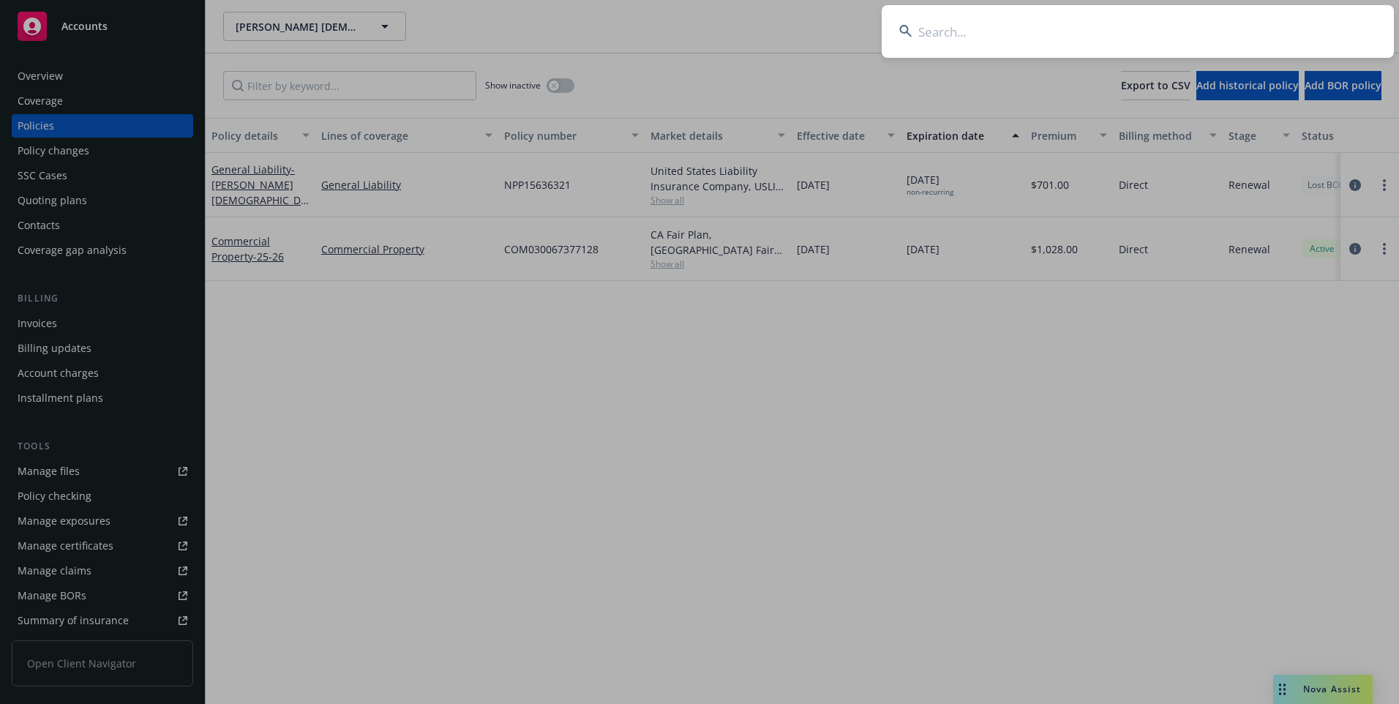
click at [1239, 28] on input at bounding box center [1138, 31] width 512 height 53
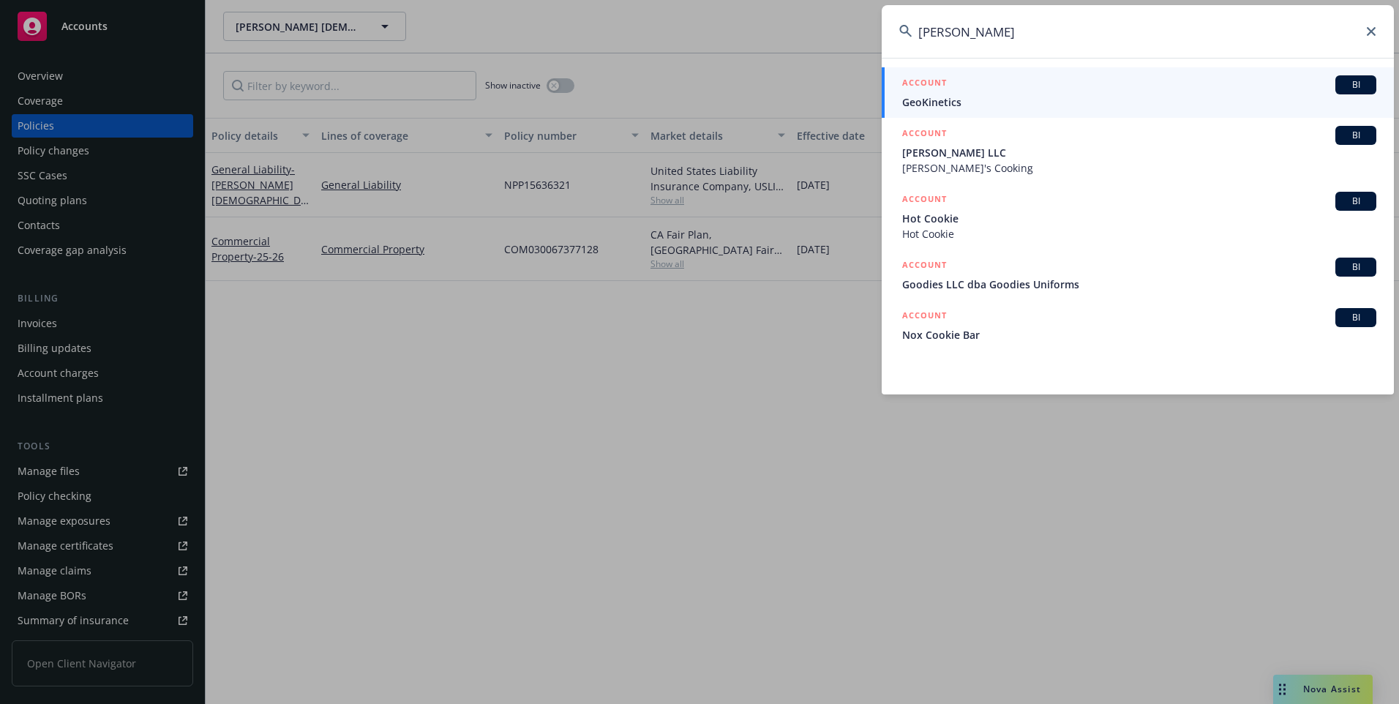
click at [916, 31] on input "[PERSON_NAME]" at bounding box center [1138, 31] width 512 height 53
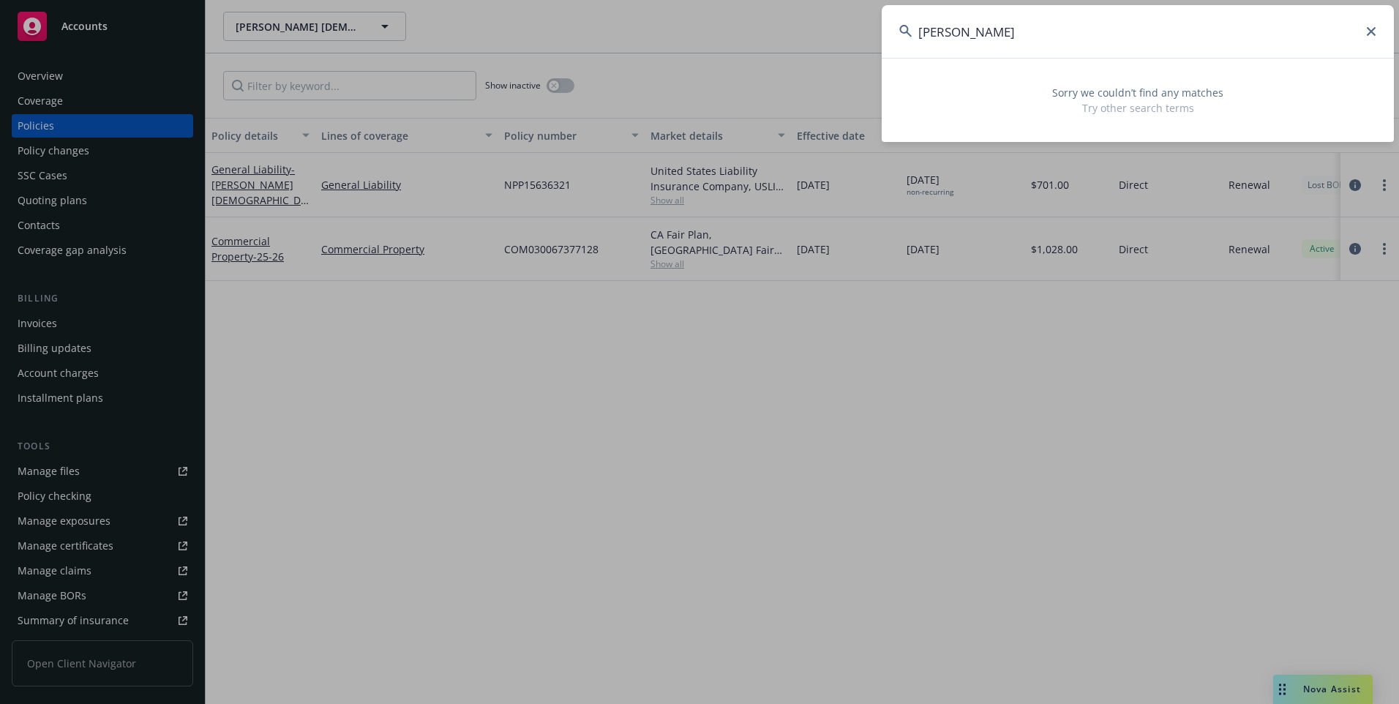
type input "[PERSON_NAME]"
click at [1368, 29] on icon at bounding box center [1371, 31] width 9 height 9
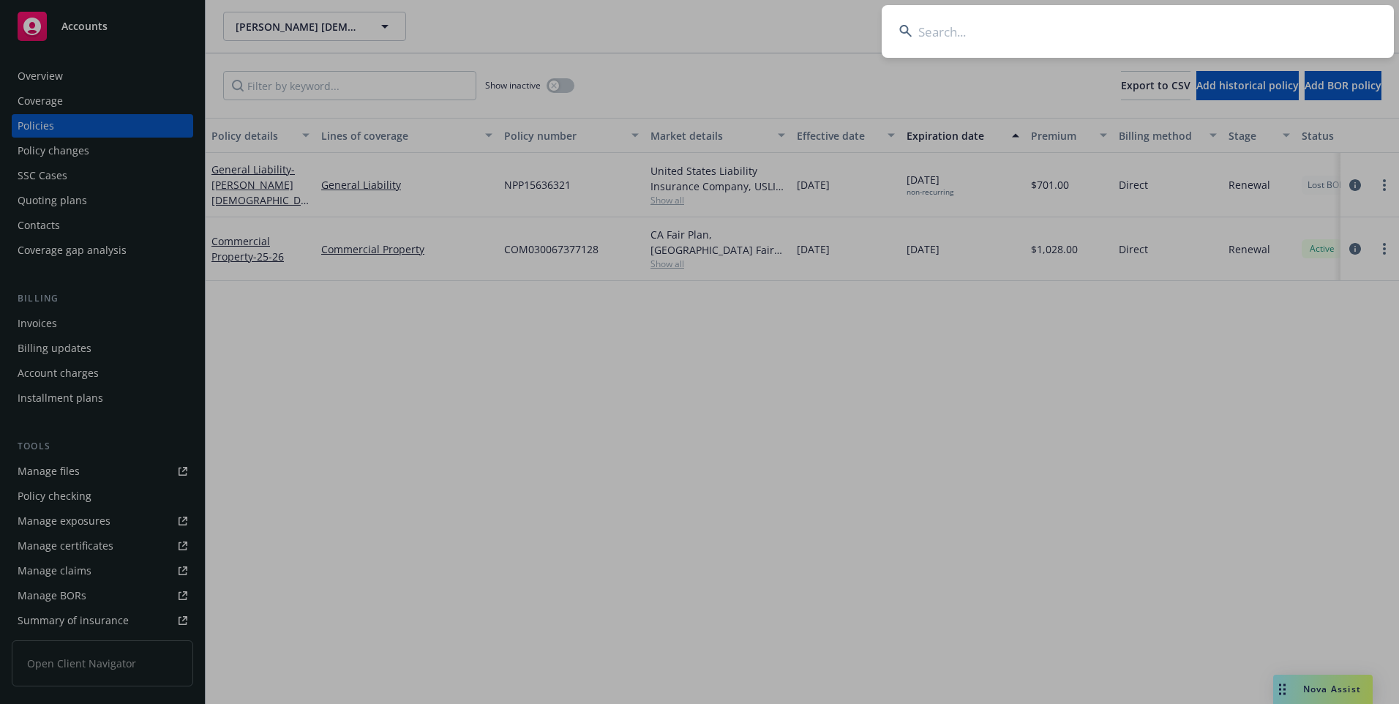
click at [1308, 34] on input at bounding box center [1138, 31] width 512 height 53
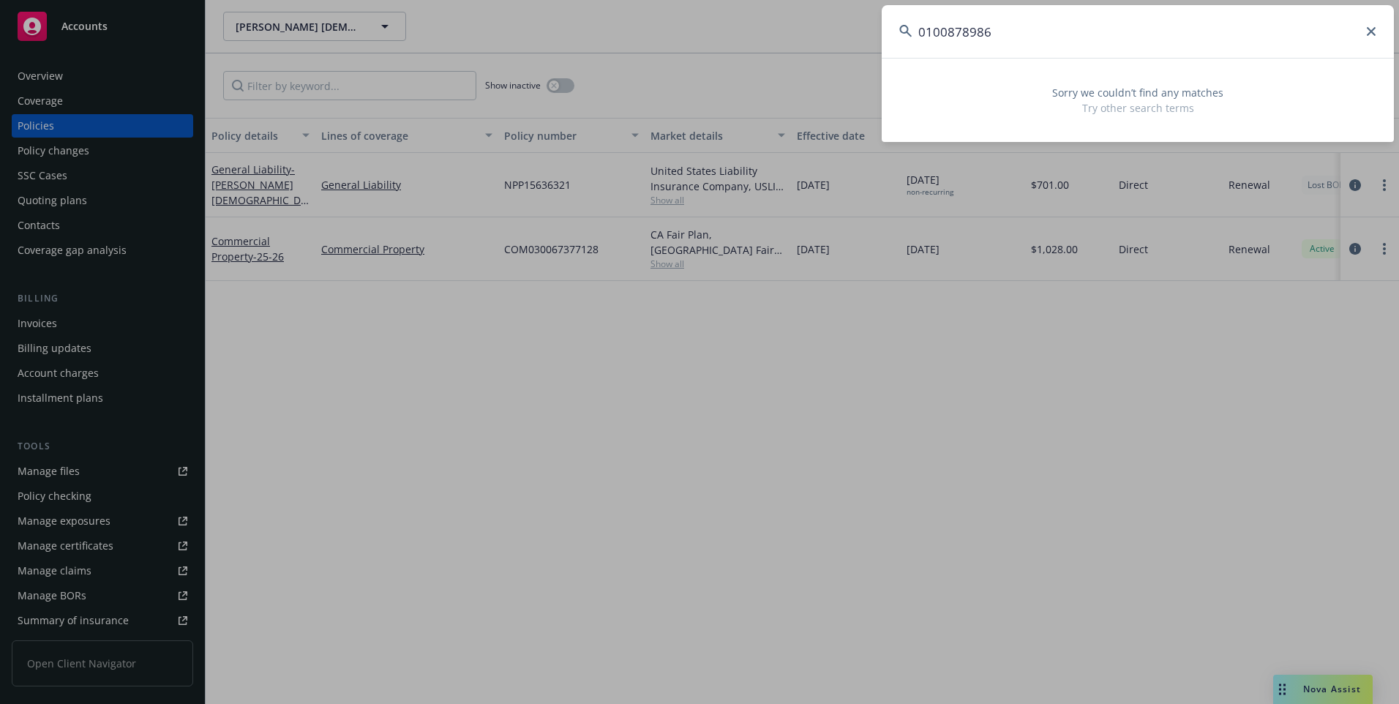
type input "0100878986"
click at [1370, 29] on icon at bounding box center [1371, 31] width 9 height 9
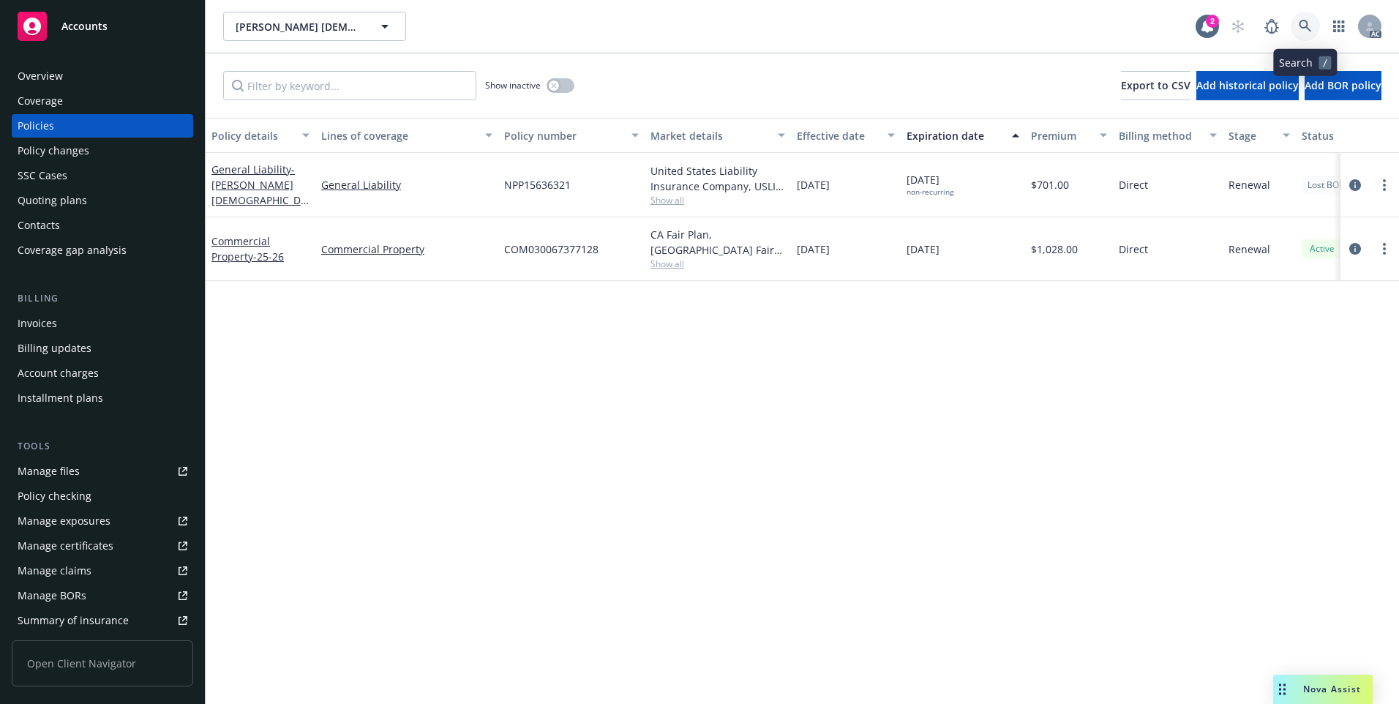
click at [1316, 26] on link at bounding box center [1305, 26] width 29 height 29
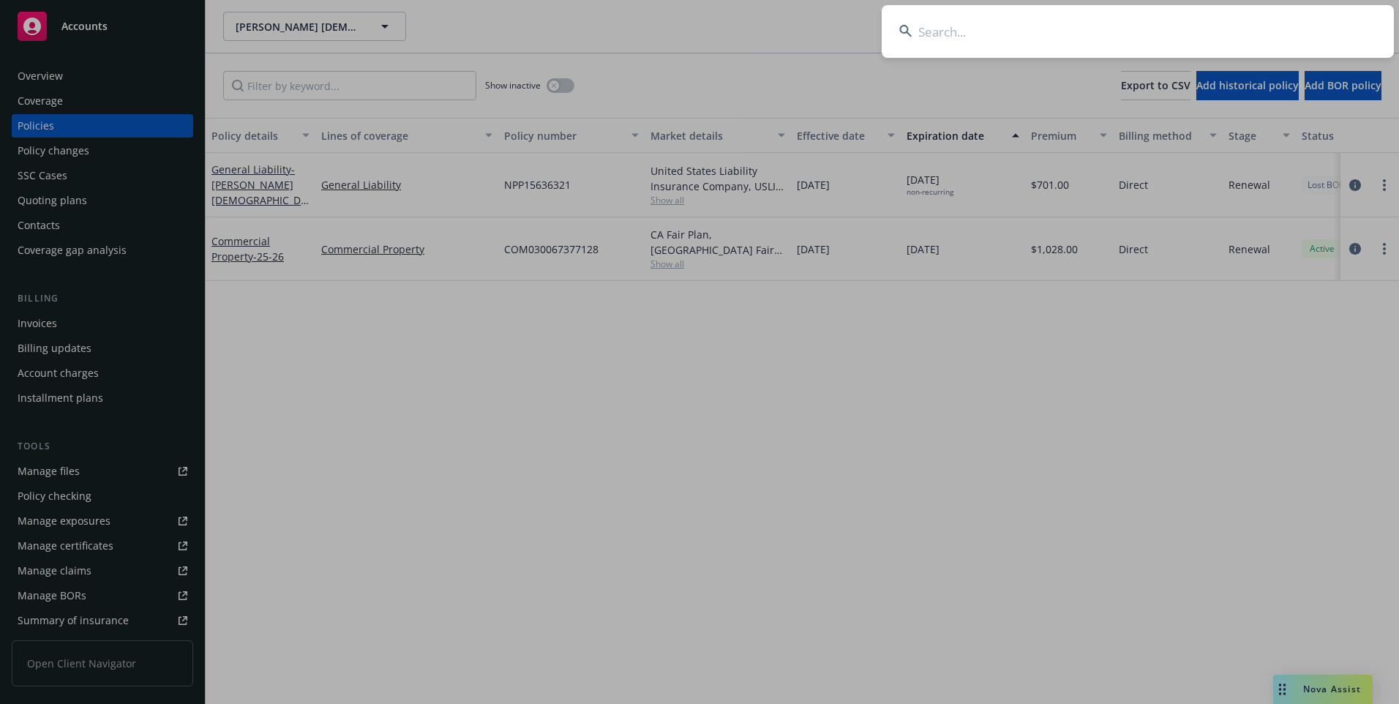
click at [1239, 24] on input at bounding box center [1138, 31] width 512 height 53
type input "[PERSON_NAME]"
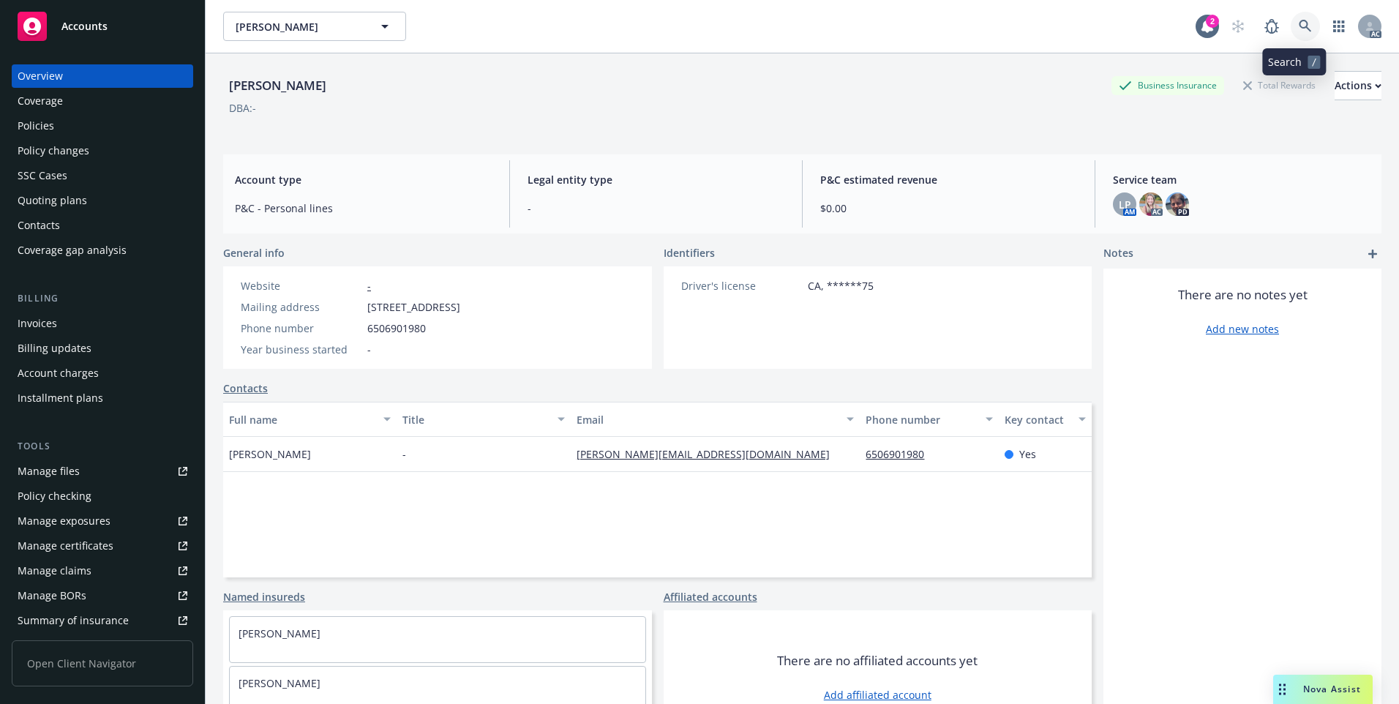
click at [1294, 18] on link at bounding box center [1305, 26] width 29 height 29
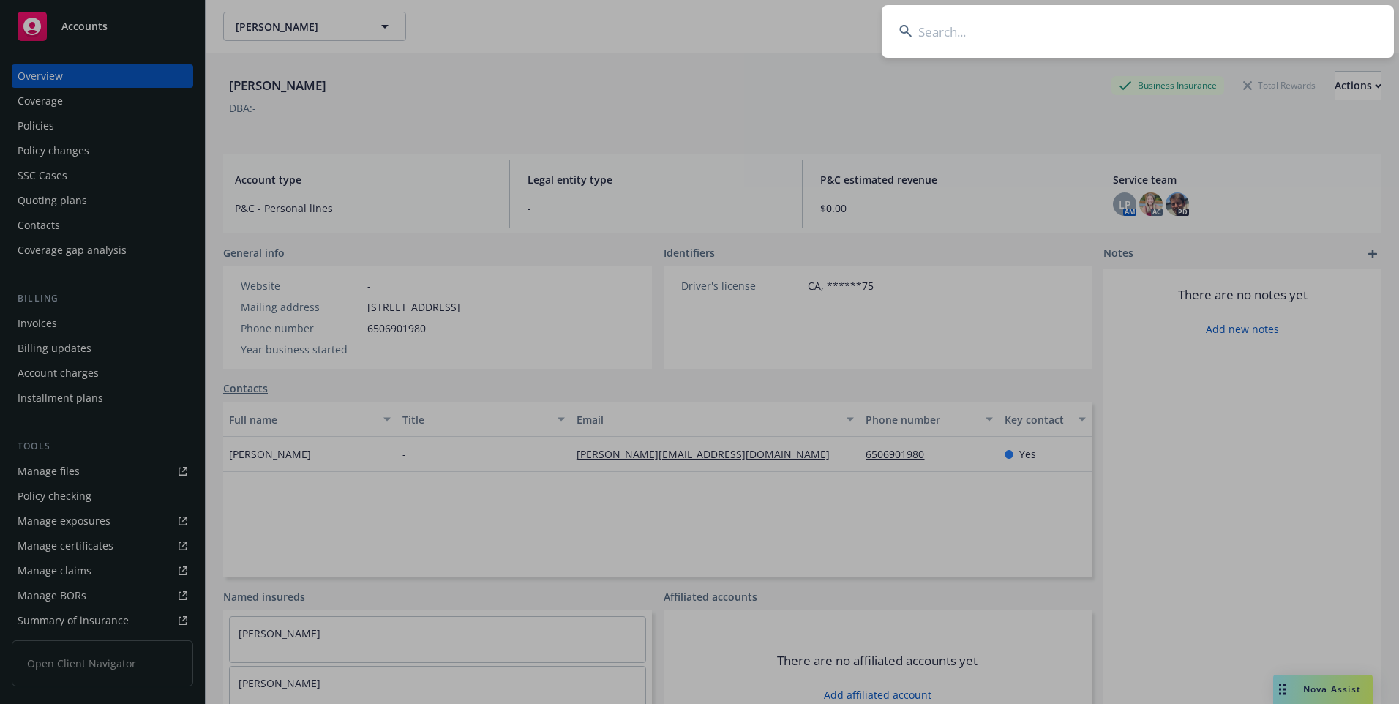
click at [1210, 31] on input at bounding box center [1138, 31] width 512 height 53
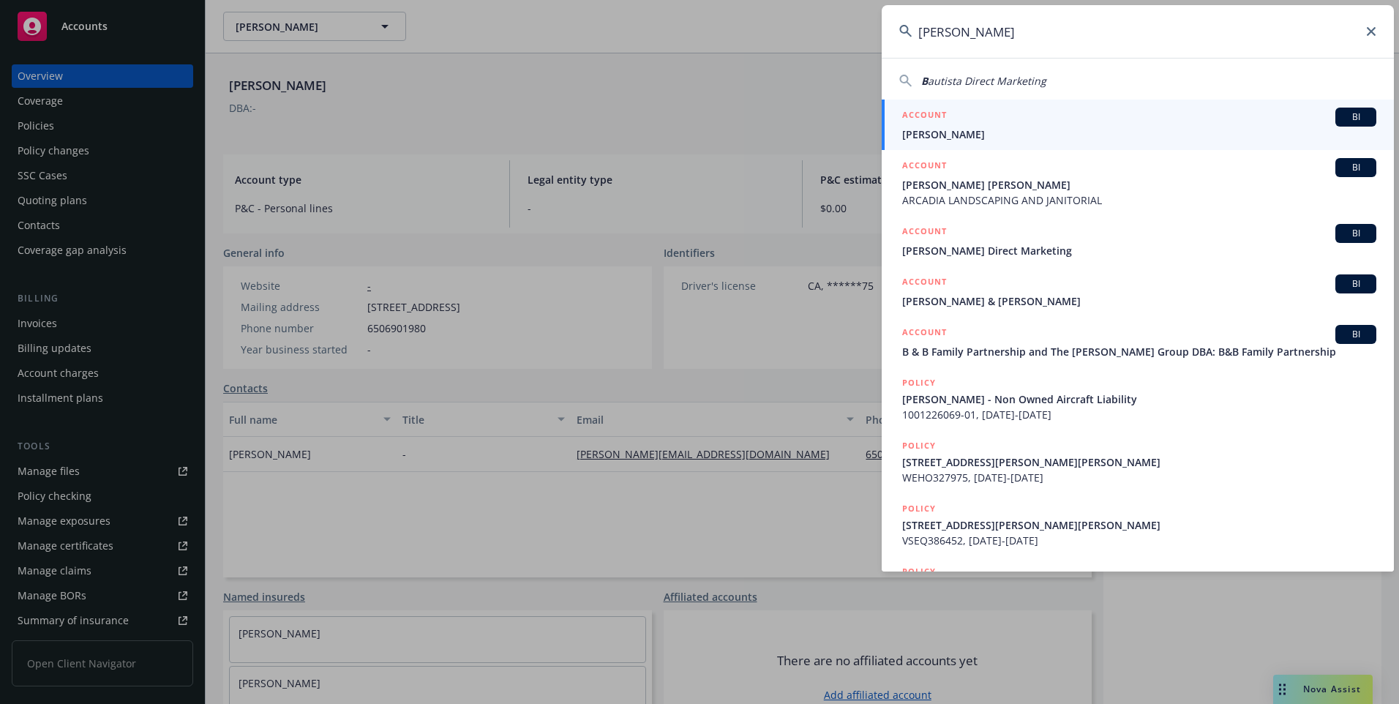
type input "[PERSON_NAME]"
click at [1133, 124] on div "ACCOUNT BI" at bounding box center [1139, 117] width 474 height 19
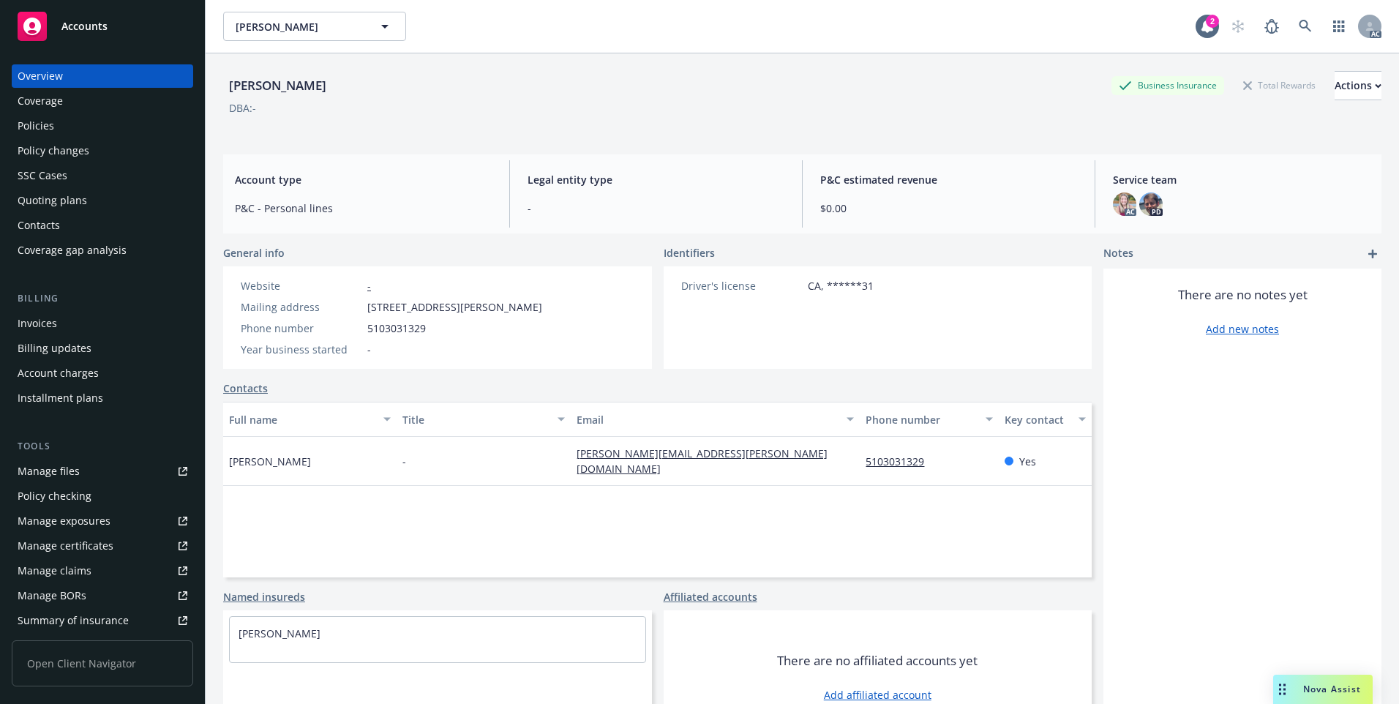
click at [105, 115] on div "Policies" at bounding box center [103, 125] width 170 height 23
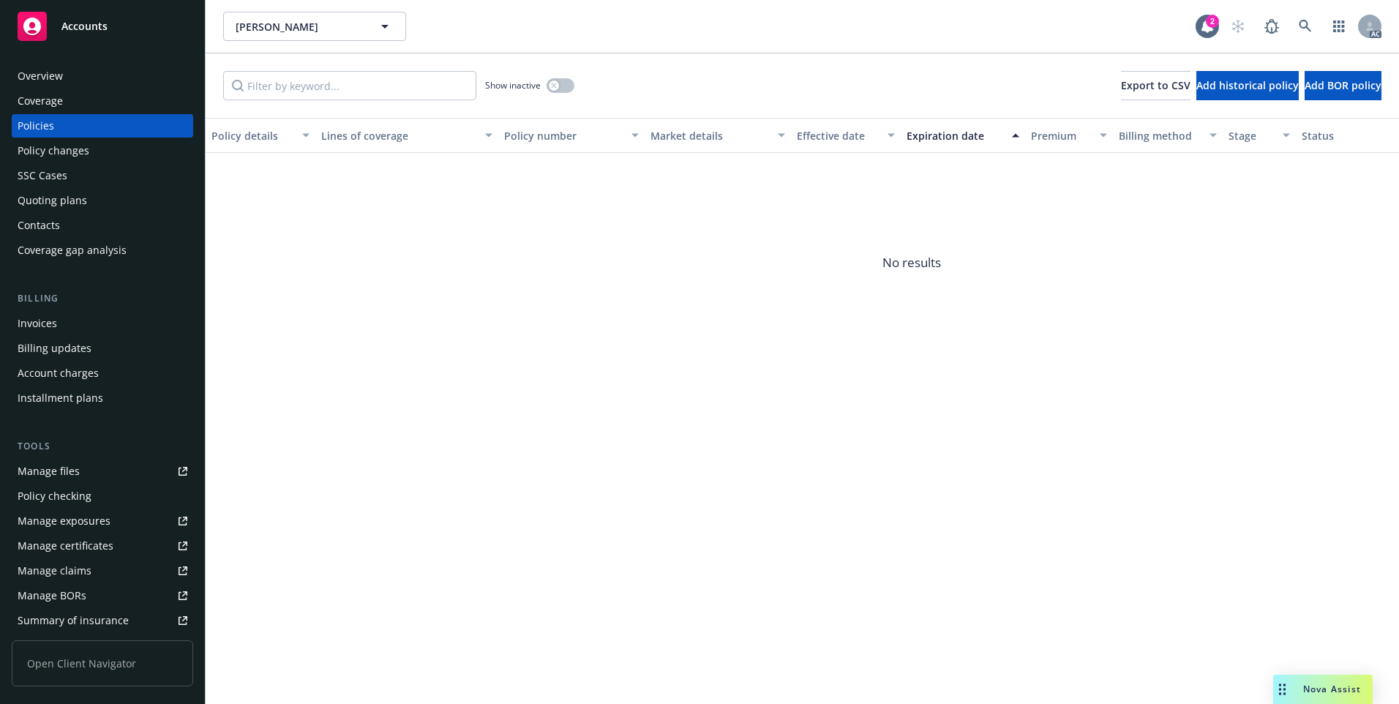
click at [810, 44] on div "[PERSON_NAME] [PERSON_NAME] 2 AC" at bounding box center [802, 26] width 1193 height 53
click at [817, 20] on div "[PERSON_NAME] [PERSON_NAME]" at bounding box center [709, 26] width 972 height 29
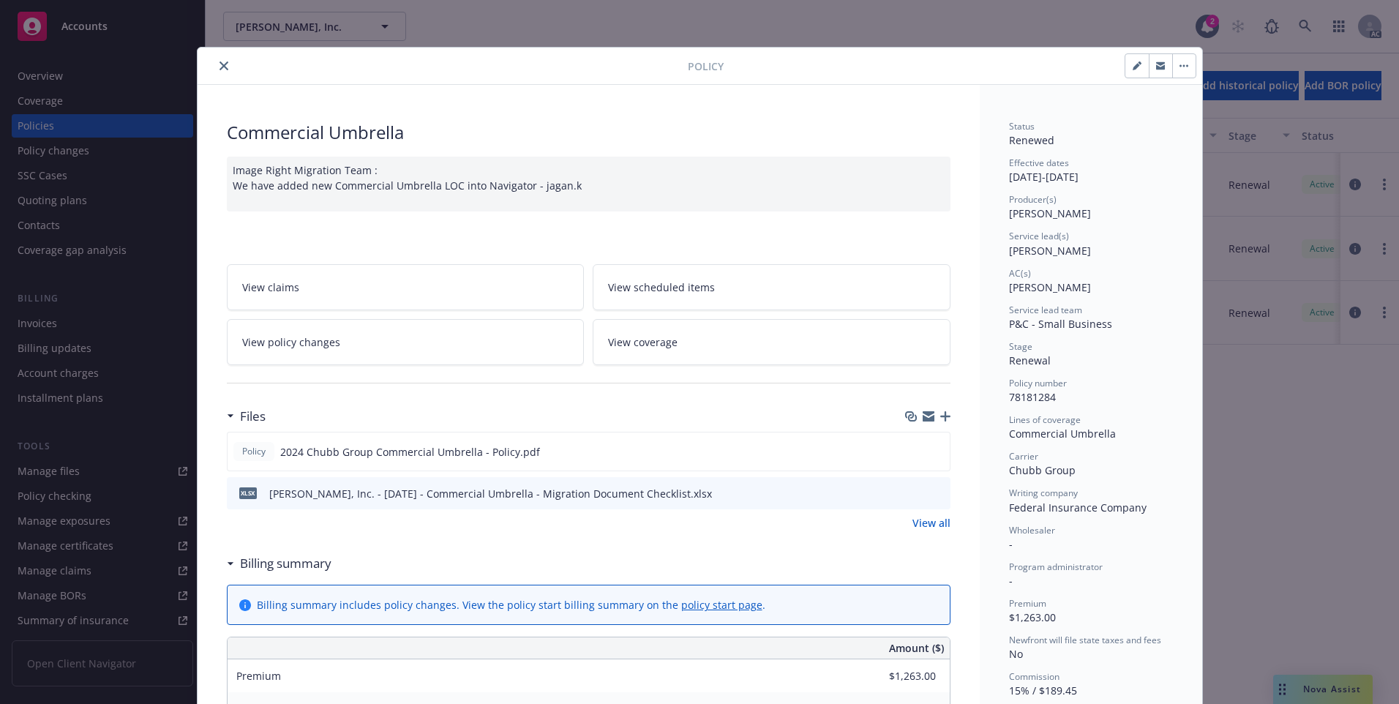
click at [220, 67] on icon "close" at bounding box center [224, 65] width 9 height 9
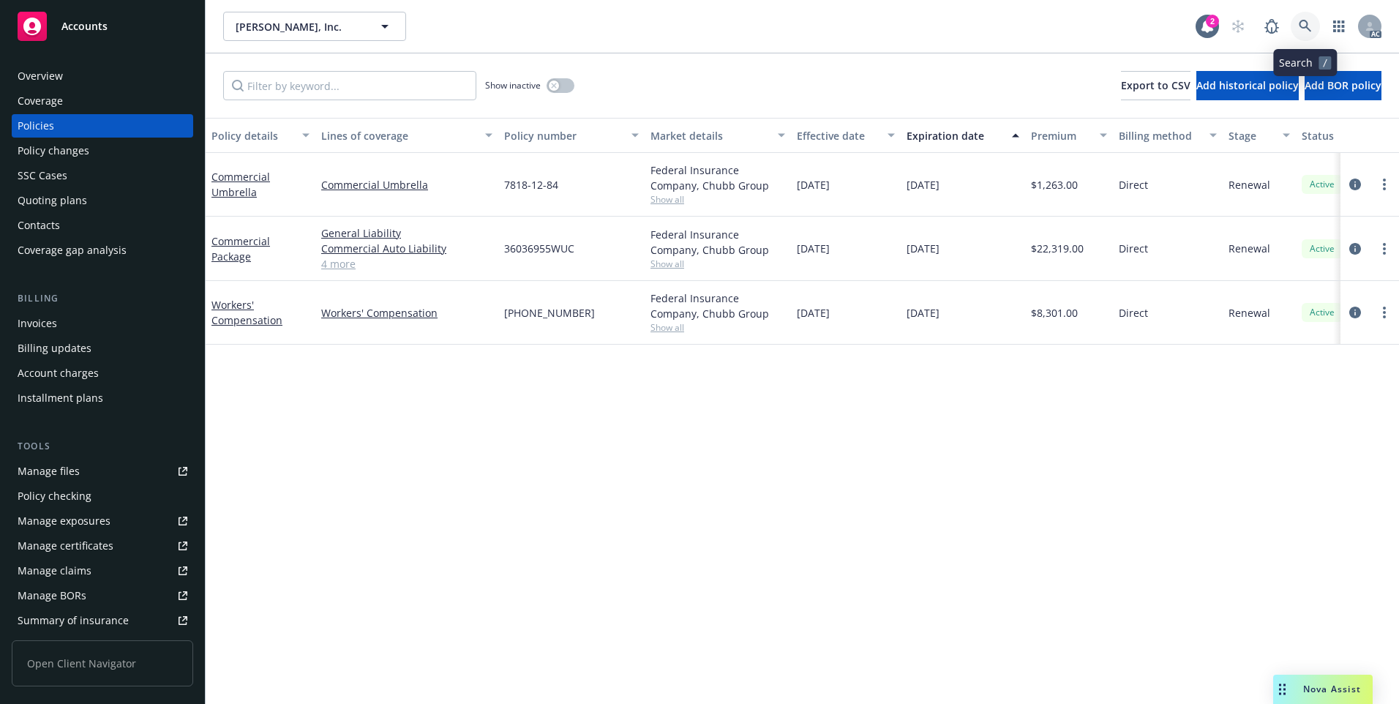
click at [1303, 23] on icon at bounding box center [1305, 26] width 13 height 13
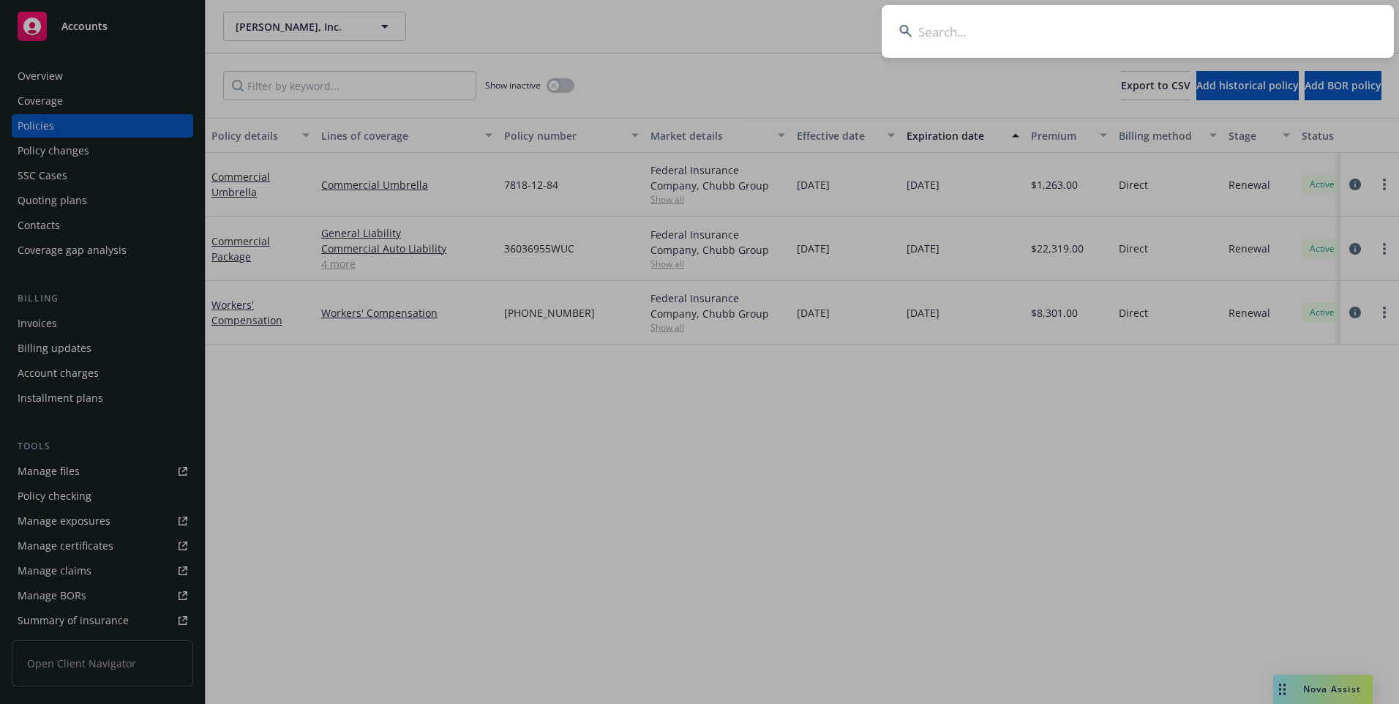
click at [1030, 32] on input at bounding box center [1138, 31] width 512 height 53
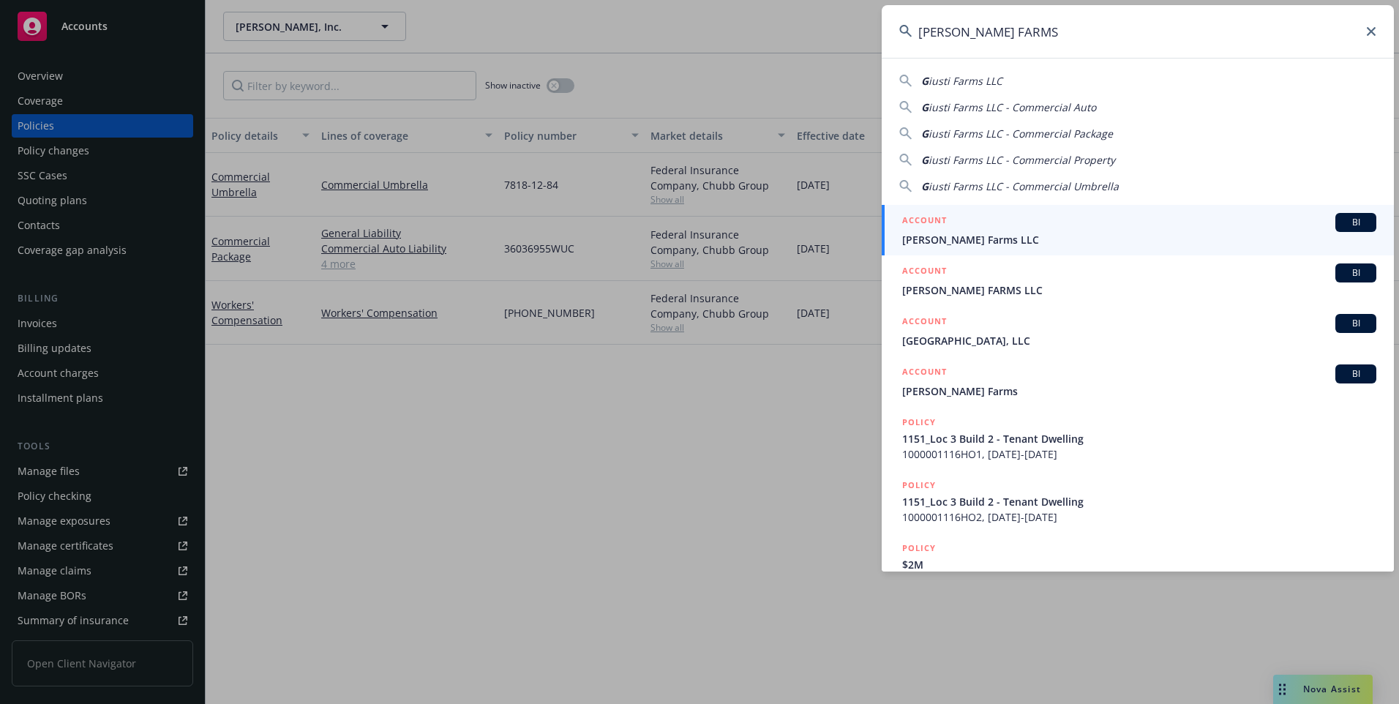
type input "GIUSTI FARMS"
click at [948, 230] on div "ACCOUNT BI" at bounding box center [1139, 222] width 474 height 19
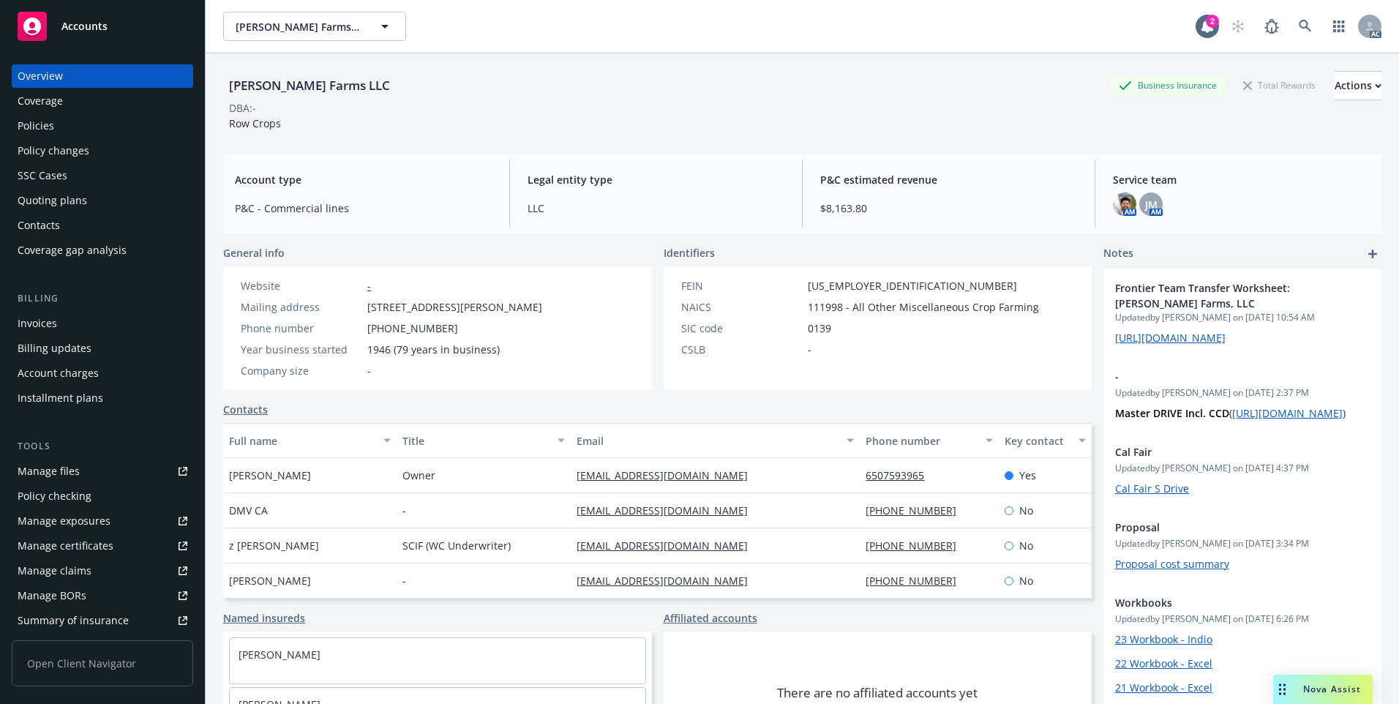
click at [97, 132] on div "Policies" at bounding box center [103, 125] width 170 height 23
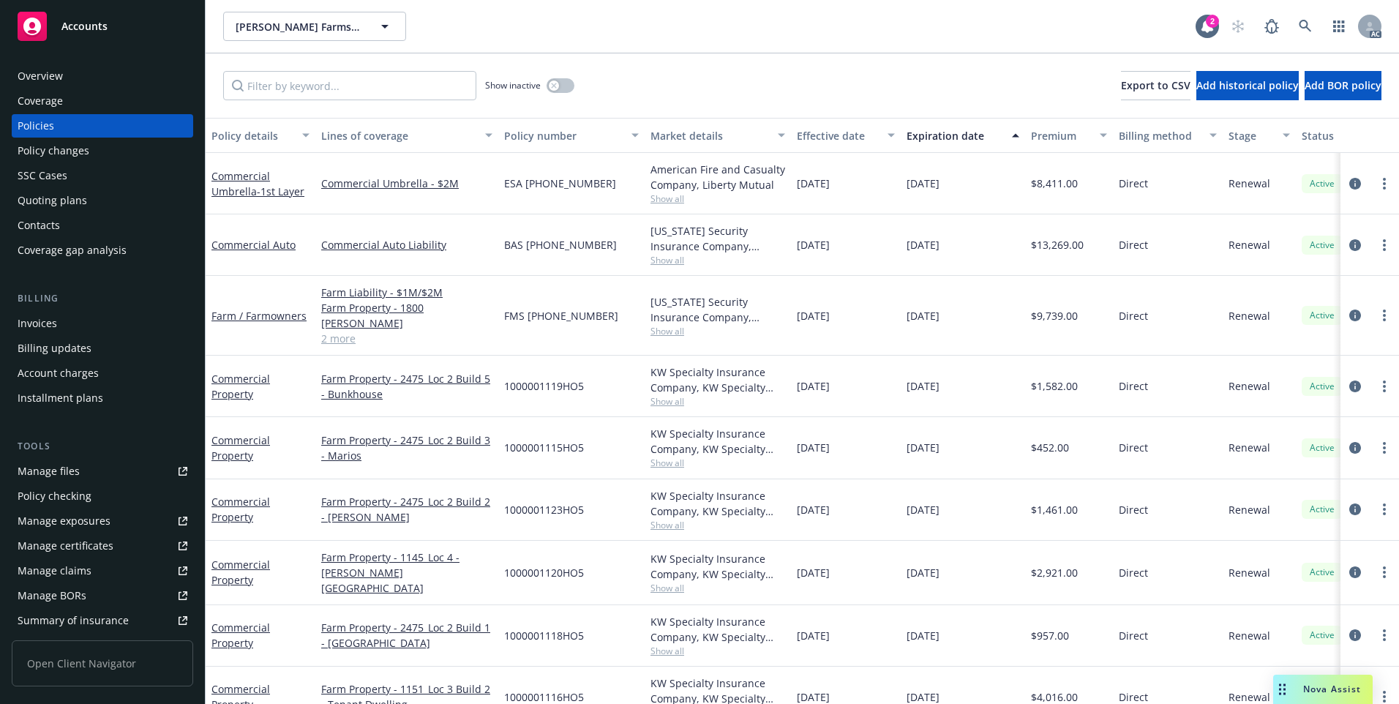
click at [839, 134] on div "Effective date" at bounding box center [838, 135] width 82 height 15
click at [852, 135] on div "Effective date" at bounding box center [838, 135] width 82 height 15
